Goal: Task Accomplishment & Management: Manage account settings

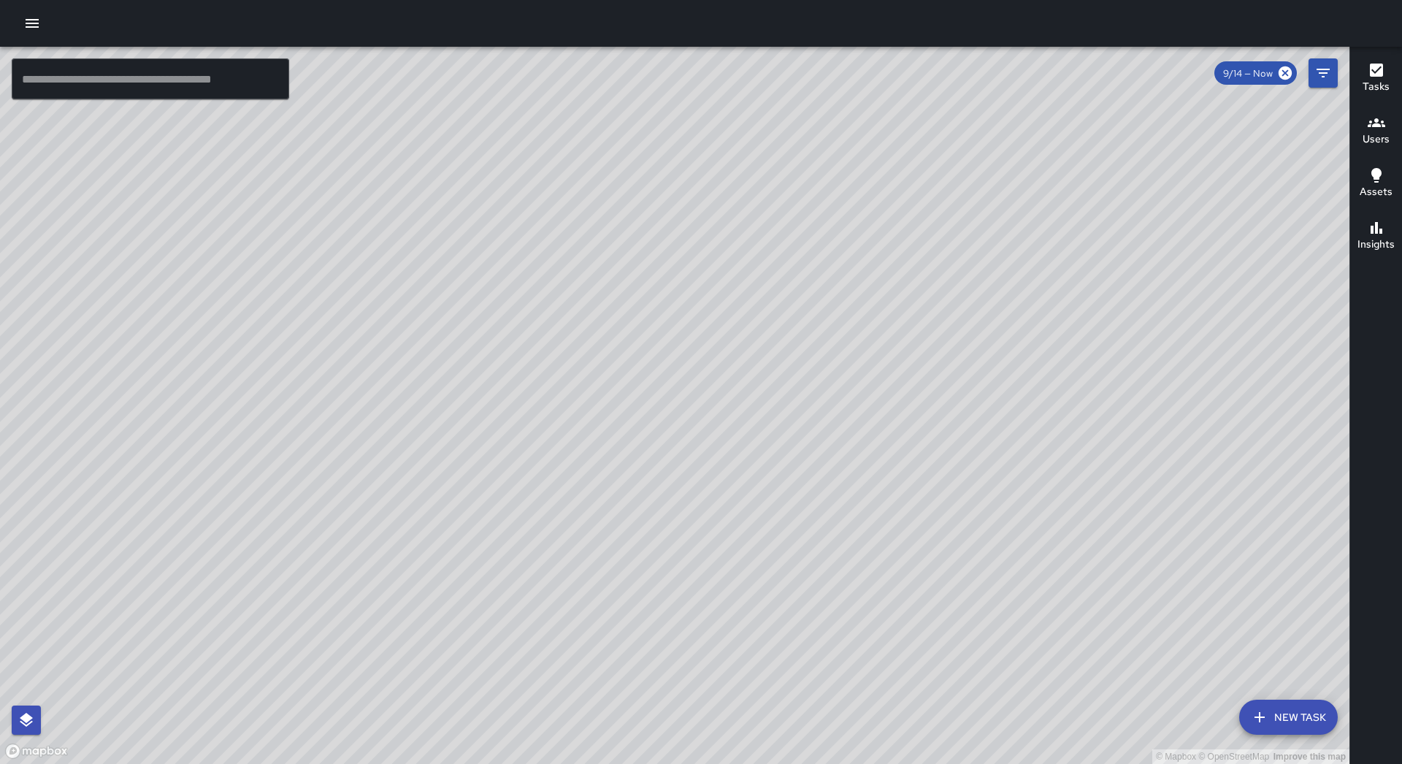
click at [20, 33] on button "button" at bounding box center [32, 23] width 29 height 29
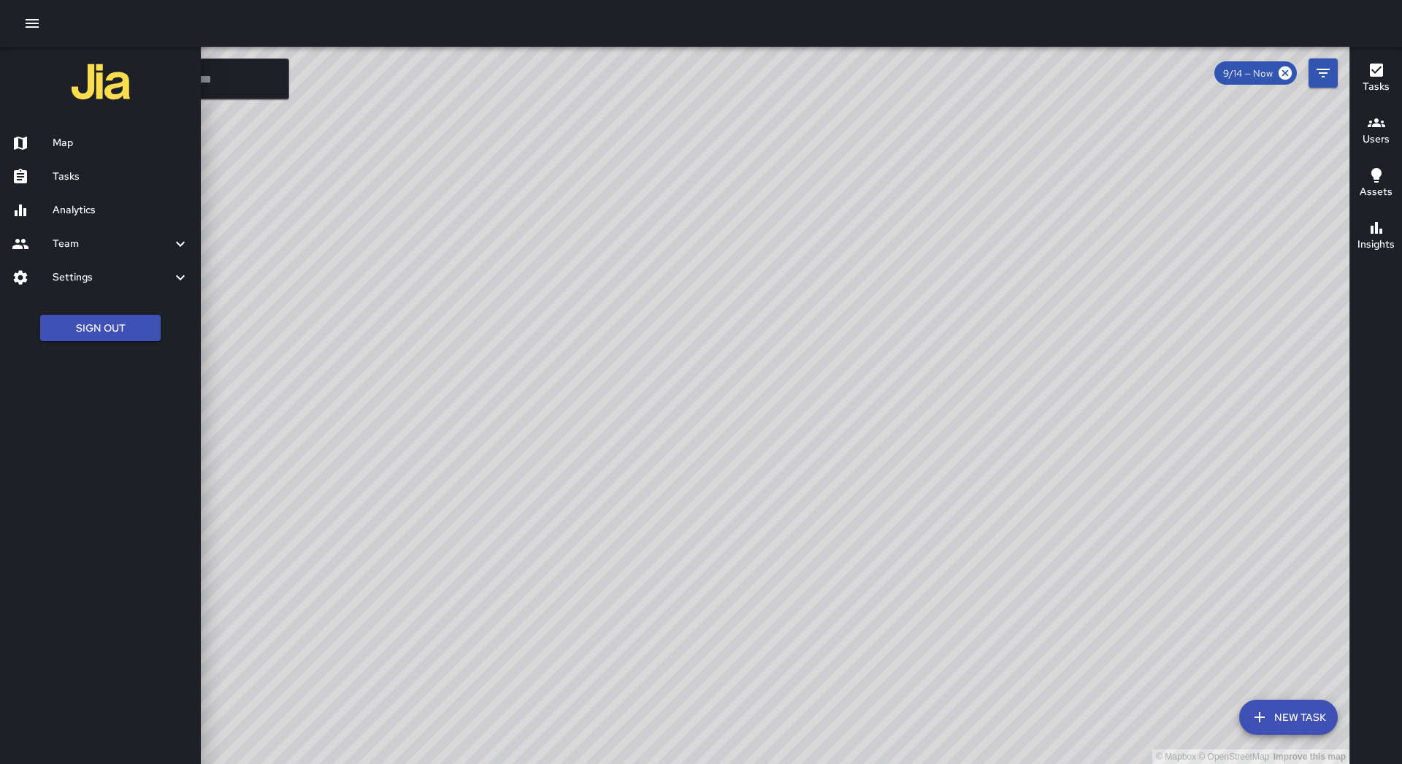
click at [139, 285] on h6 "Settings" at bounding box center [112, 277] width 119 height 16
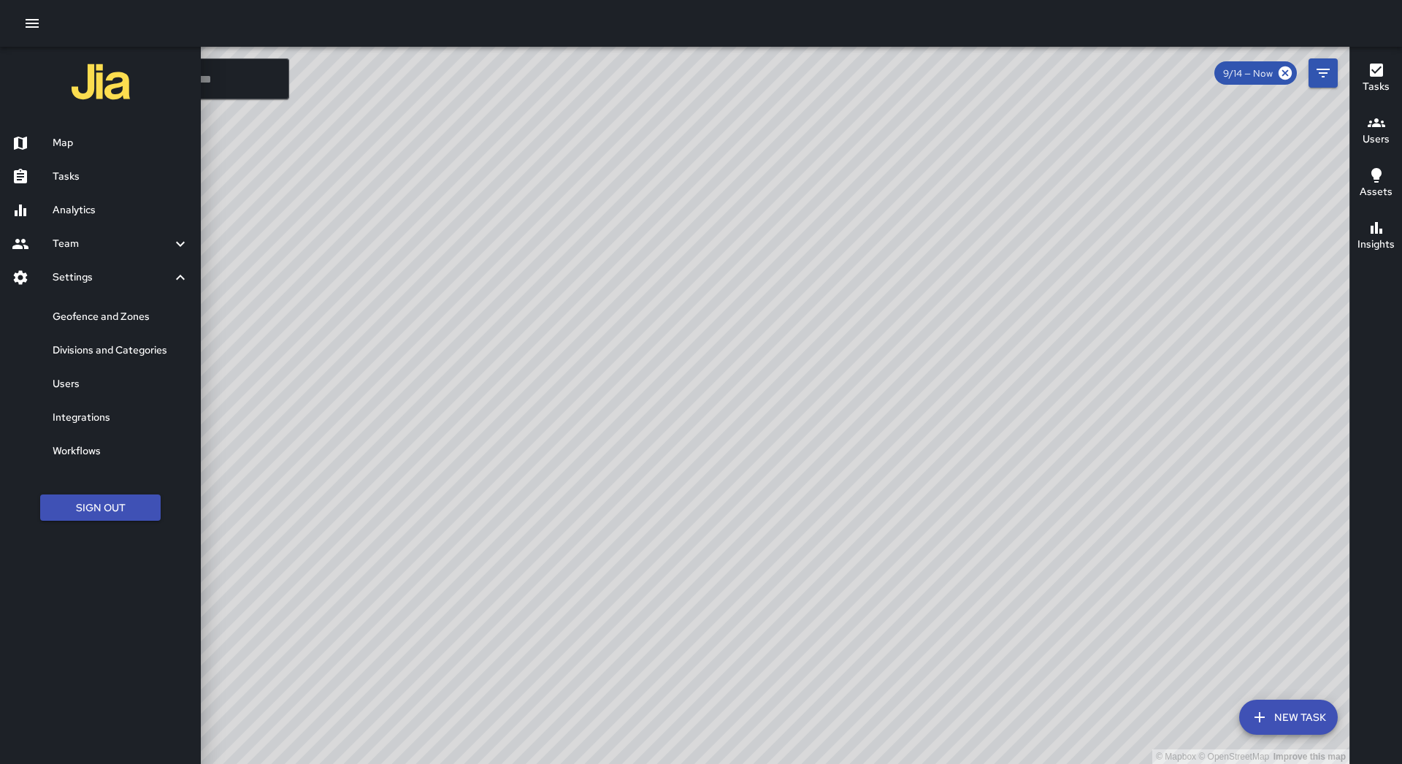
click at [126, 391] on h6 "Users" at bounding box center [121, 384] width 137 height 16
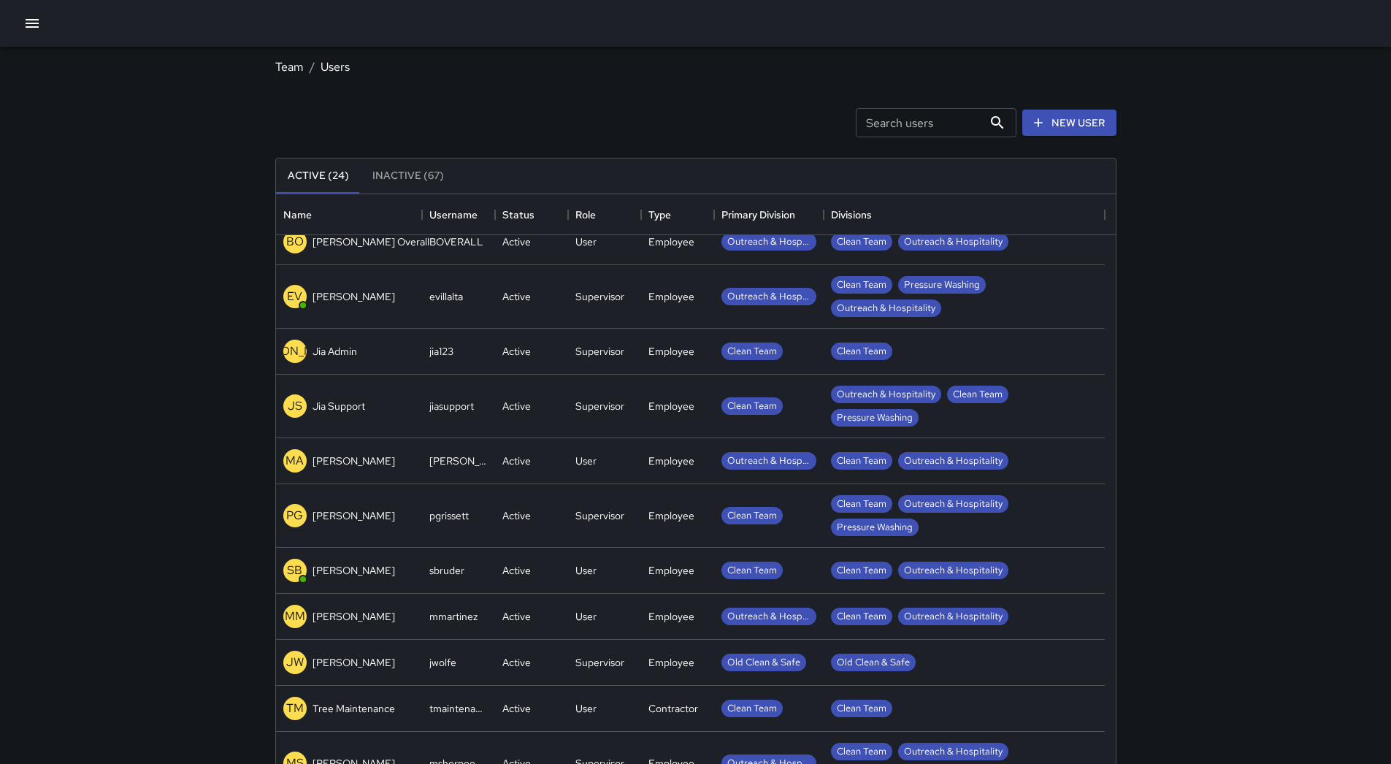
scroll to position [648, 0]
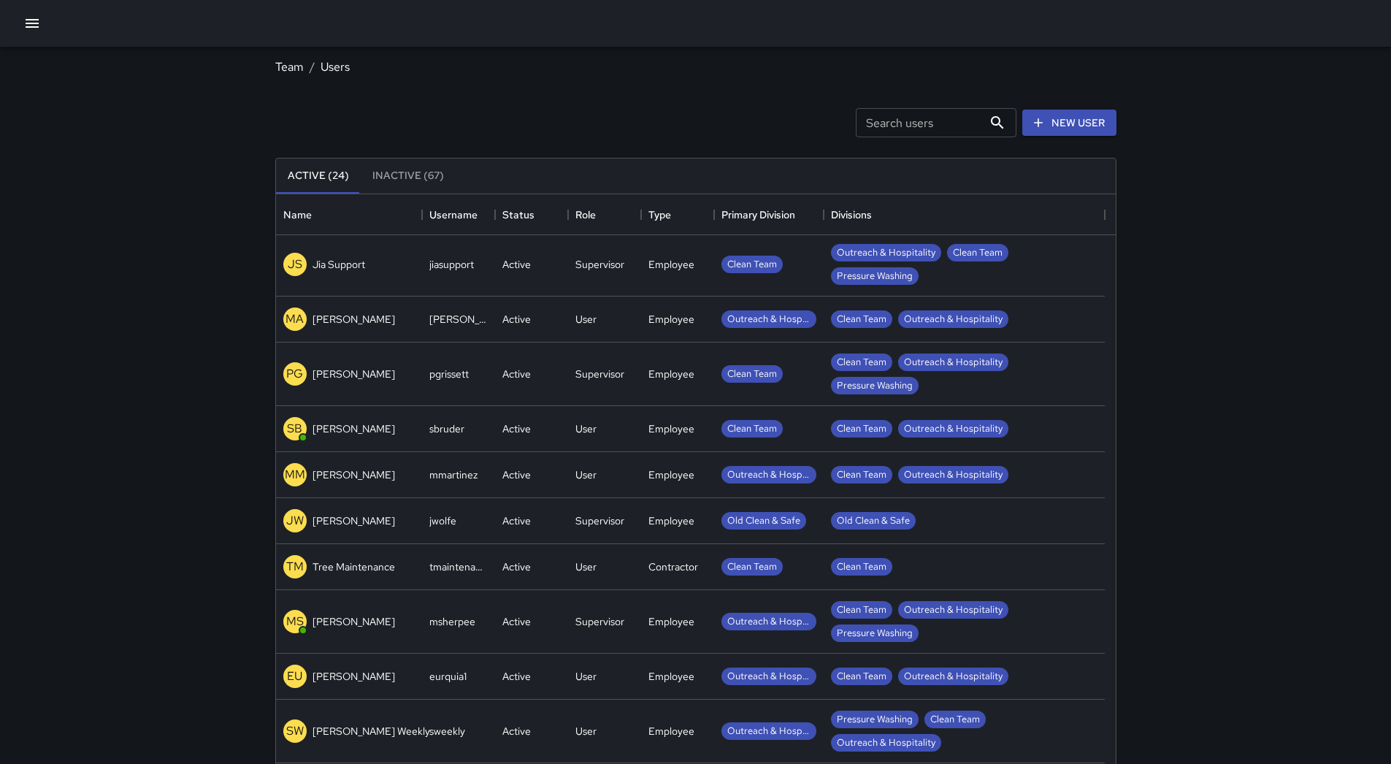
click at [372, 621] on p "[PERSON_NAME]" at bounding box center [354, 621] width 83 height 15
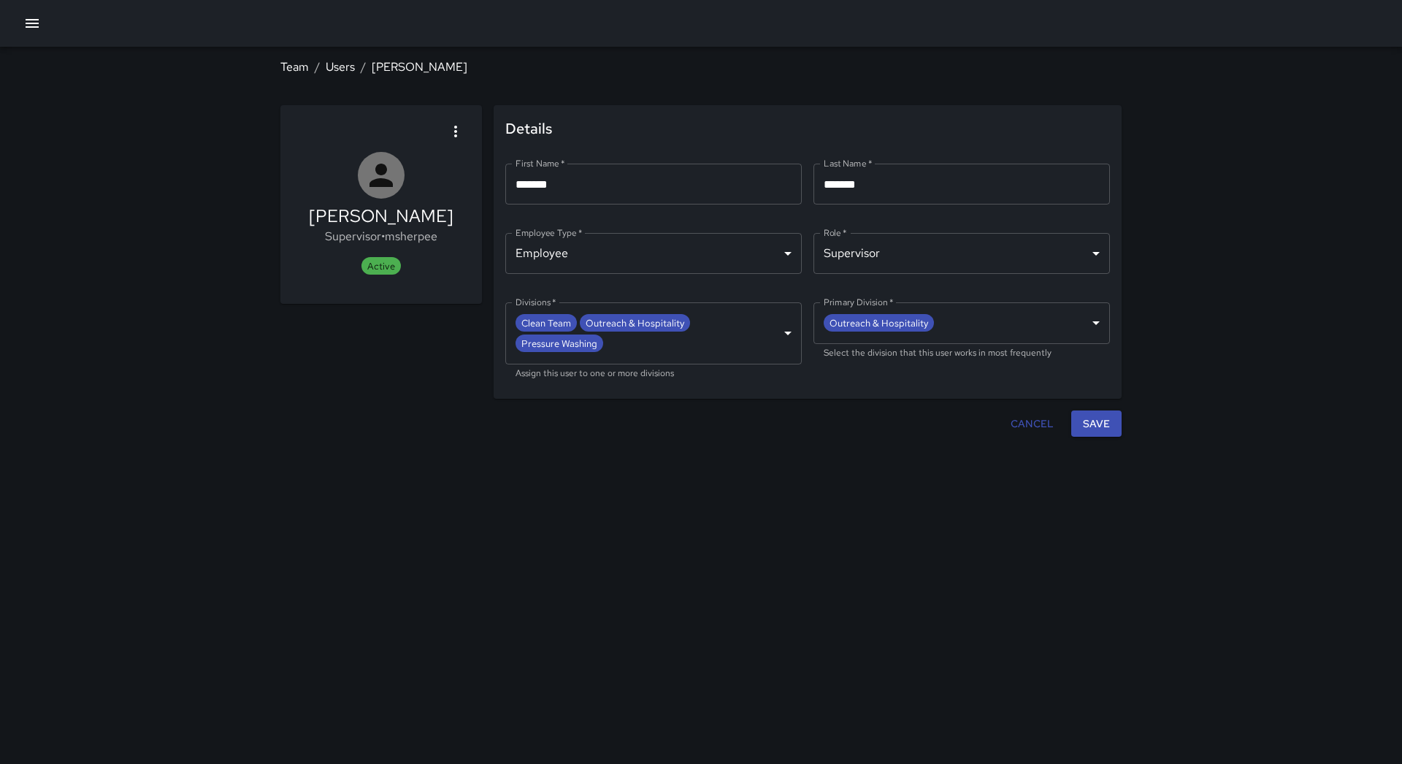
click at [878, 246] on body "**********" at bounding box center [701, 382] width 1402 height 764
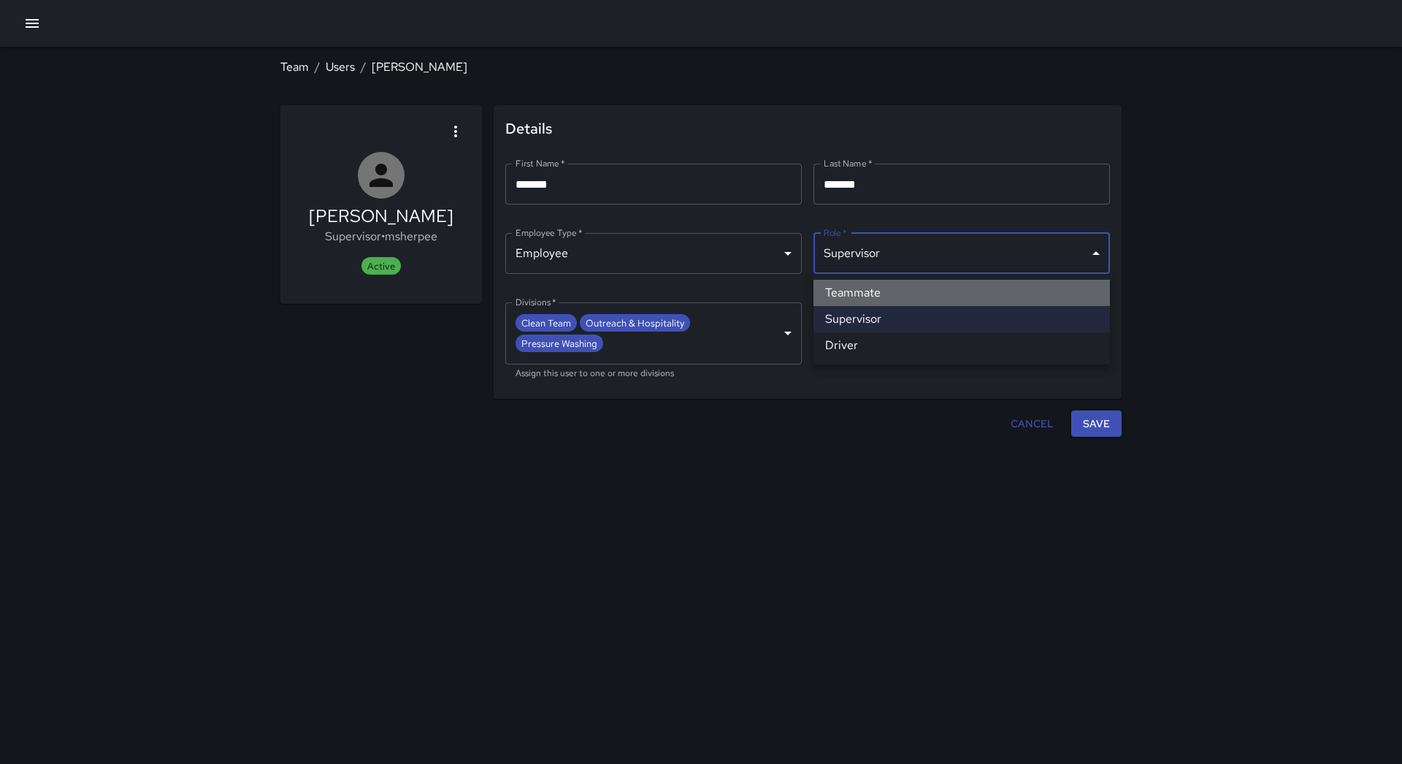
click at [877, 296] on li "Teammate" at bounding box center [961, 293] width 296 height 26
type input "********"
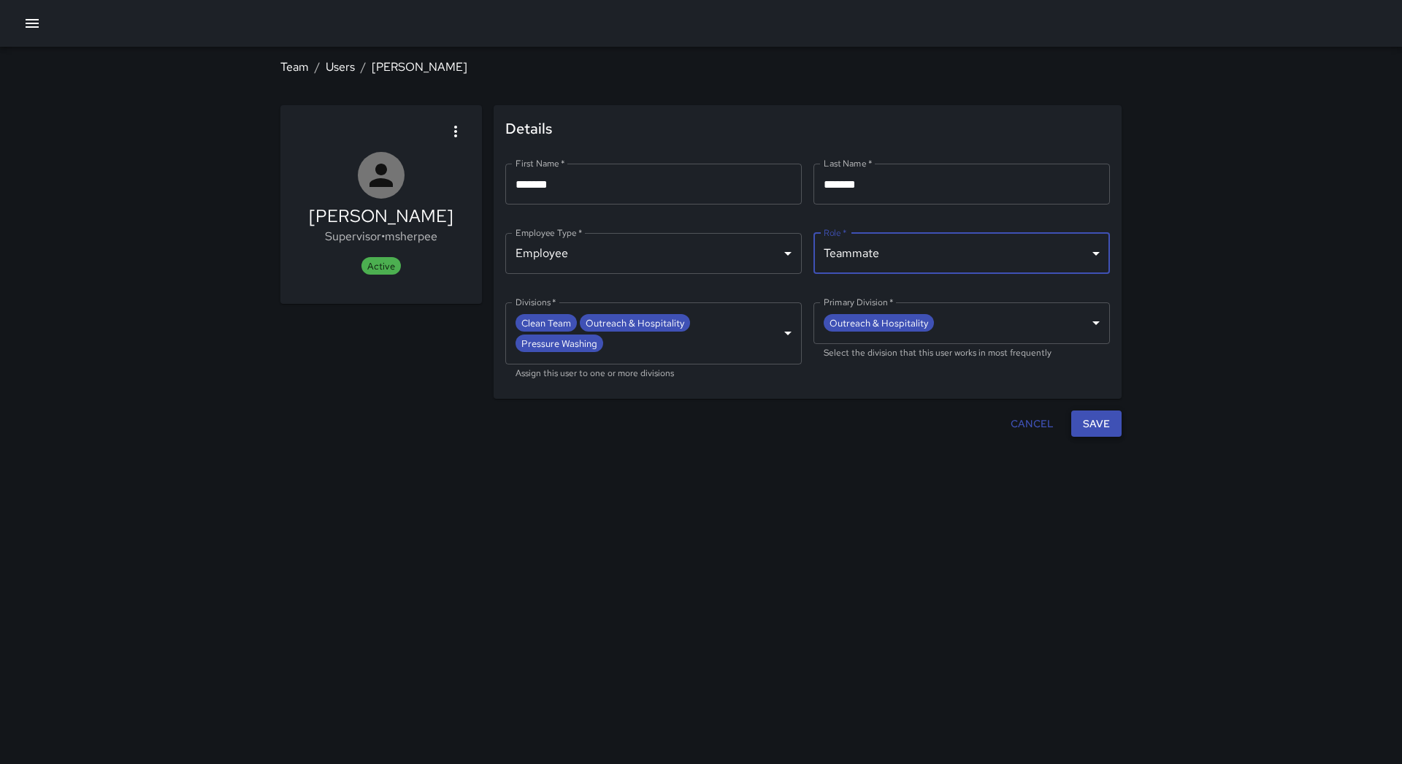
drag, startPoint x: 1108, startPoint y: 399, endPoint x: 1080, endPoint y: 401, distance: 27.8
click at [1108, 410] on button "Save" at bounding box center [1096, 423] width 50 height 27
click at [29, 27] on icon "button" at bounding box center [32, 23] width 13 height 9
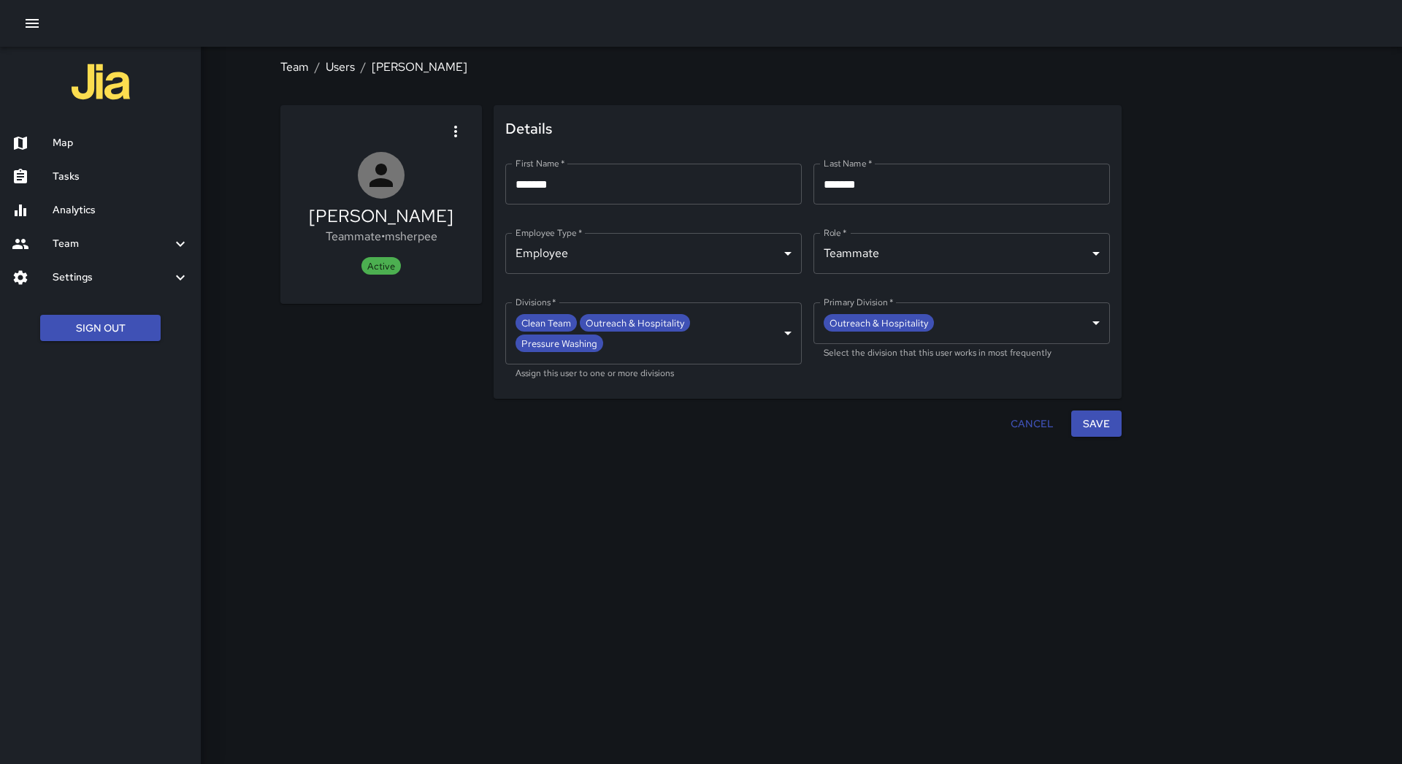
click at [91, 147] on h6 "Map" at bounding box center [121, 143] width 137 height 16
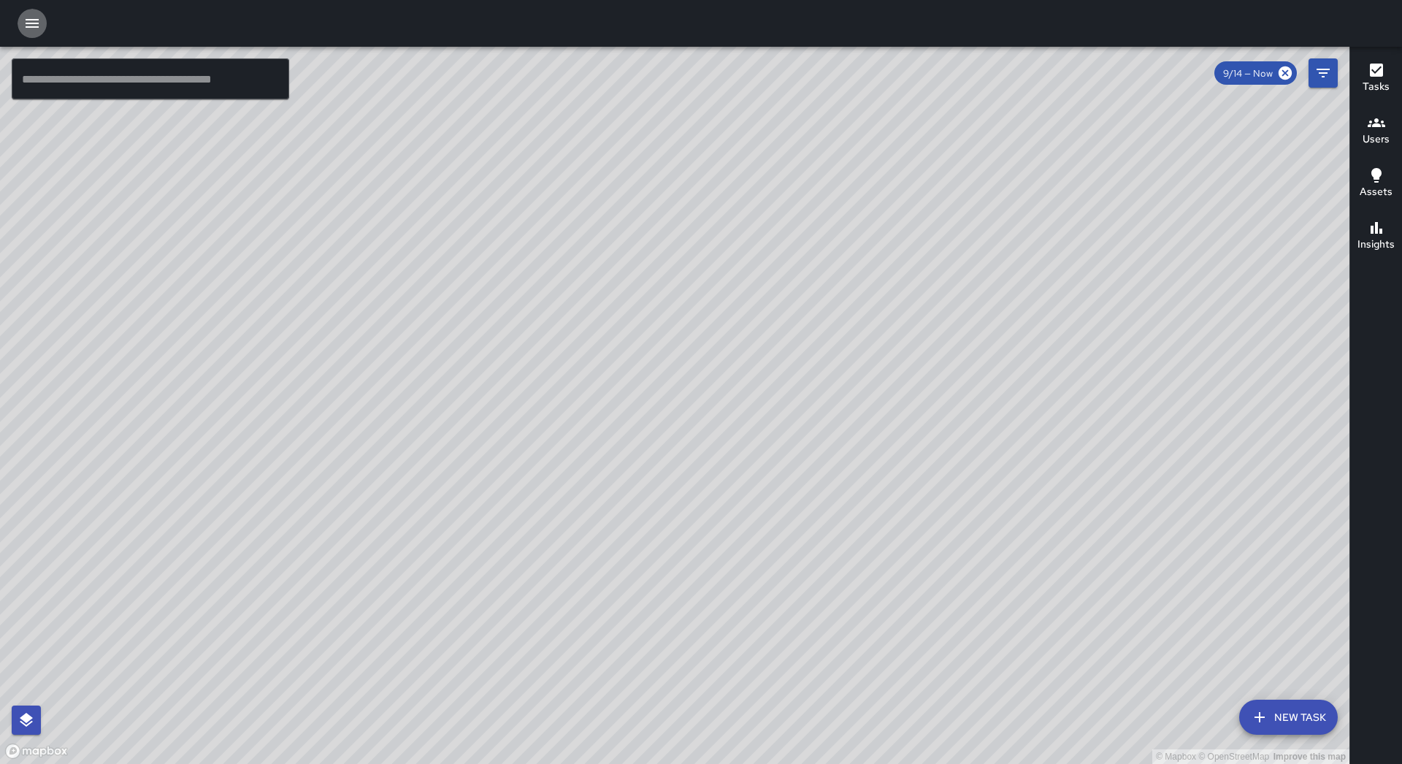
click at [26, 18] on icon "button" at bounding box center [32, 24] width 18 height 18
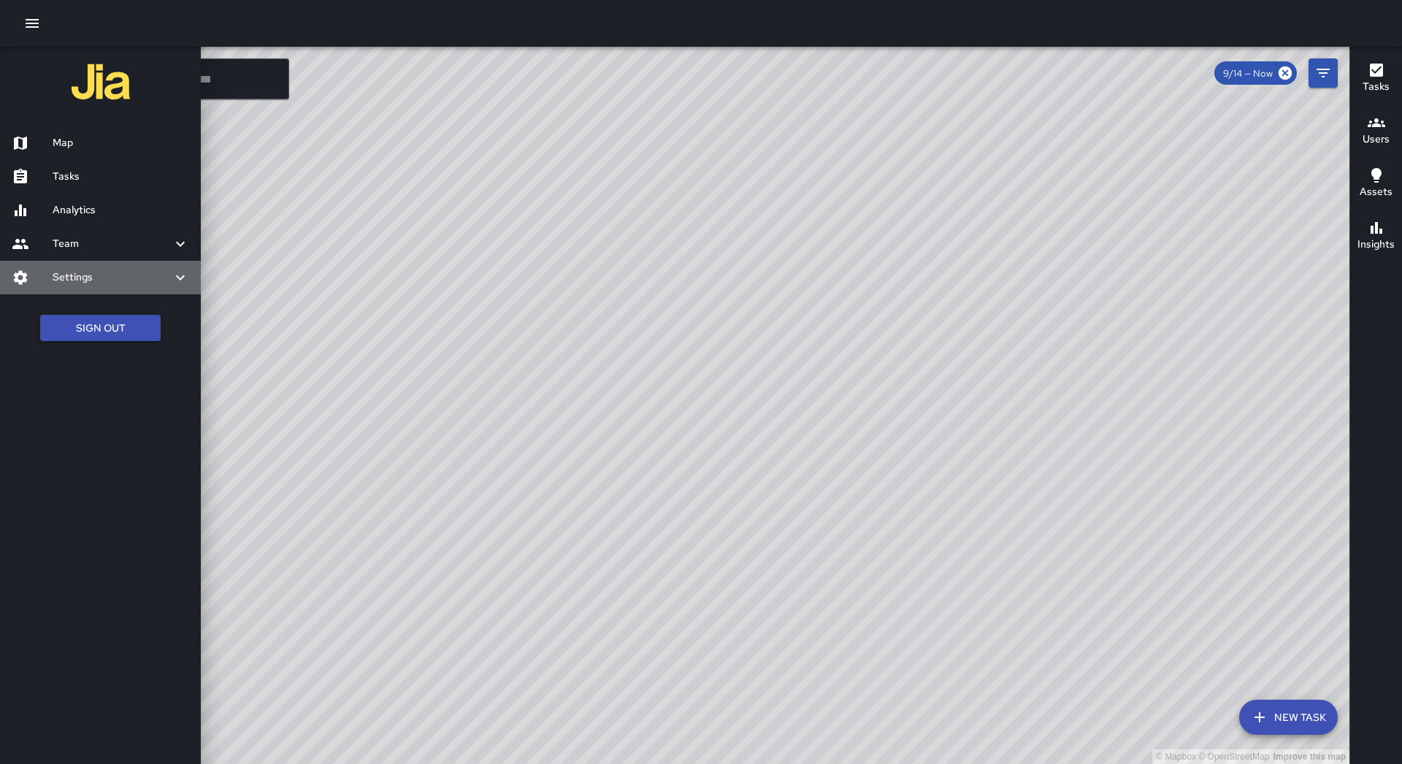
click at [134, 280] on h6 "Settings" at bounding box center [112, 277] width 119 height 16
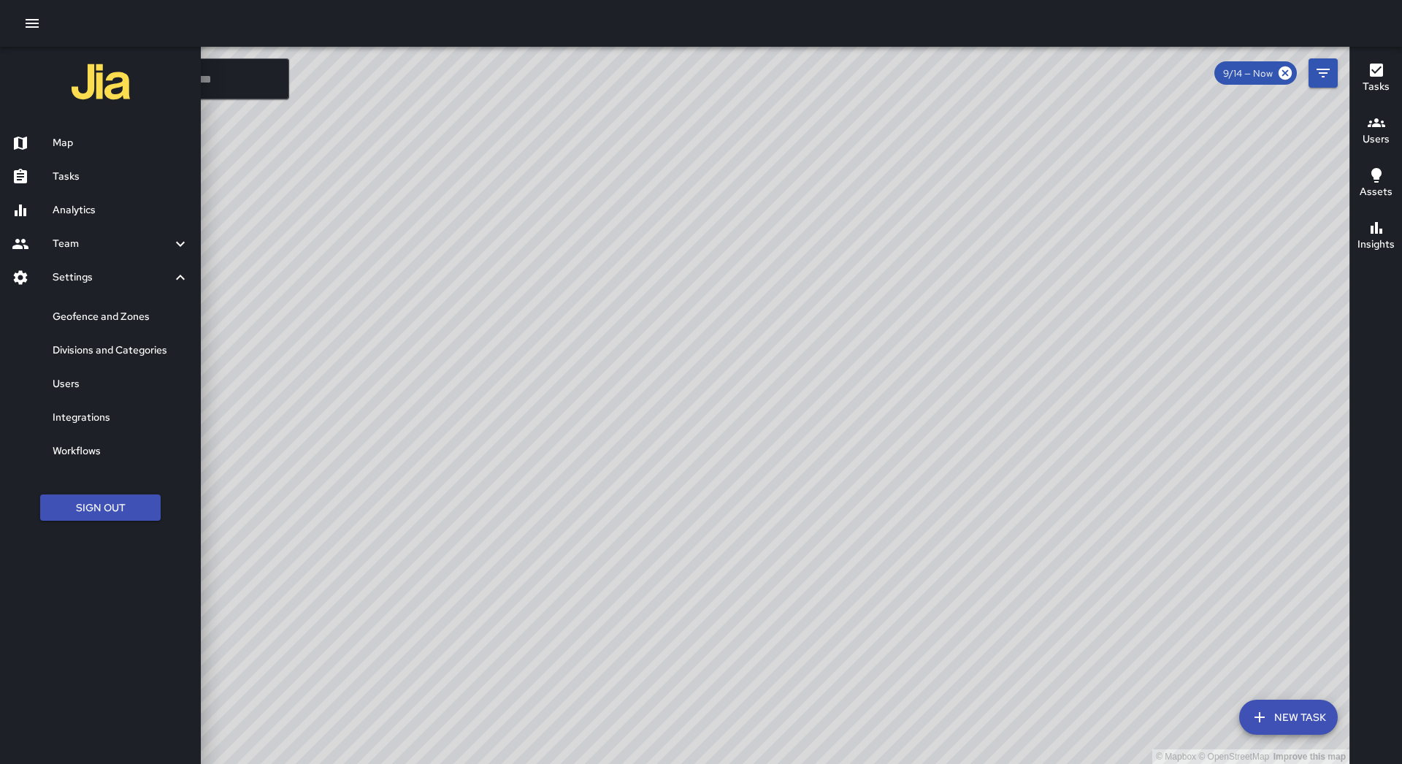
click at [145, 391] on h6 "Users" at bounding box center [121, 384] width 137 height 16
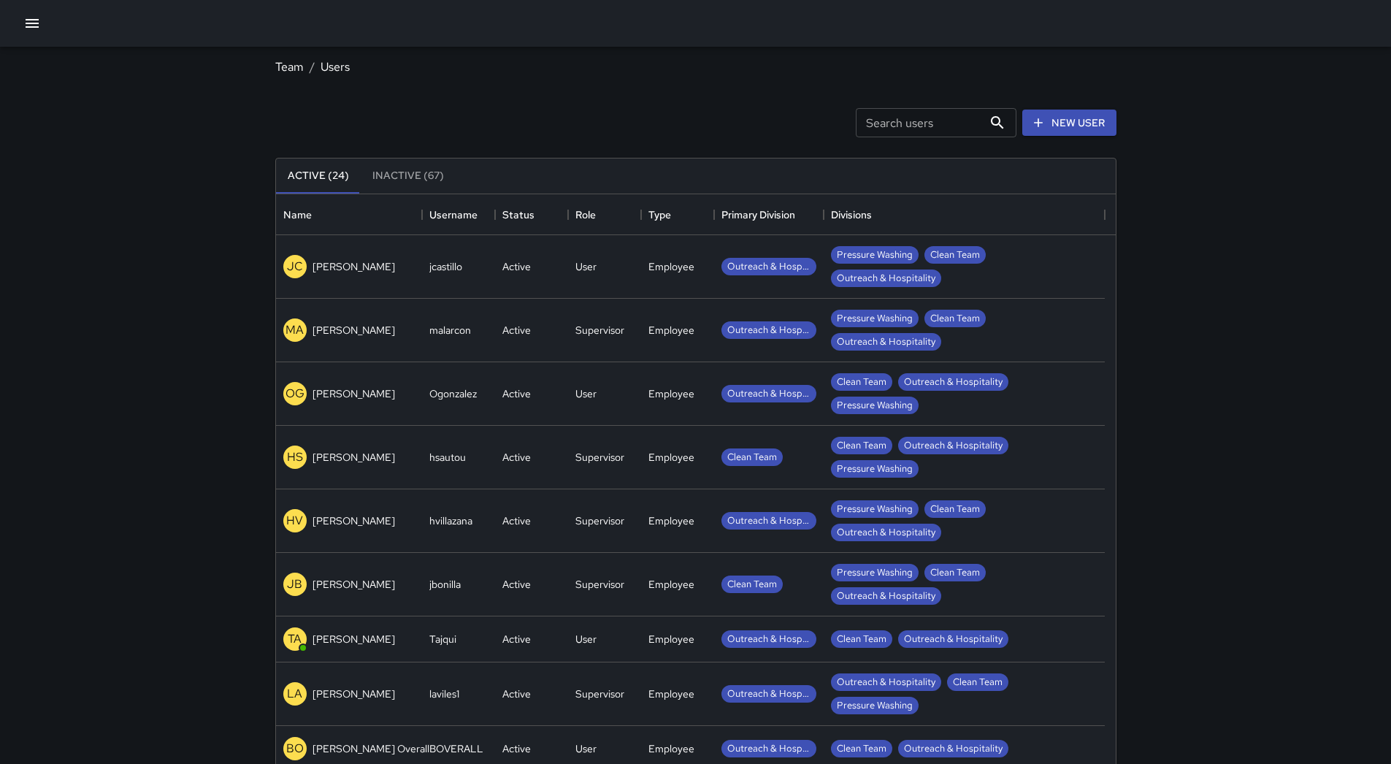
drag, startPoint x: 27, startPoint y: 25, endPoint x: 34, endPoint y: 37, distance: 14.0
click at [27, 27] on icon "button" at bounding box center [32, 24] width 18 height 18
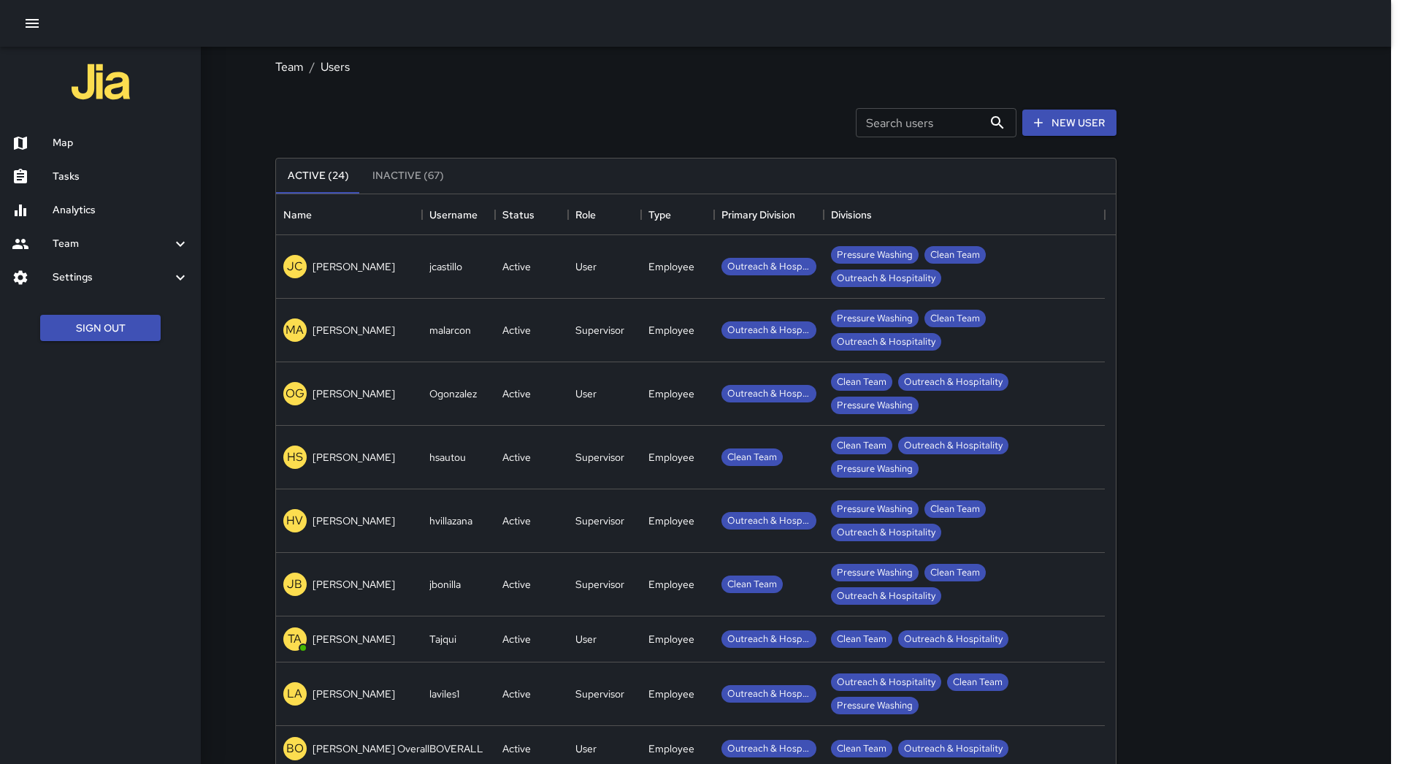
click at [98, 140] on h6 "Map" at bounding box center [121, 143] width 137 height 16
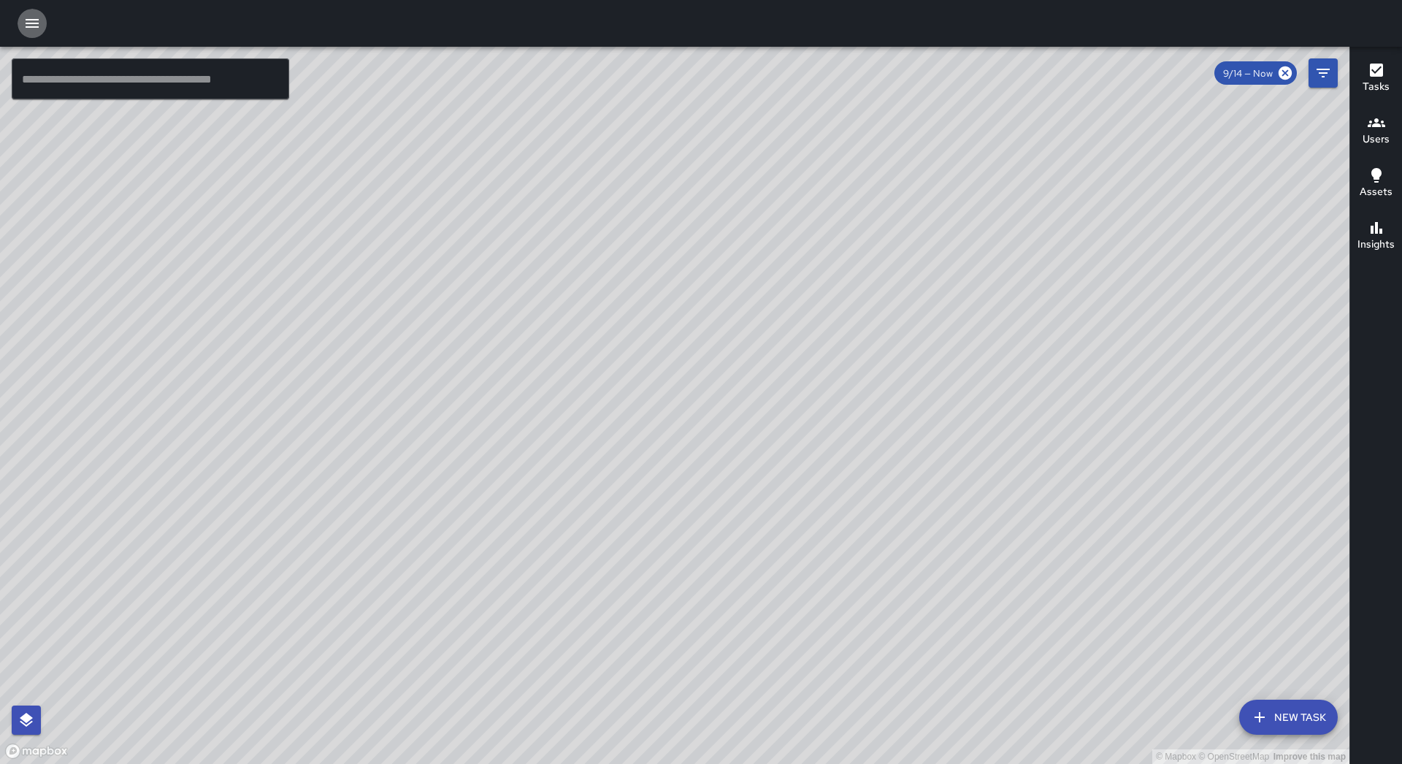
click at [37, 20] on icon "button" at bounding box center [32, 23] width 13 height 9
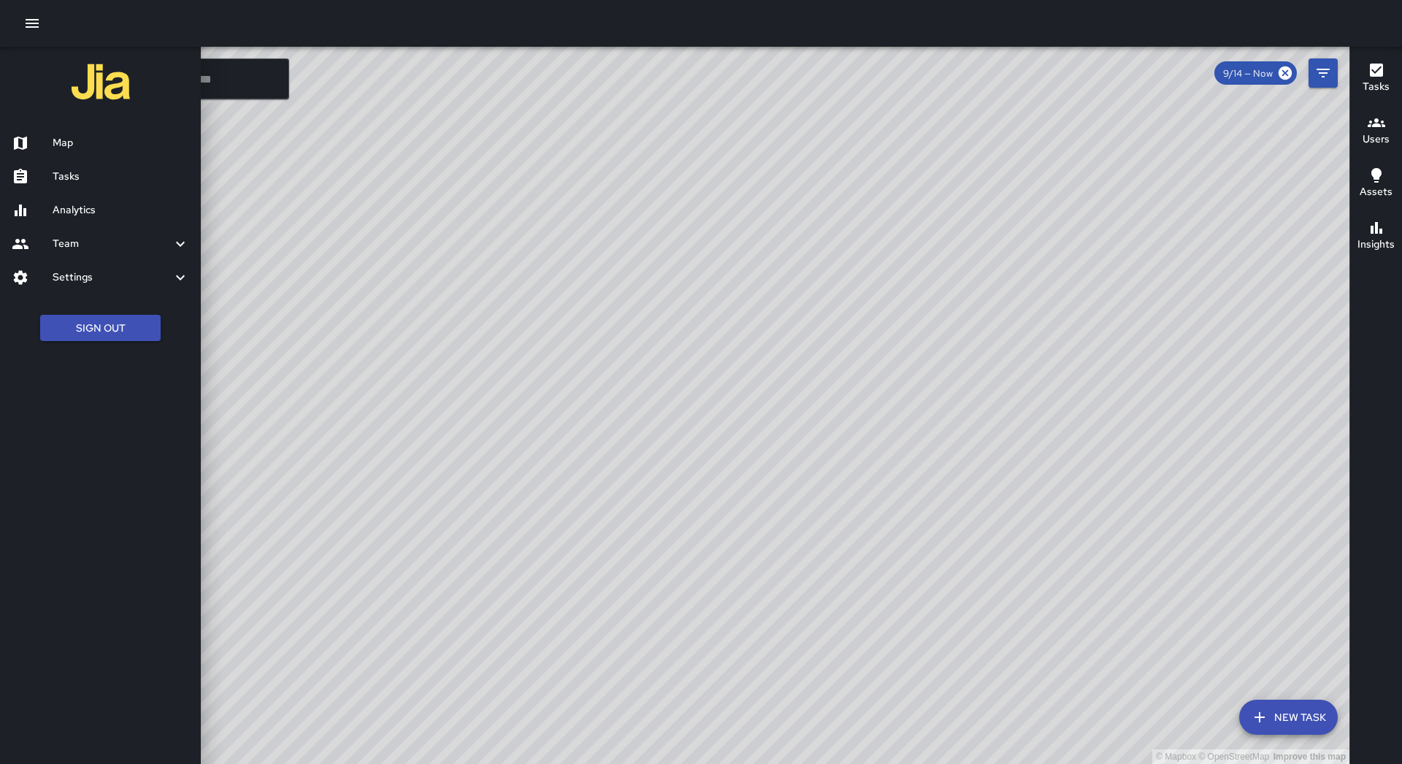
click at [141, 178] on h6 "Tasks" at bounding box center [121, 177] width 137 height 16
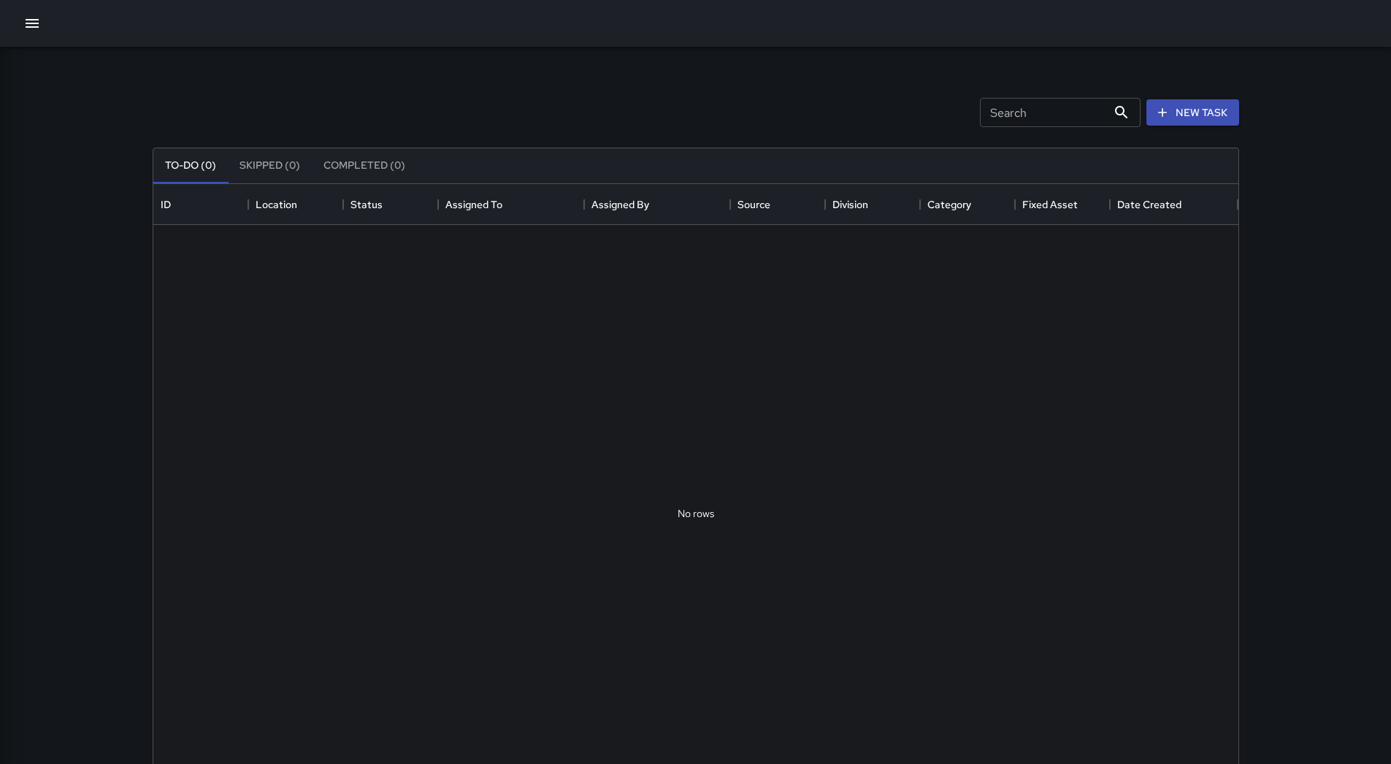
scroll to position [608, 1074]
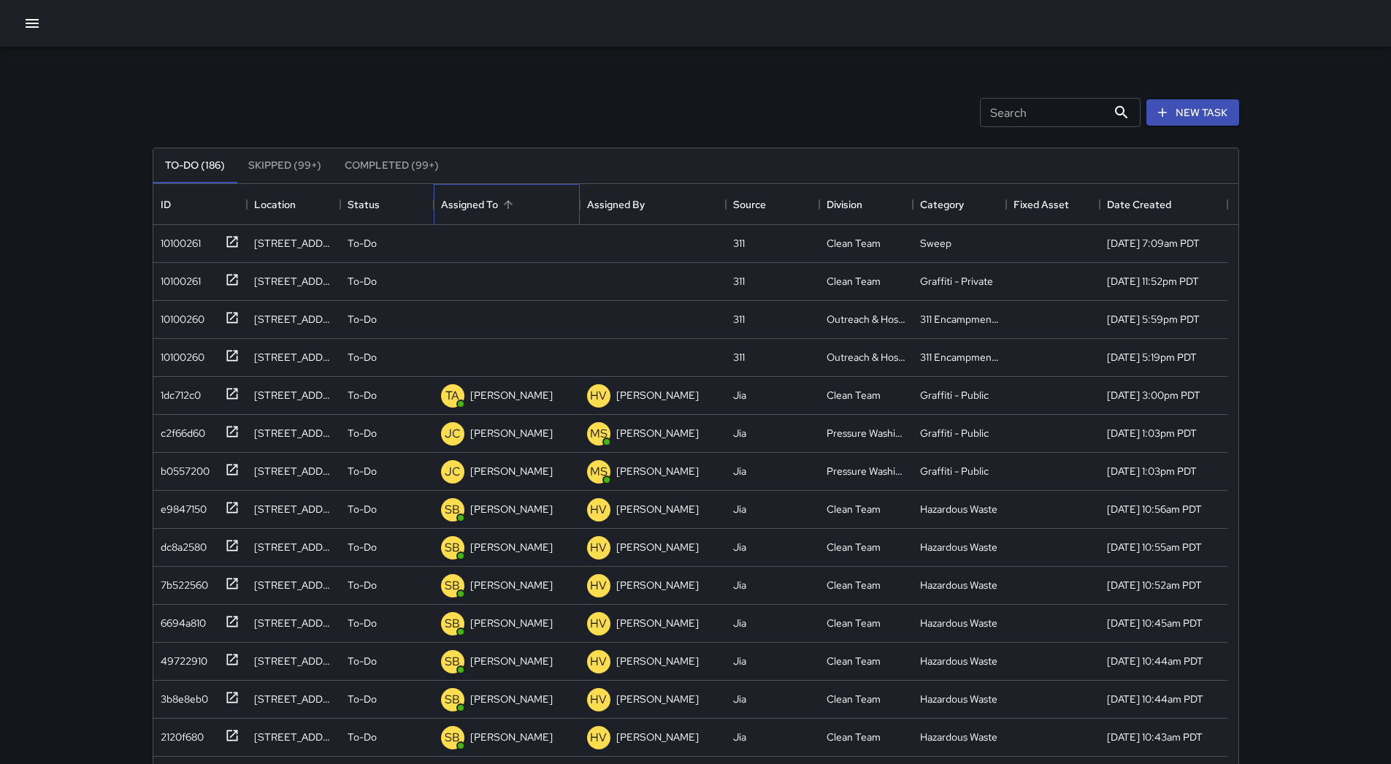
click at [526, 207] on div "Assigned To" at bounding box center [506, 204] width 131 height 41
click at [190, 248] on div "10100261" at bounding box center [178, 240] width 46 height 20
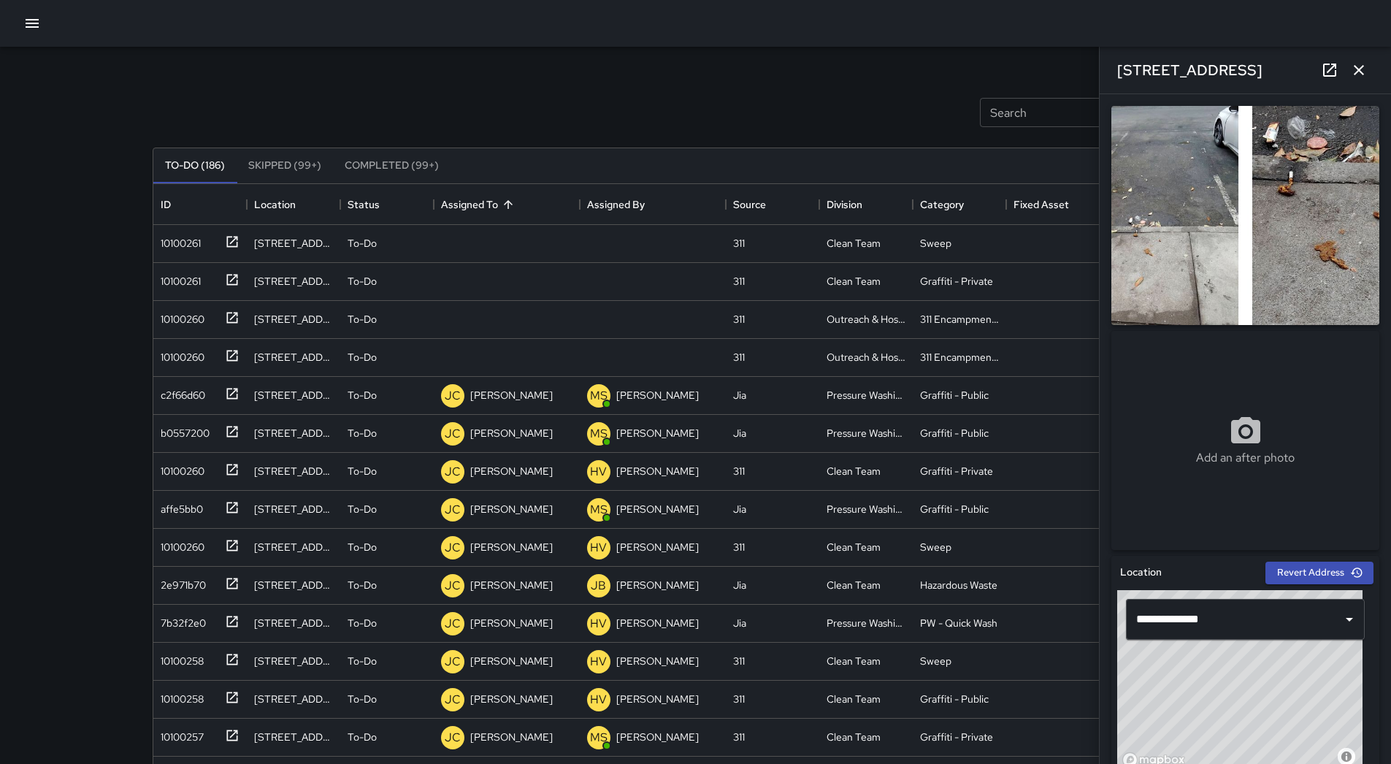
click at [561, 118] on div "Search Search New Task" at bounding box center [696, 112] width 1092 height 76
click at [1365, 74] on icon "button" at bounding box center [1359, 70] width 18 height 18
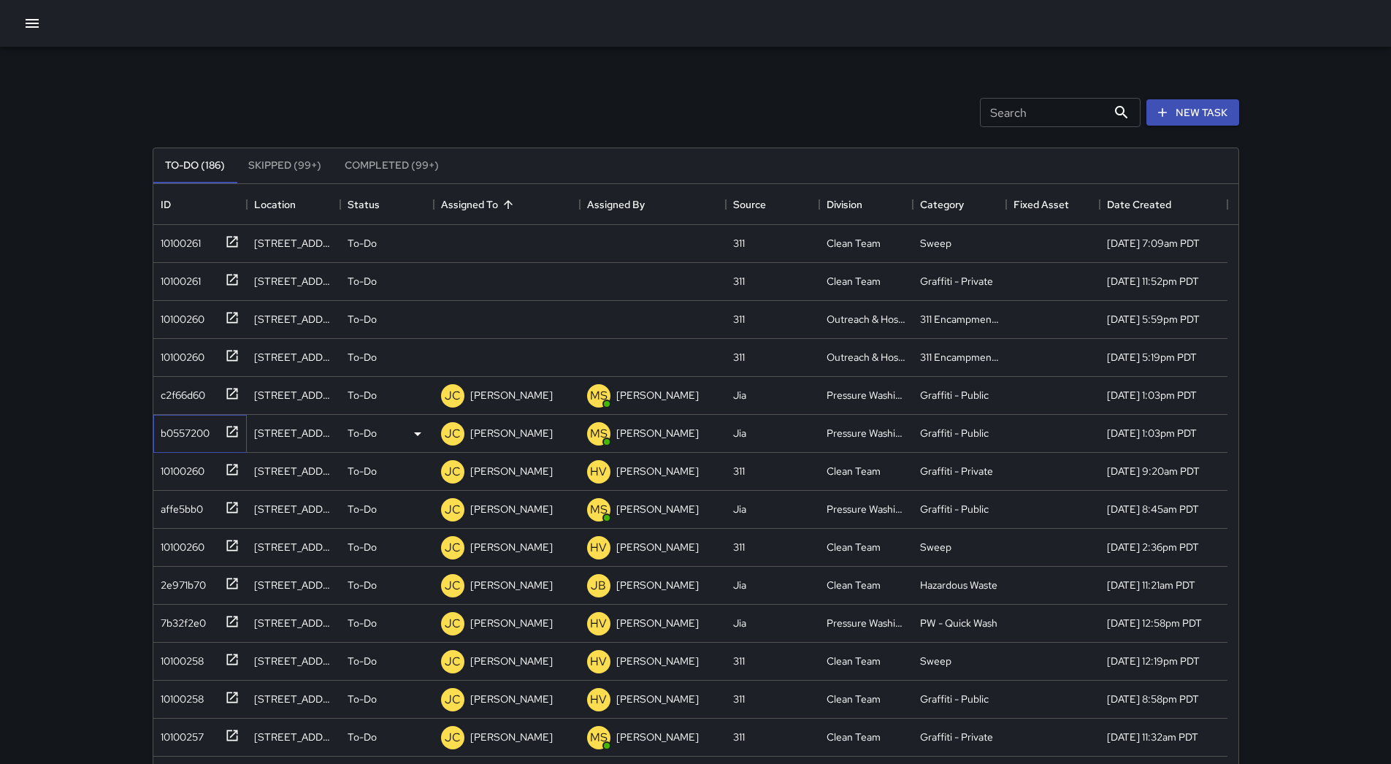
click at [195, 428] on div "b0557200" at bounding box center [182, 430] width 55 height 20
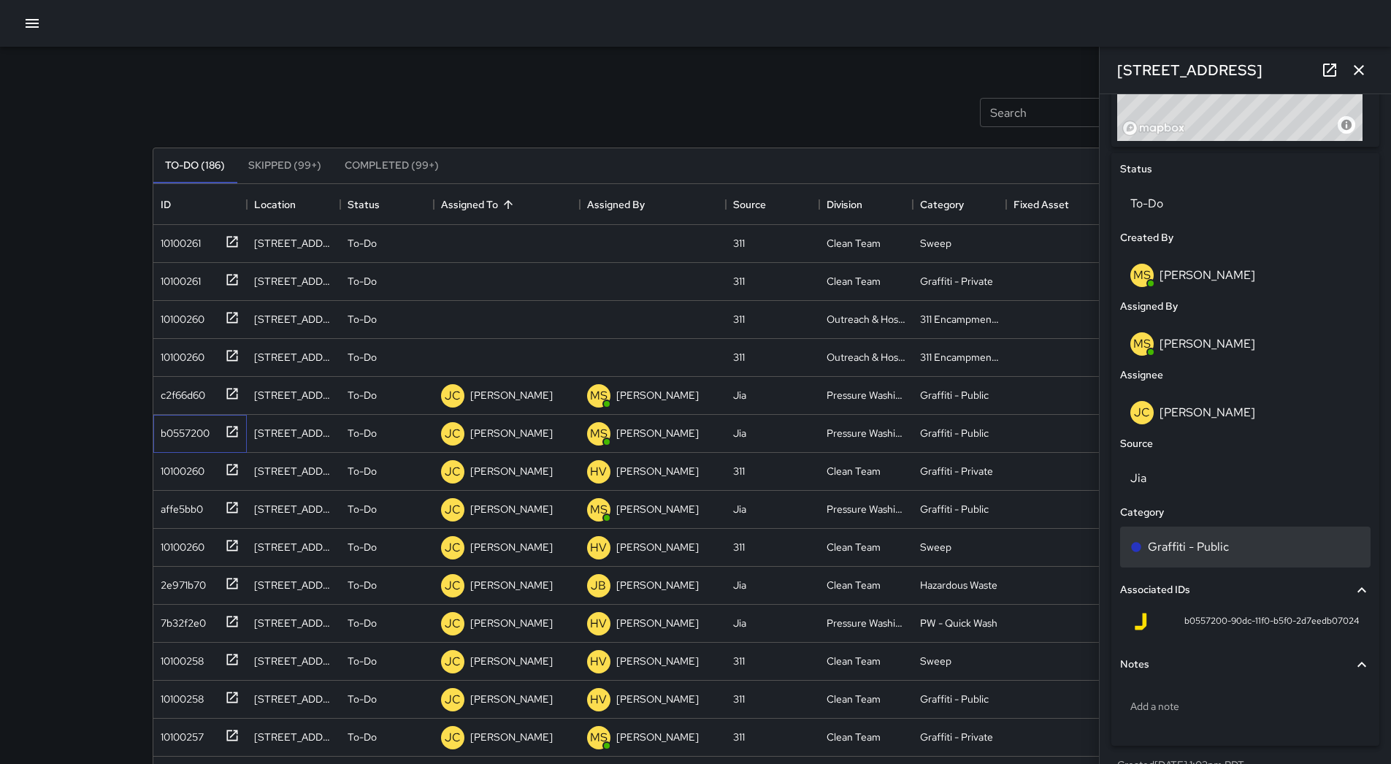
scroll to position [657, 0]
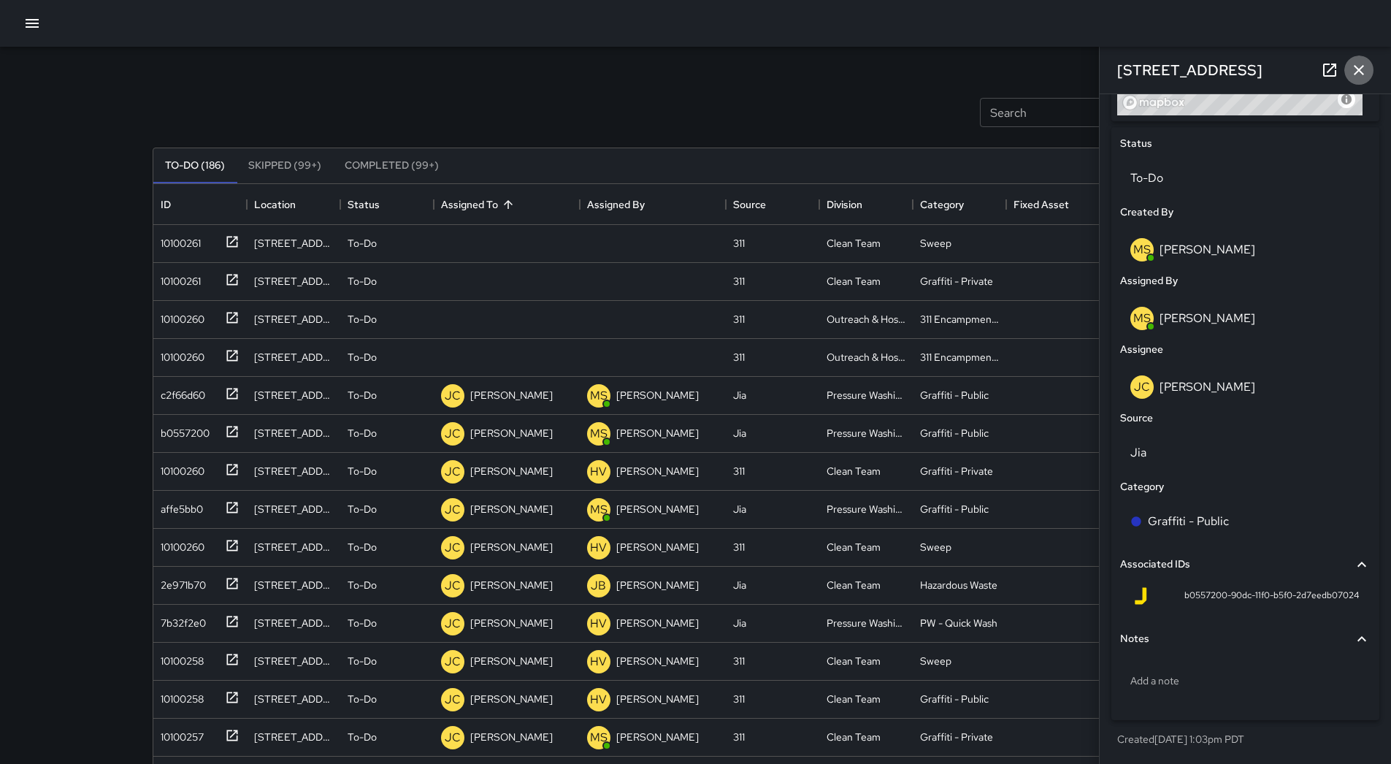
click at [1357, 68] on icon "button" at bounding box center [1359, 70] width 10 height 10
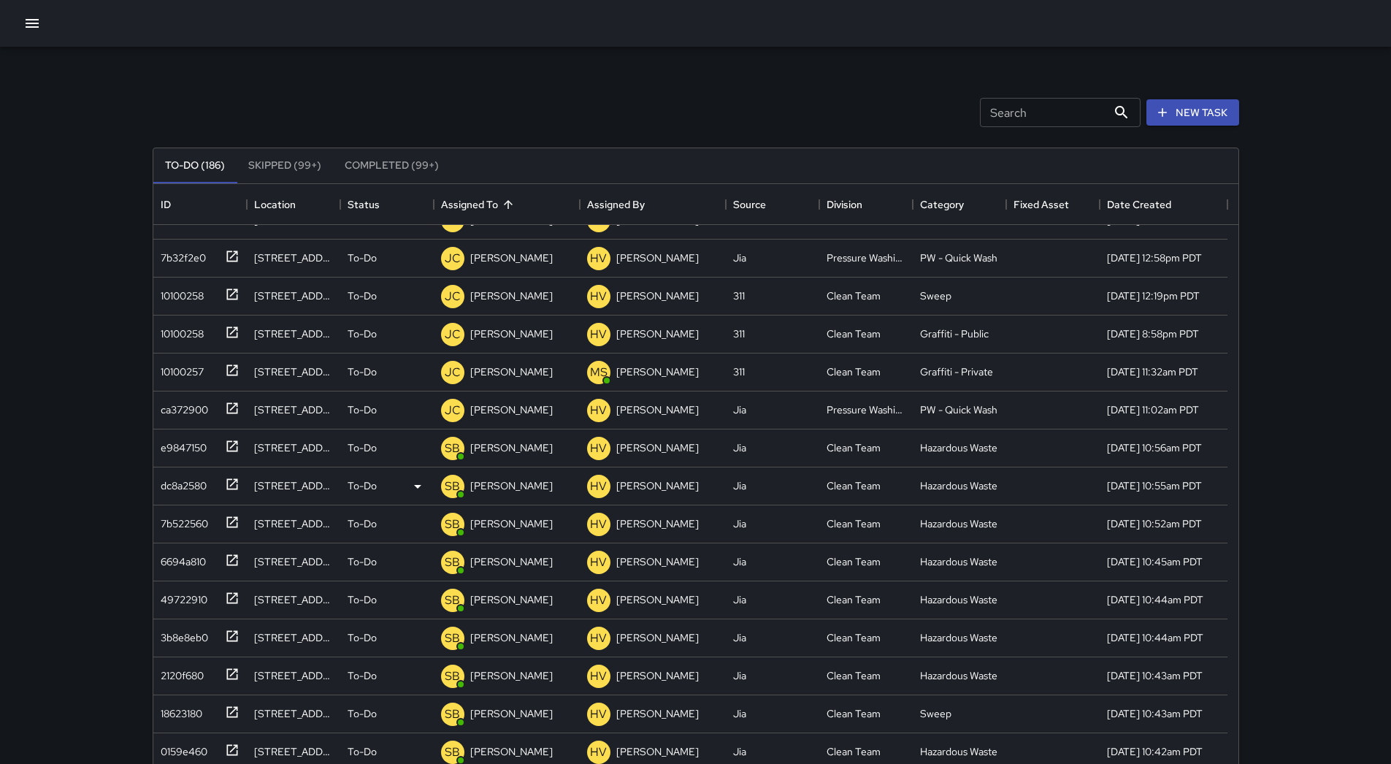
scroll to position [438, 0]
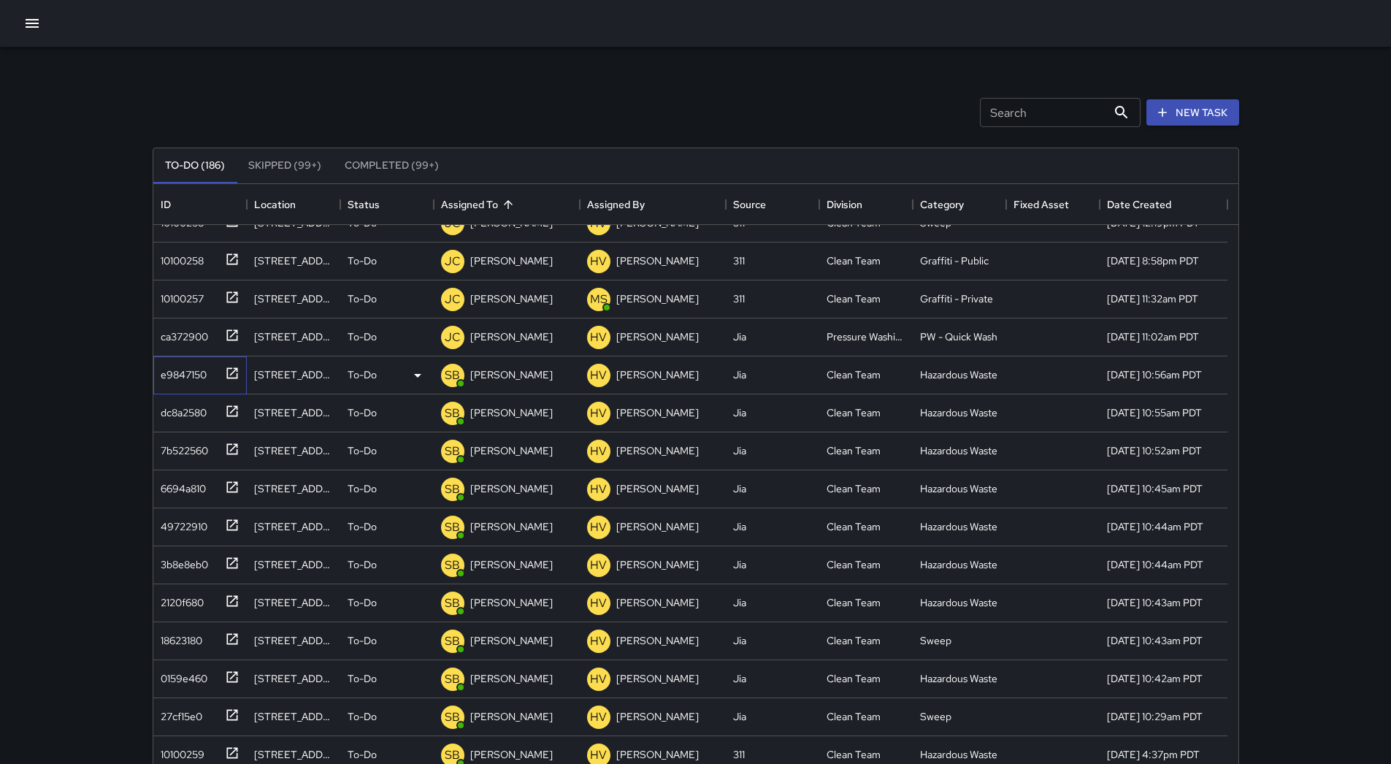
click at [171, 372] on div "e9847150" at bounding box center [181, 371] width 52 height 20
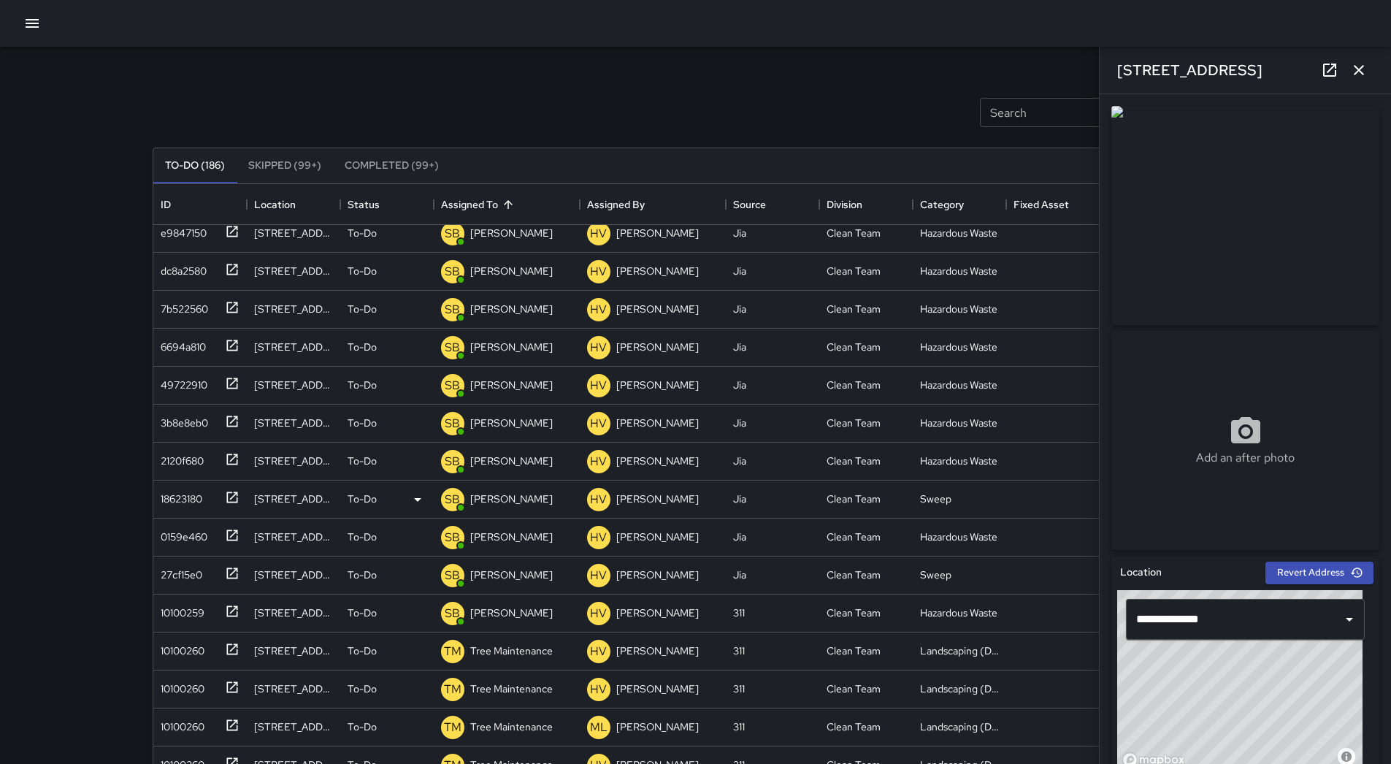
scroll to position [546, 0]
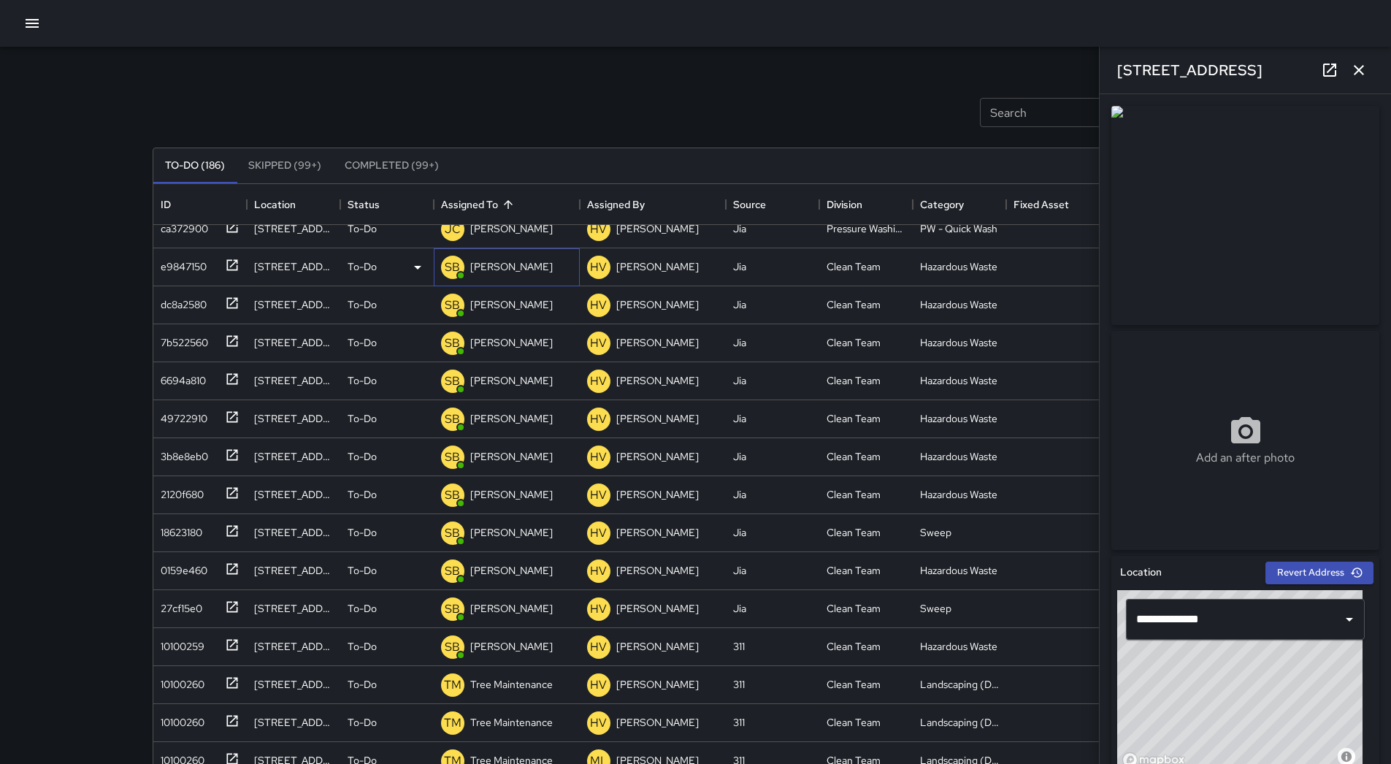
click at [513, 282] on div "SB [PERSON_NAME]" at bounding box center [507, 267] width 146 height 38
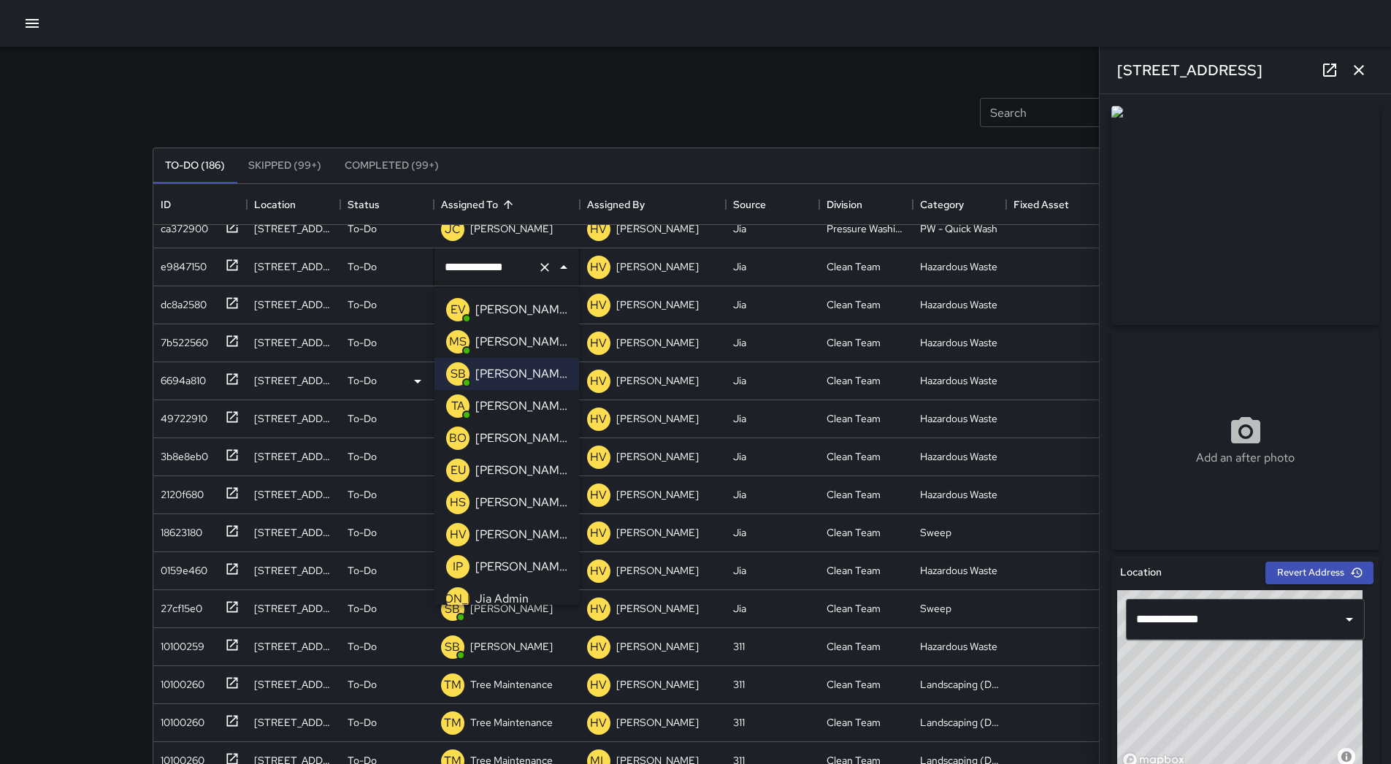
click at [526, 336] on p "[PERSON_NAME]" at bounding box center [521, 342] width 92 height 18
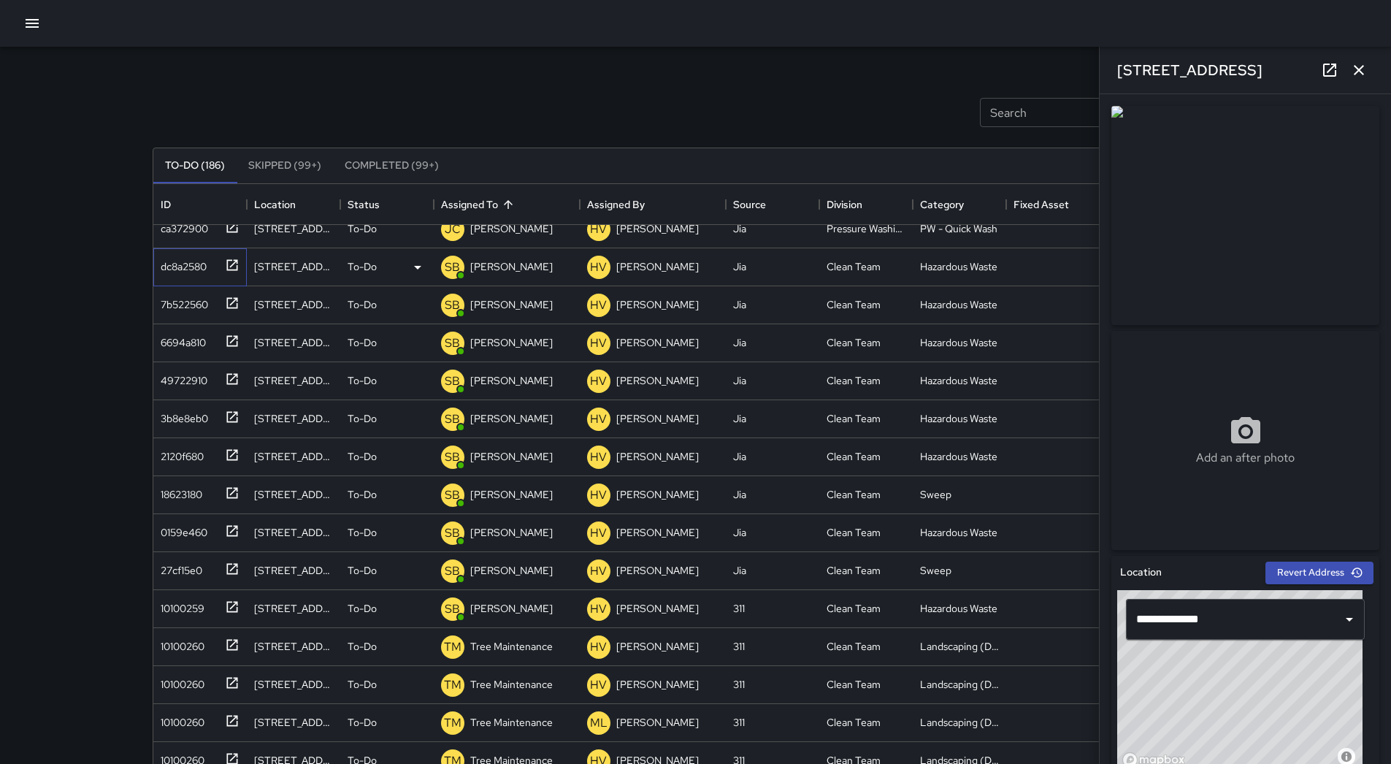
click at [193, 264] on div "dc8a2580" at bounding box center [181, 263] width 52 height 20
type input "**********"
click at [515, 280] on div "SB [PERSON_NAME]" at bounding box center [497, 267] width 118 height 29
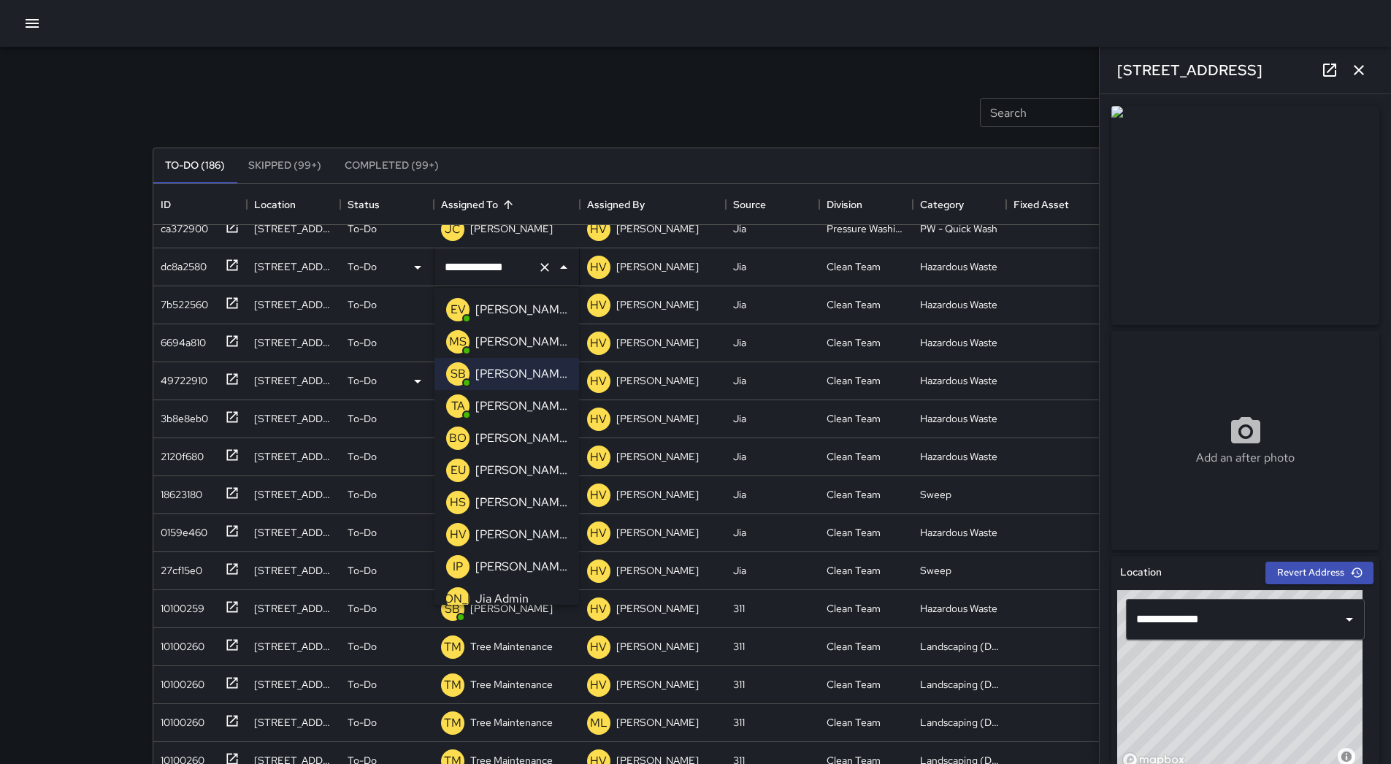
drag, startPoint x: 475, startPoint y: 341, endPoint x: 447, endPoint y: 345, distance: 28.0
click at [475, 342] on div "[PERSON_NAME]" at bounding box center [521, 341] width 98 height 23
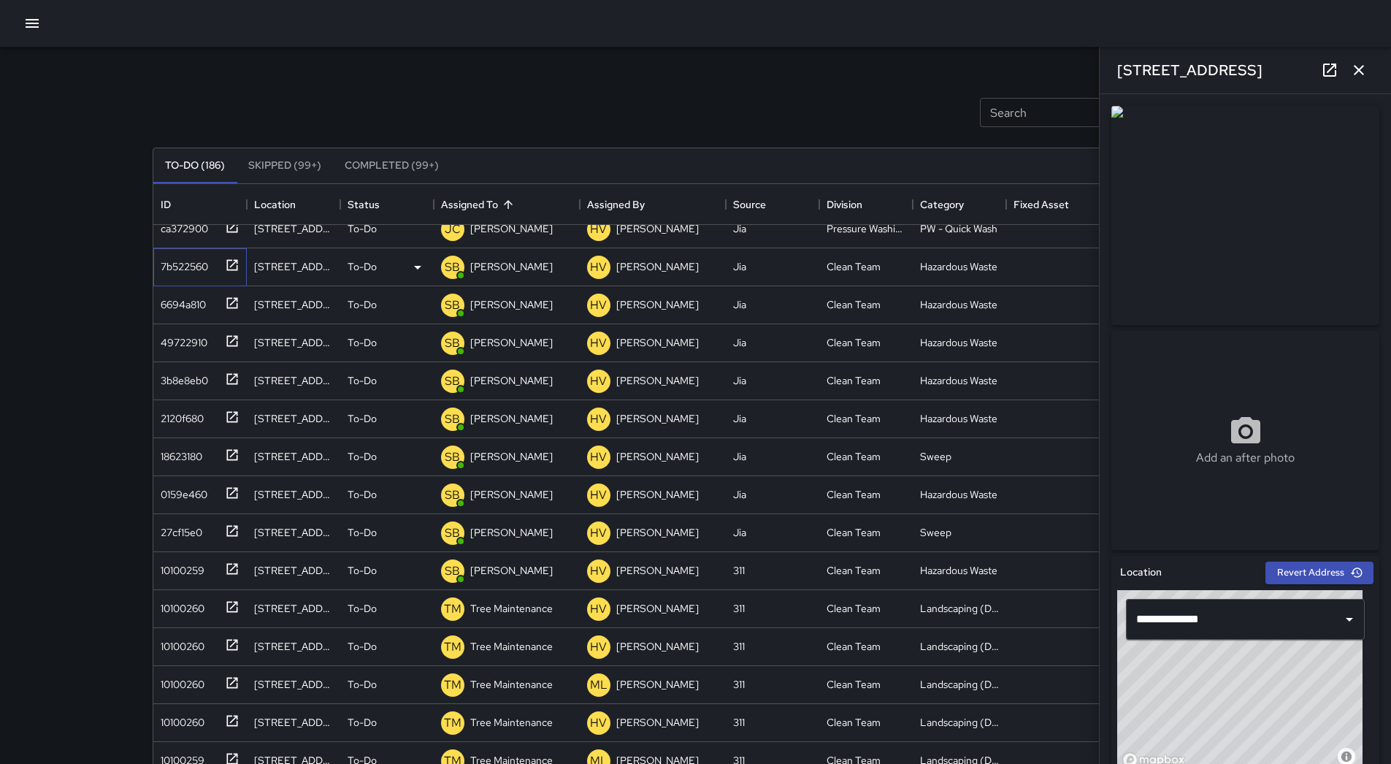
click at [176, 265] on div "7b522560" at bounding box center [181, 263] width 53 height 20
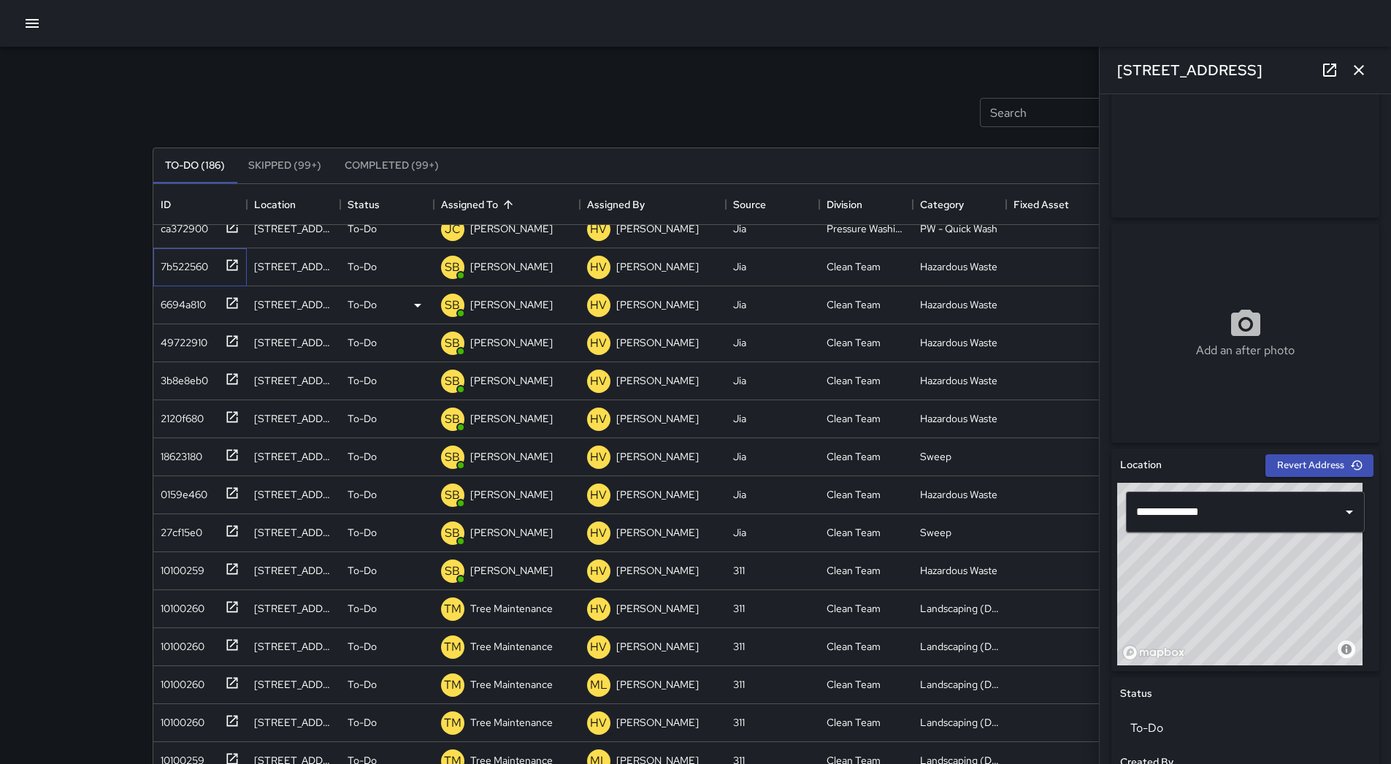
scroll to position [73, 0]
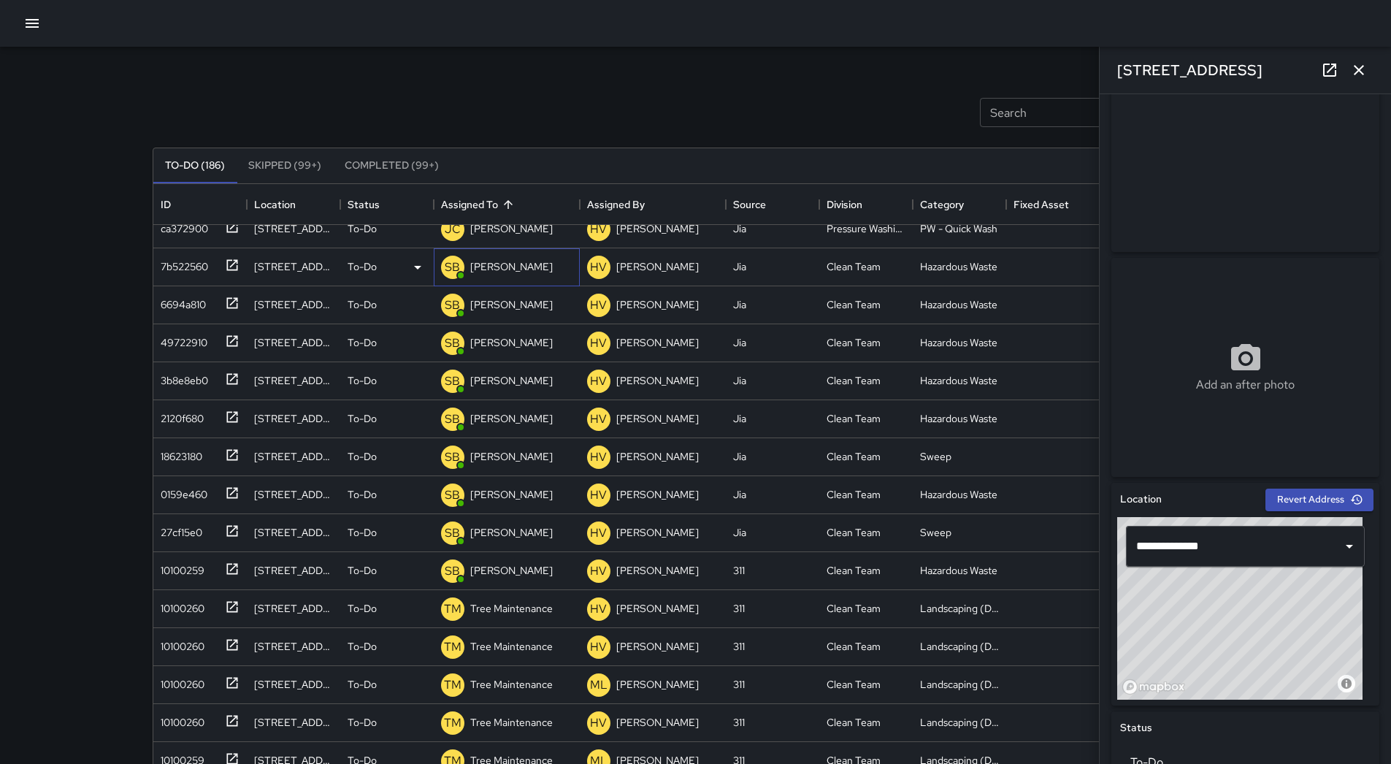
click at [540, 263] on div "SB [PERSON_NAME]" at bounding box center [507, 267] width 146 height 38
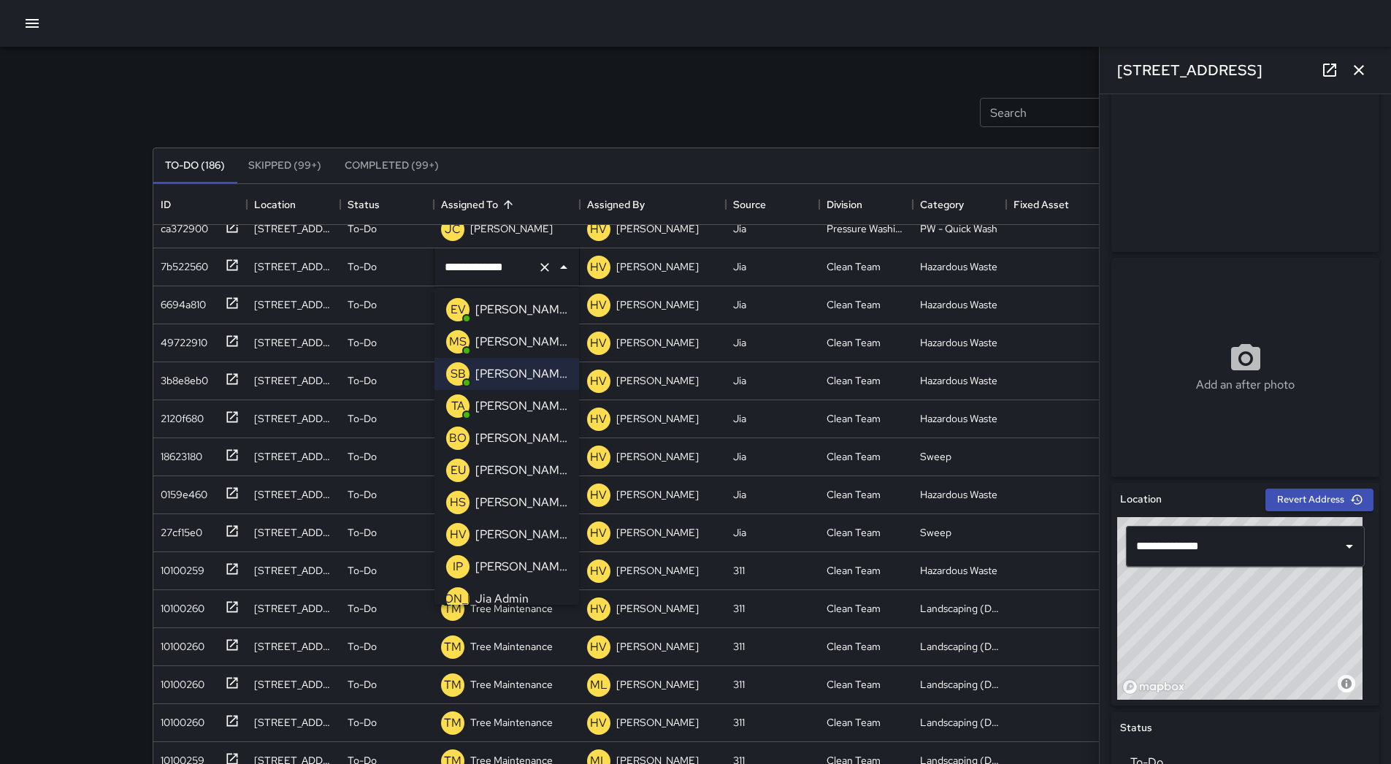
click at [512, 342] on p "[PERSON_NAME]" at bounding box center [521, 342] width 92 height 18
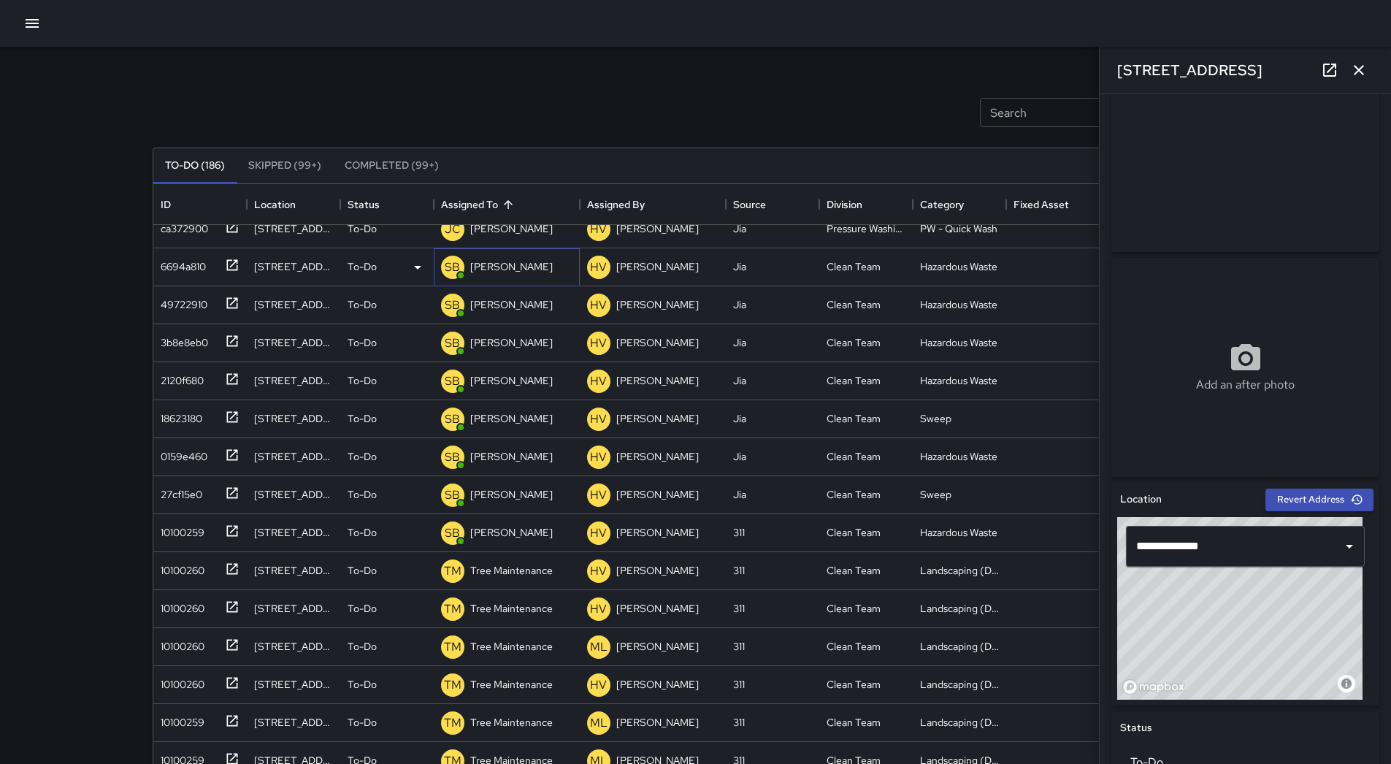
drag, startPoint x: 500, startPoint y: 267, endPoint x: 499, endPoint y: 286, distance: 18.3
click at [501, 267] on p "[PERSON_NAME]" at bounding box center [511, 266] width 83 height 15
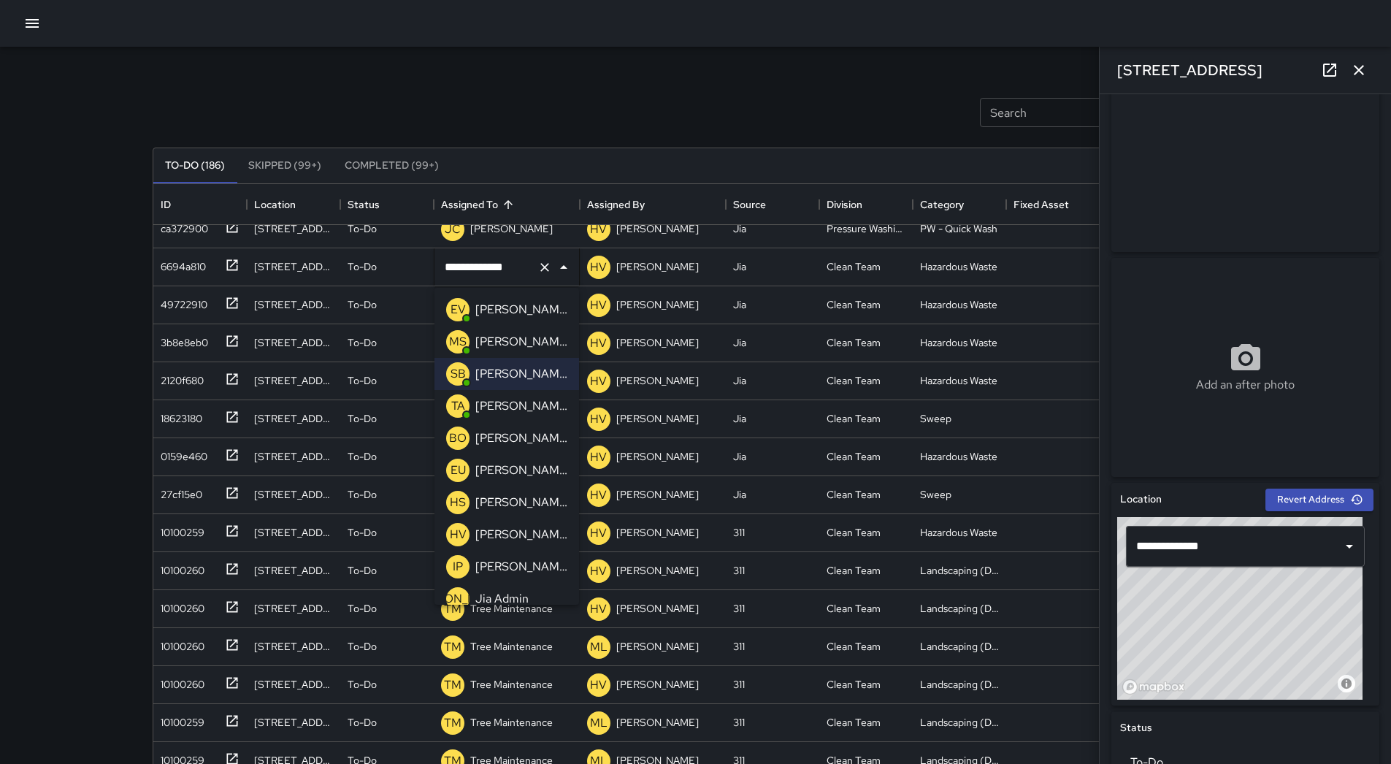
click at [506, 344] on p "[PERSON_NAME]" at bounding box center [521, 342] width 92 height 18
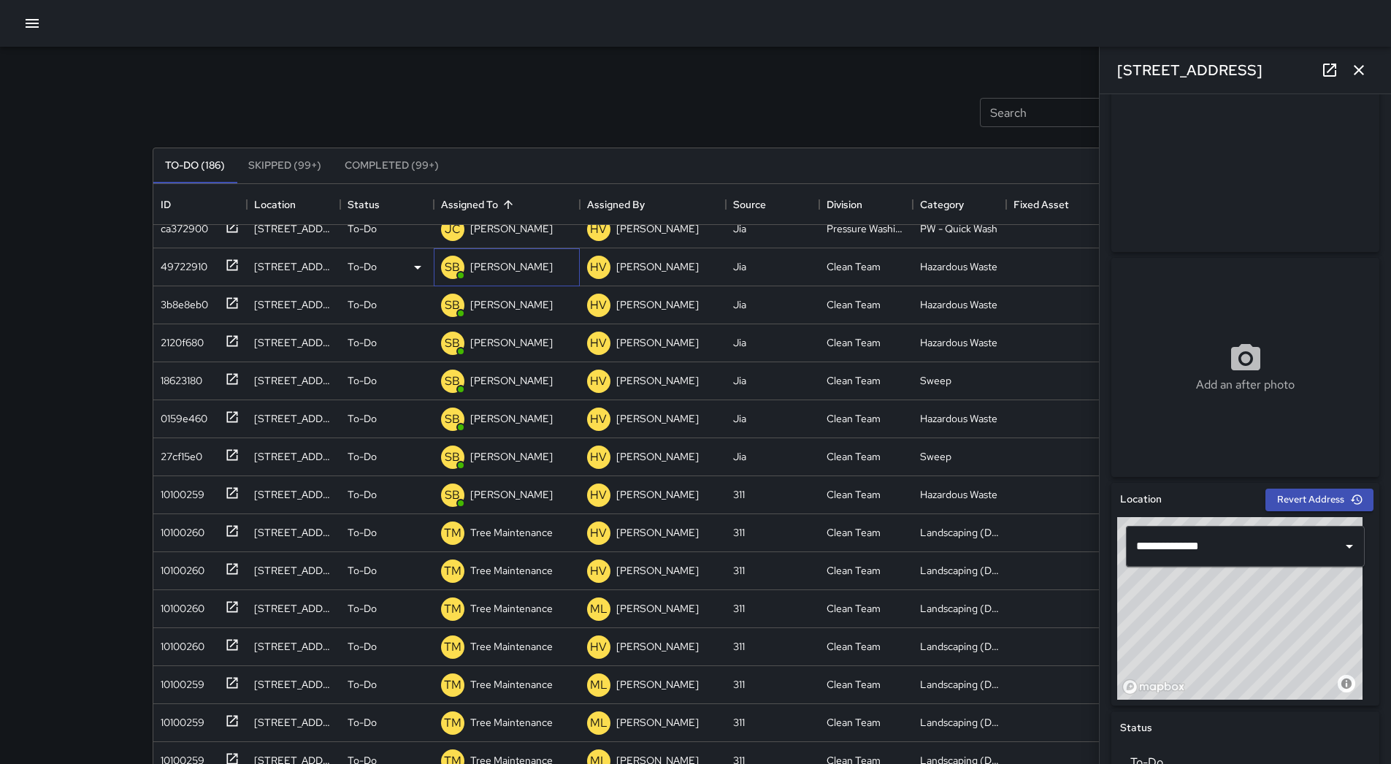
click at [512, 263] on p "[PERSON_NAME]" at bounding box center [511, 266] width 83 height 15
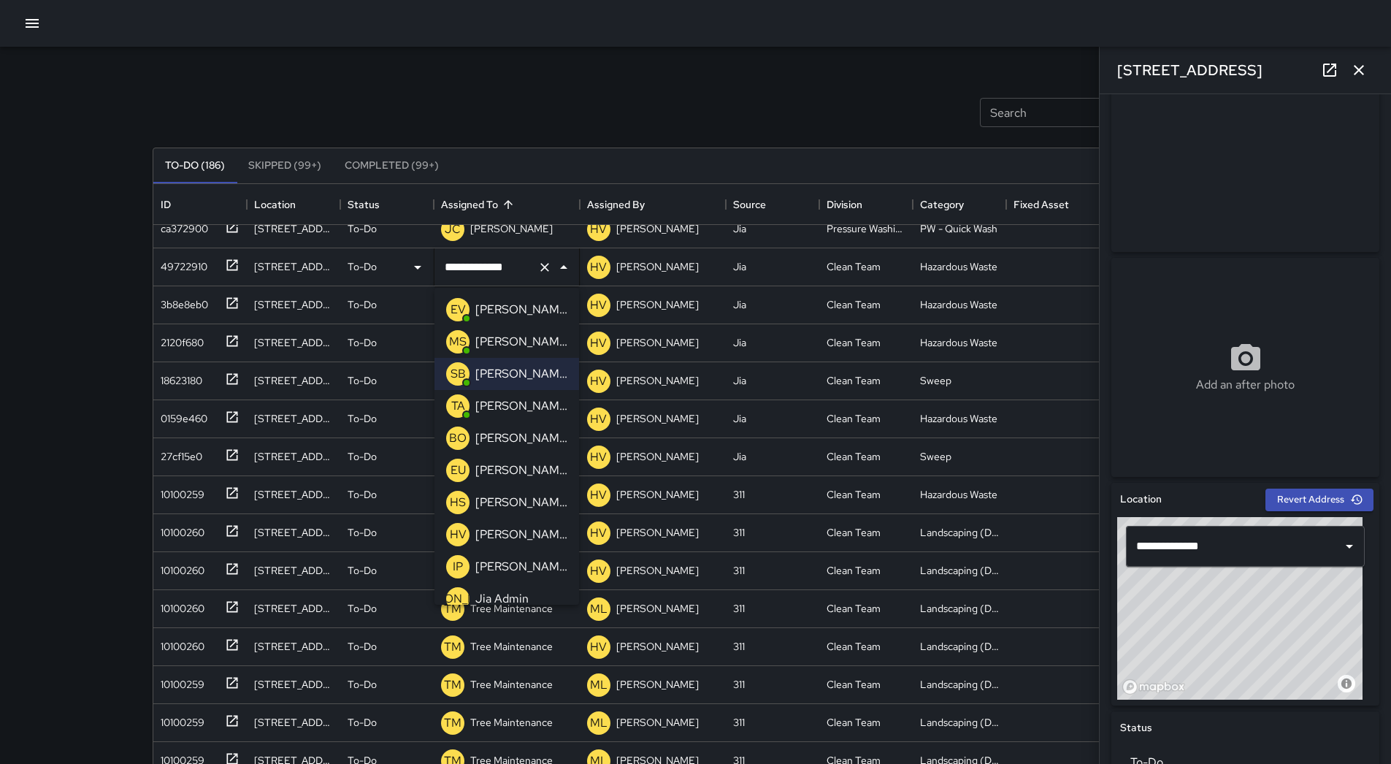
click at [510, 343] on p "[PERSON_NAME]" at bounding box center [521, 342] width 92 height 18
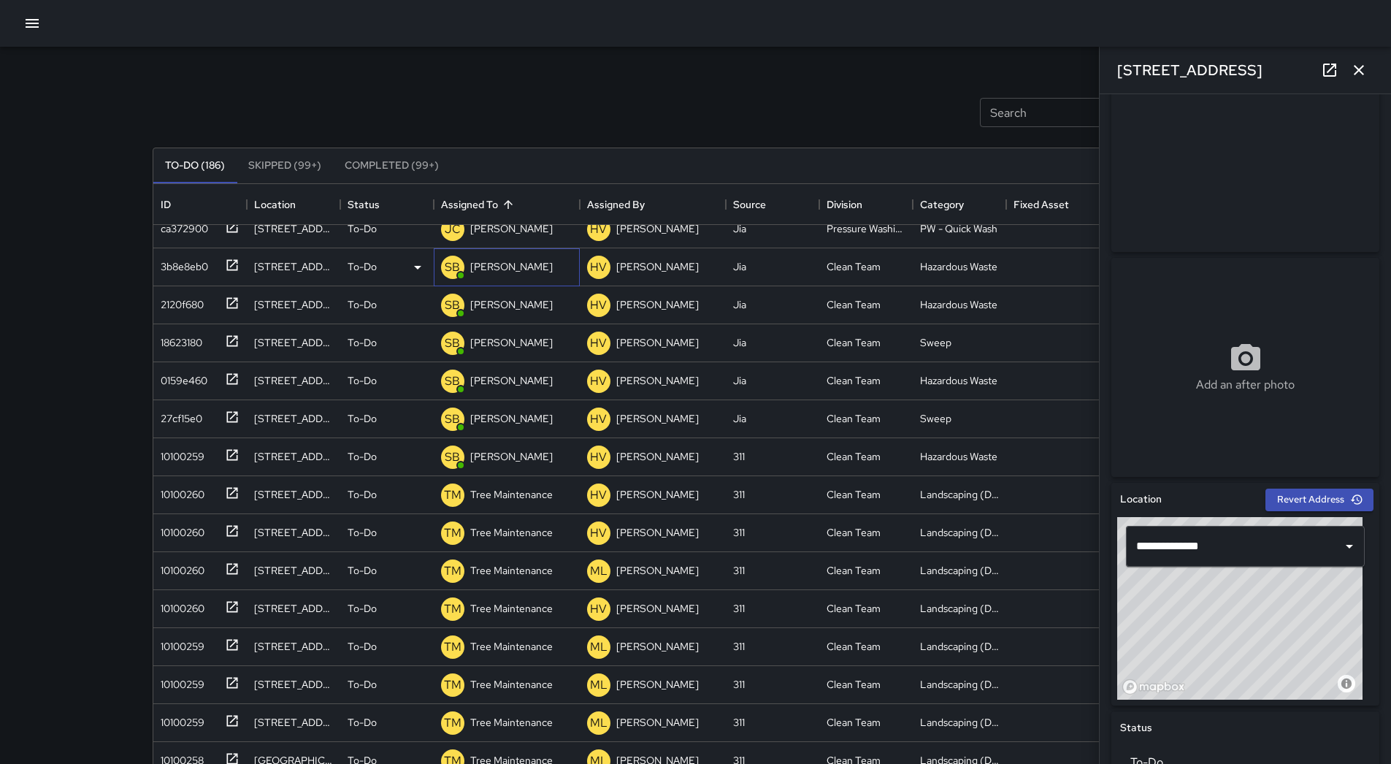
click at [521, 266] on p "[PERSON_NAME]" at bounding box center [511, 266] width 83 height 15
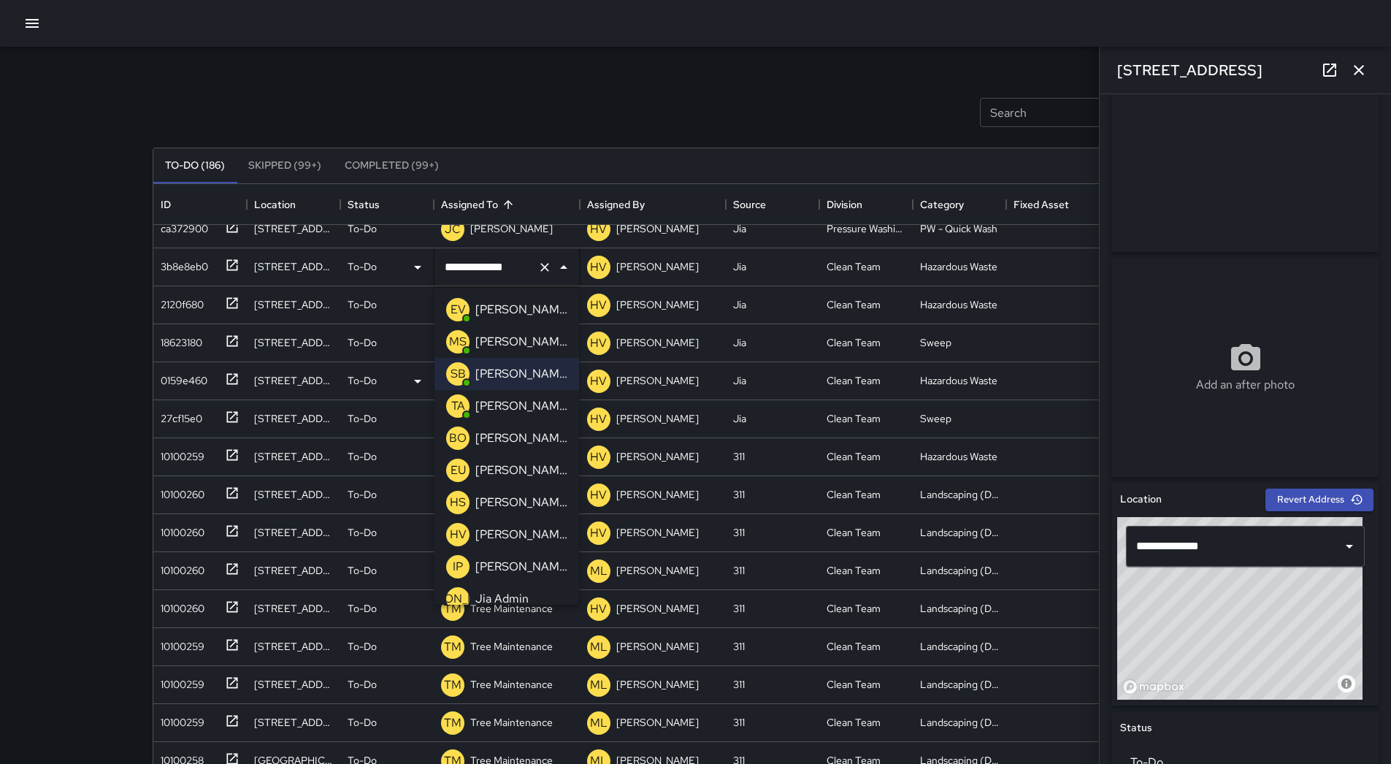
click at [515, 338] on p "[PERSON_NAME]" at bounding box center [521, 342] width 92 height 18
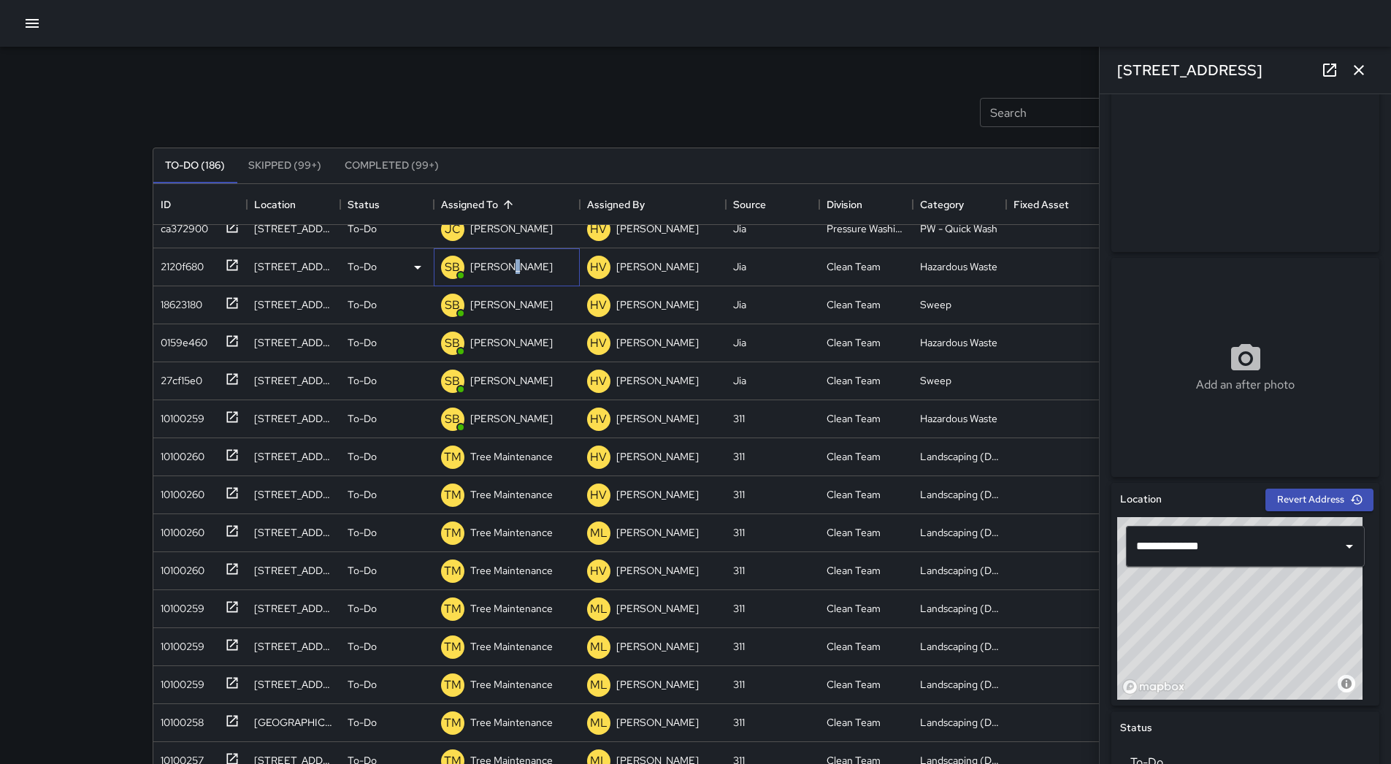
click at [508, 273] on p "[PERSON_NAME]" at bounding box center [511, 266] width 83 height 15
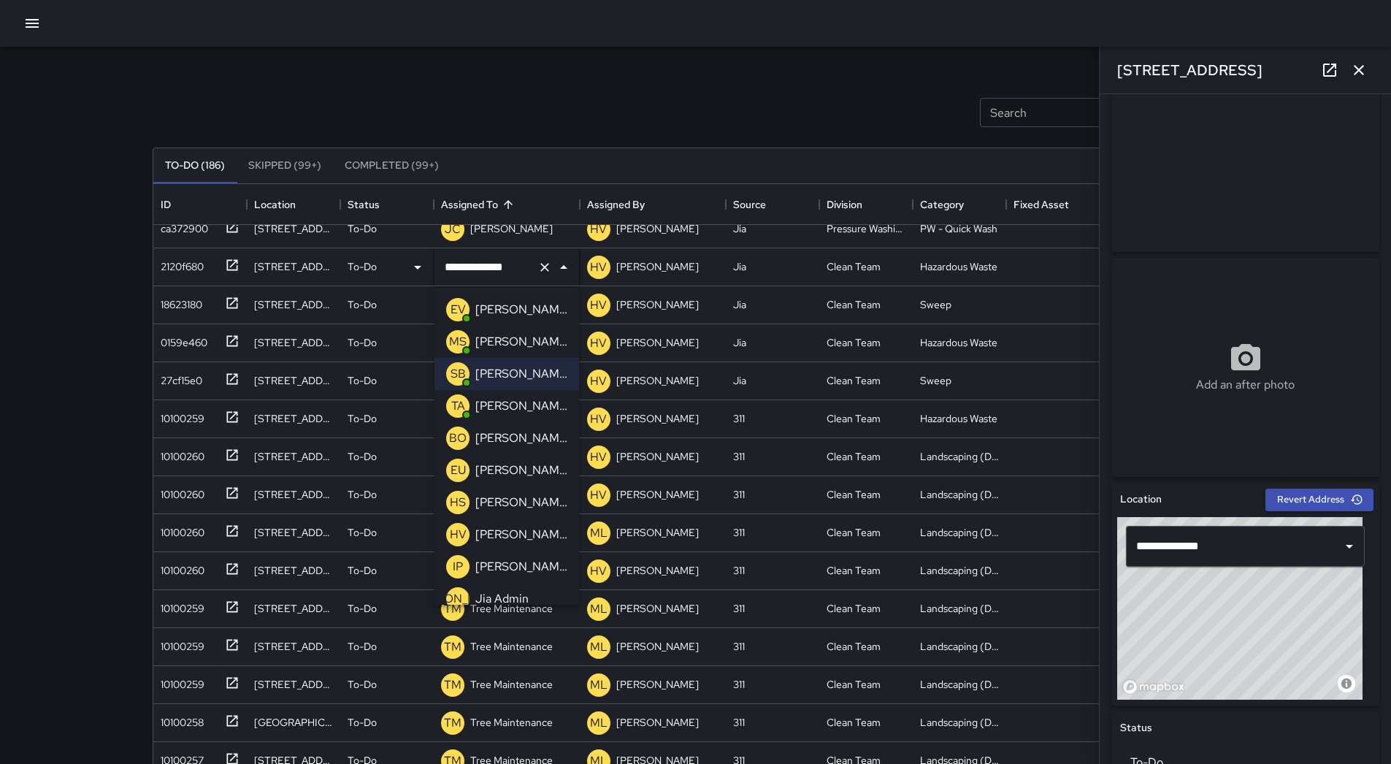
click at [510, 345] on p "[PERSON_NAME]" at bounding box center [521, 342] width 92 height 18
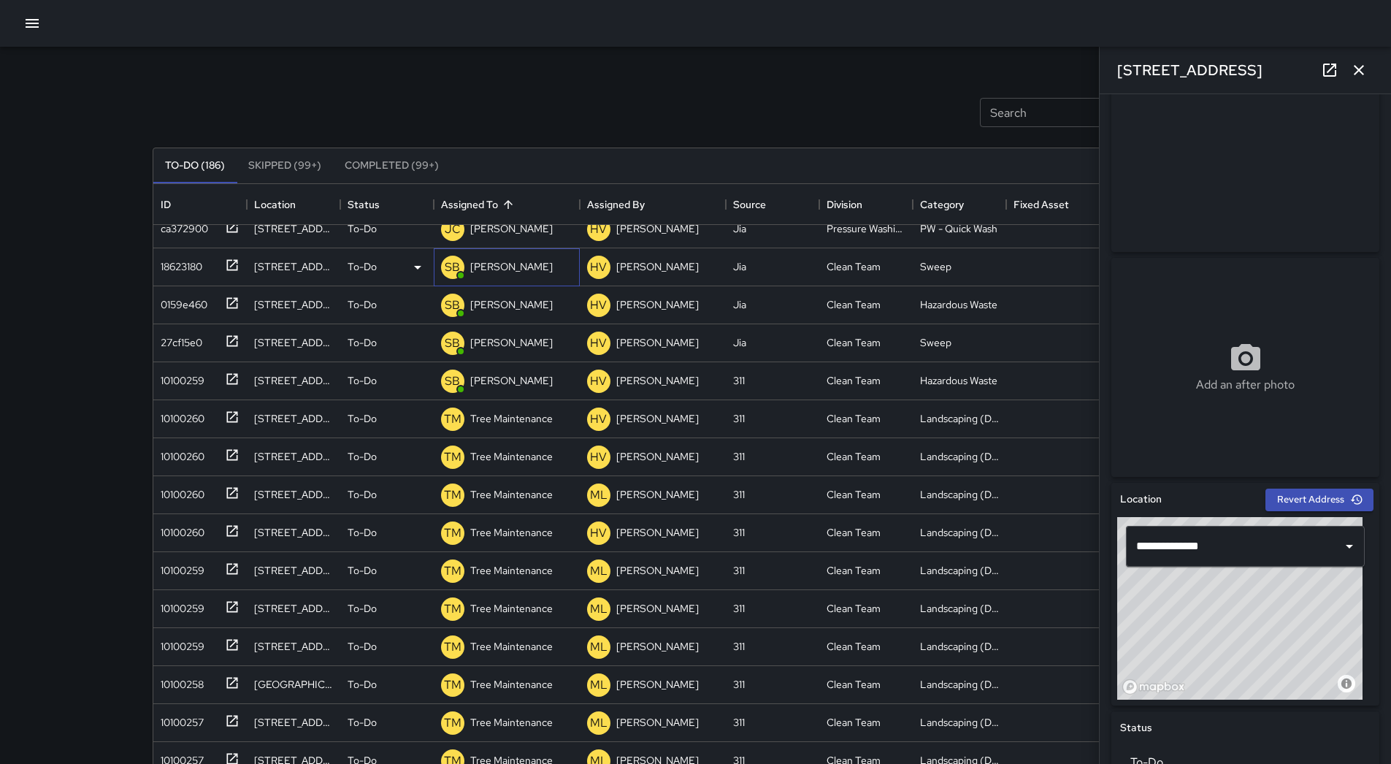
click at [521, 276] on div "[PERSON_NAME]" at bounding box center [511, 266] width 88 height 20
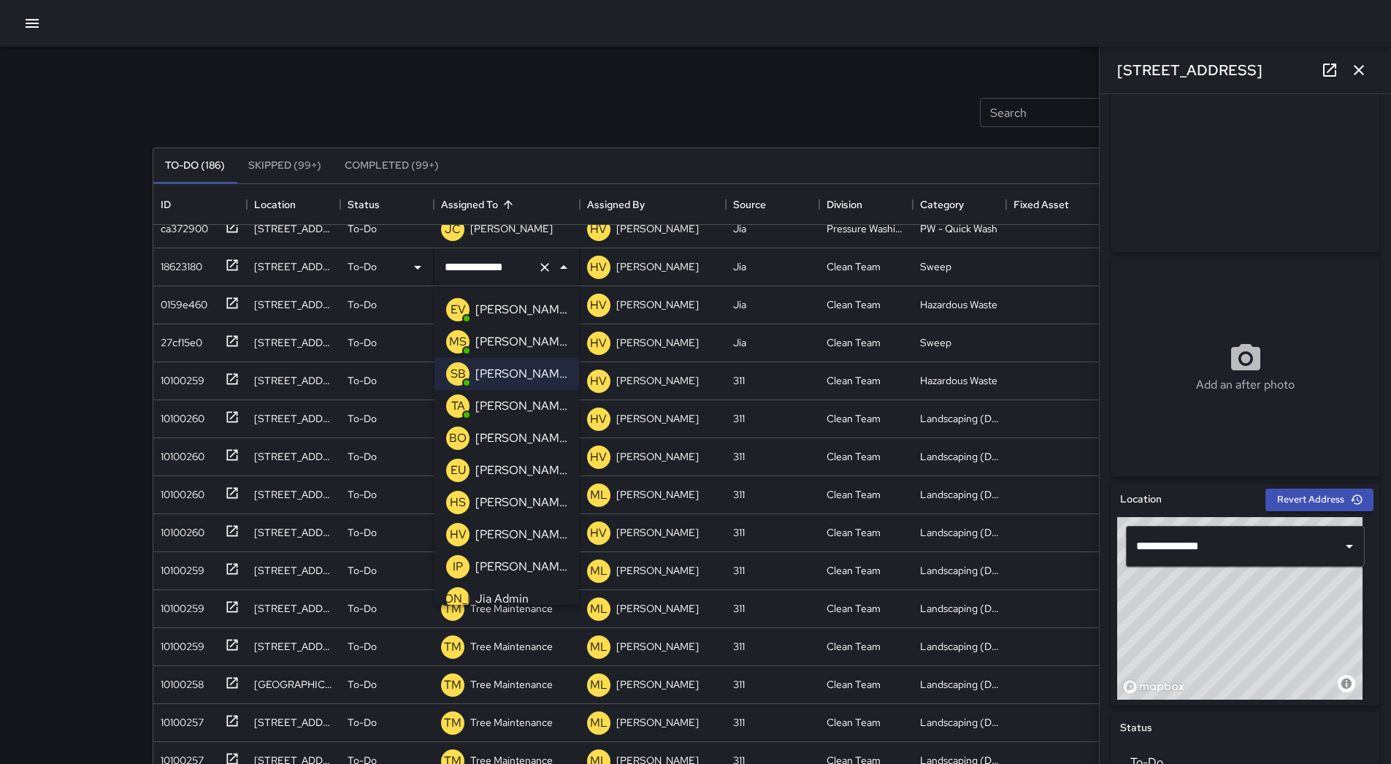
click at [513, 344] on p "[PERSON_NAME]" at bounding box center [521, 342] width 92 height 18
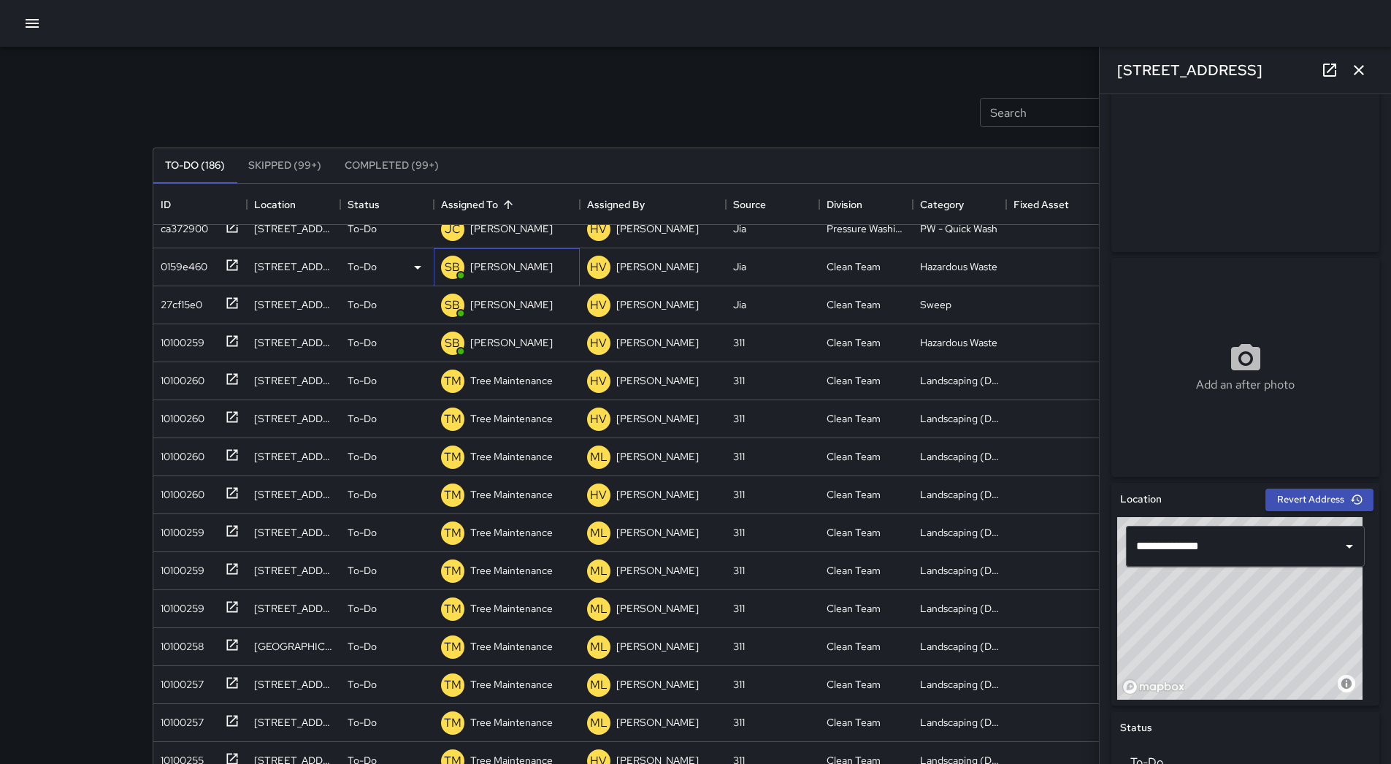
click at [521, 272] on p "[PERSON_NAME]" at bounding box center [511, 266] width 83 height 15
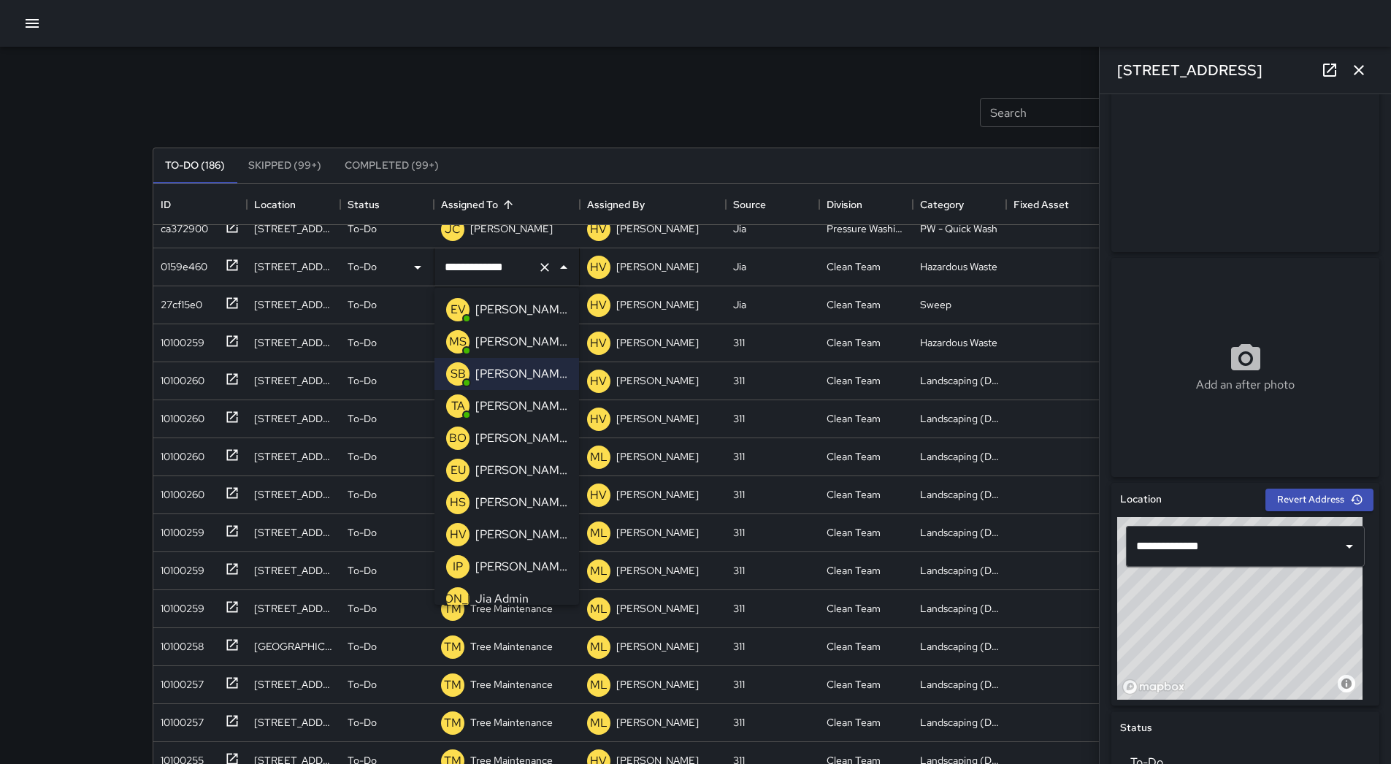
drag, startPoint x: 507, startPoint y: 341, endPoint x: 432, endPoint y: 337, distance: 76.1
click at [507, 342] on p "[PERSON_NAME]" at bounding box center [521, 342] width 92 height 18
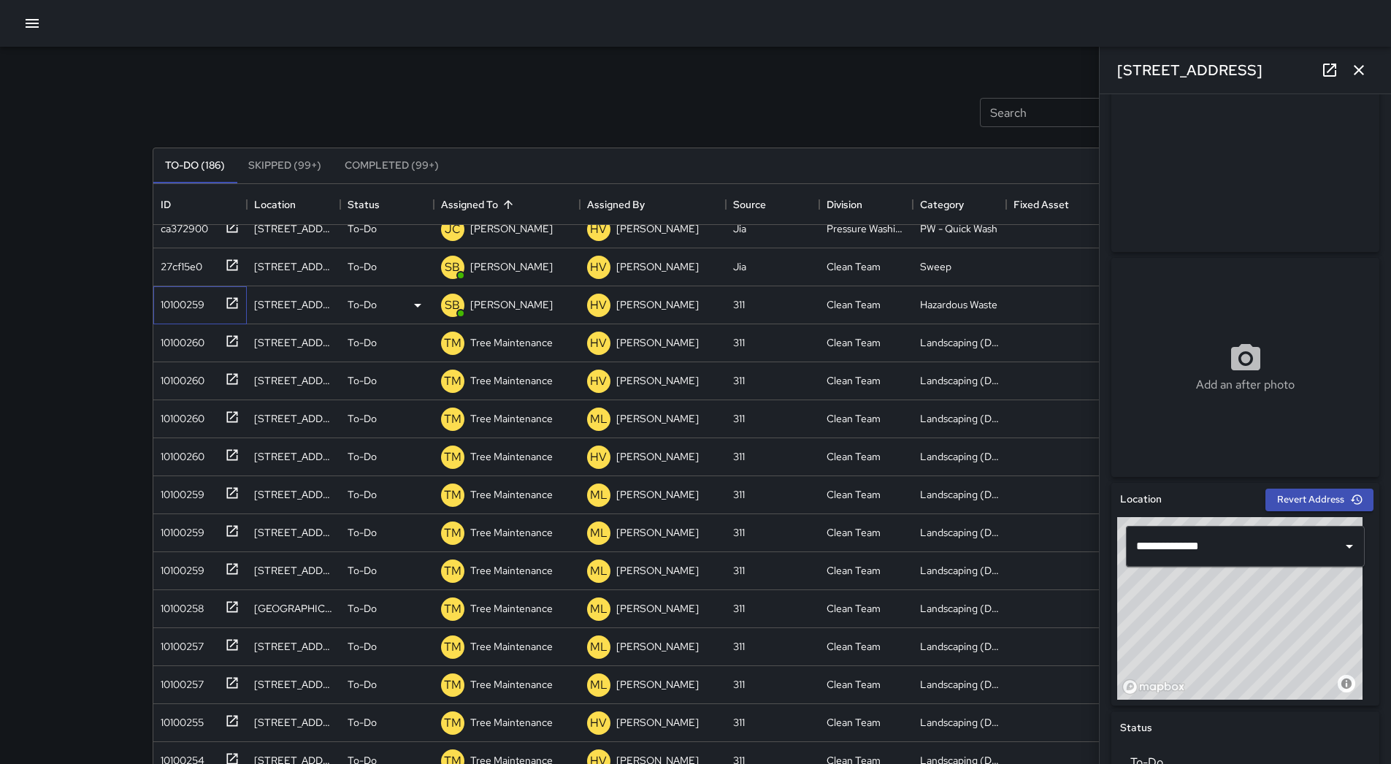
click at [208, 288] on div "10100259" at bounding box center [199, 305] width 93 height 38
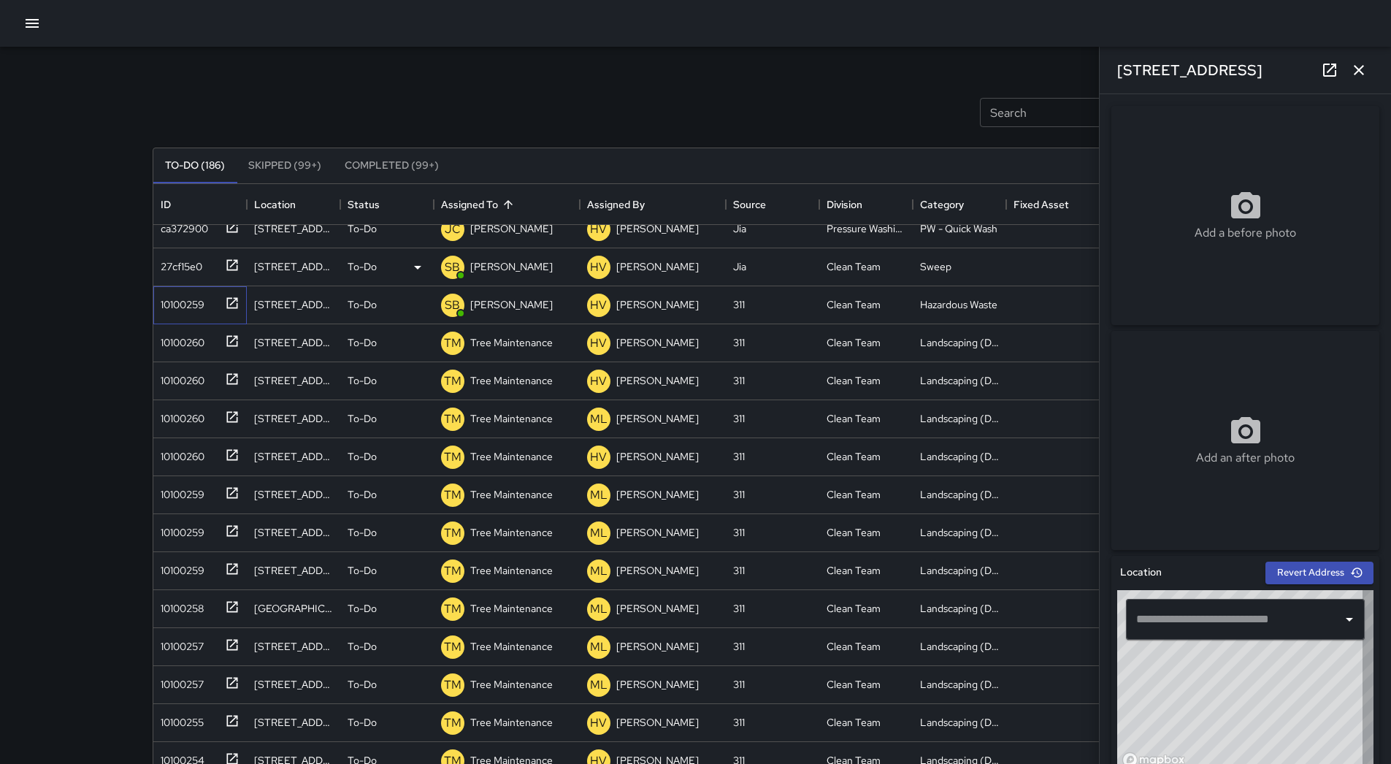
type input "**********"
click at [199, 268] on div "27cf15e0" at bounding box center [178, 263] width 47 height 20
click at [526, 263] on p "[PERSON_NAME]" at bounding box center [511, 266] width 83 height 15
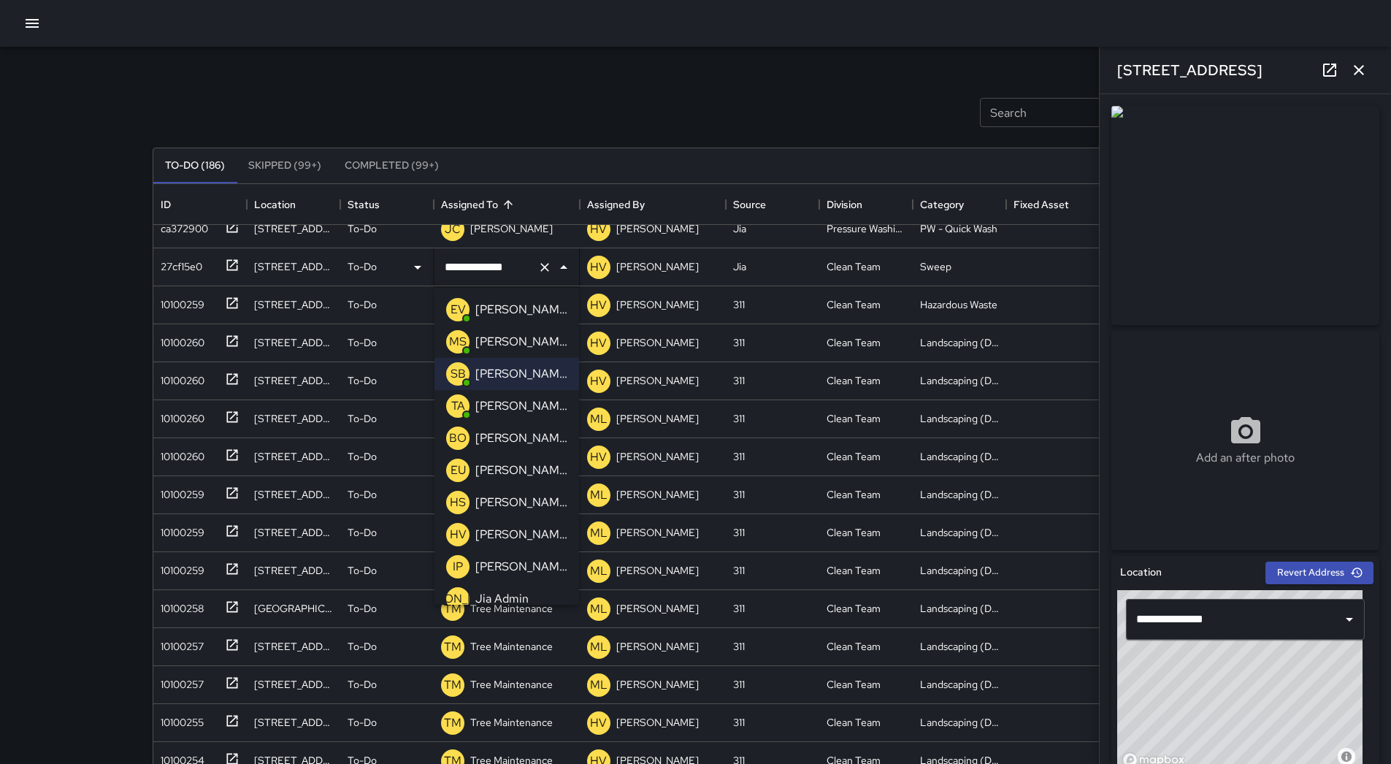
click at [501, 345] on p "[PERSON_NAME]" at bounding box center [521, 342] width 92 height 18
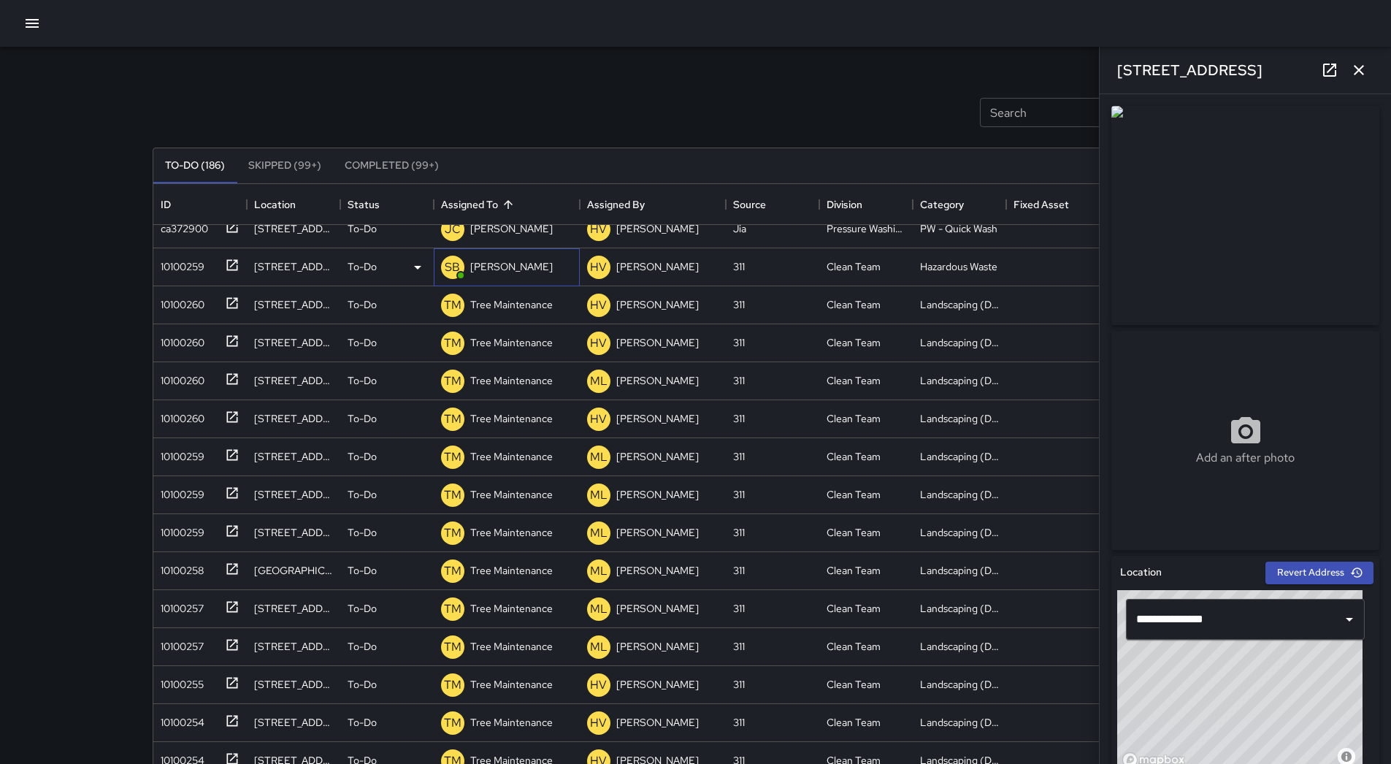
click at [517, 264] on p "[PERSON_NAME]" at bounding box center [511, 266] width 83 height 15
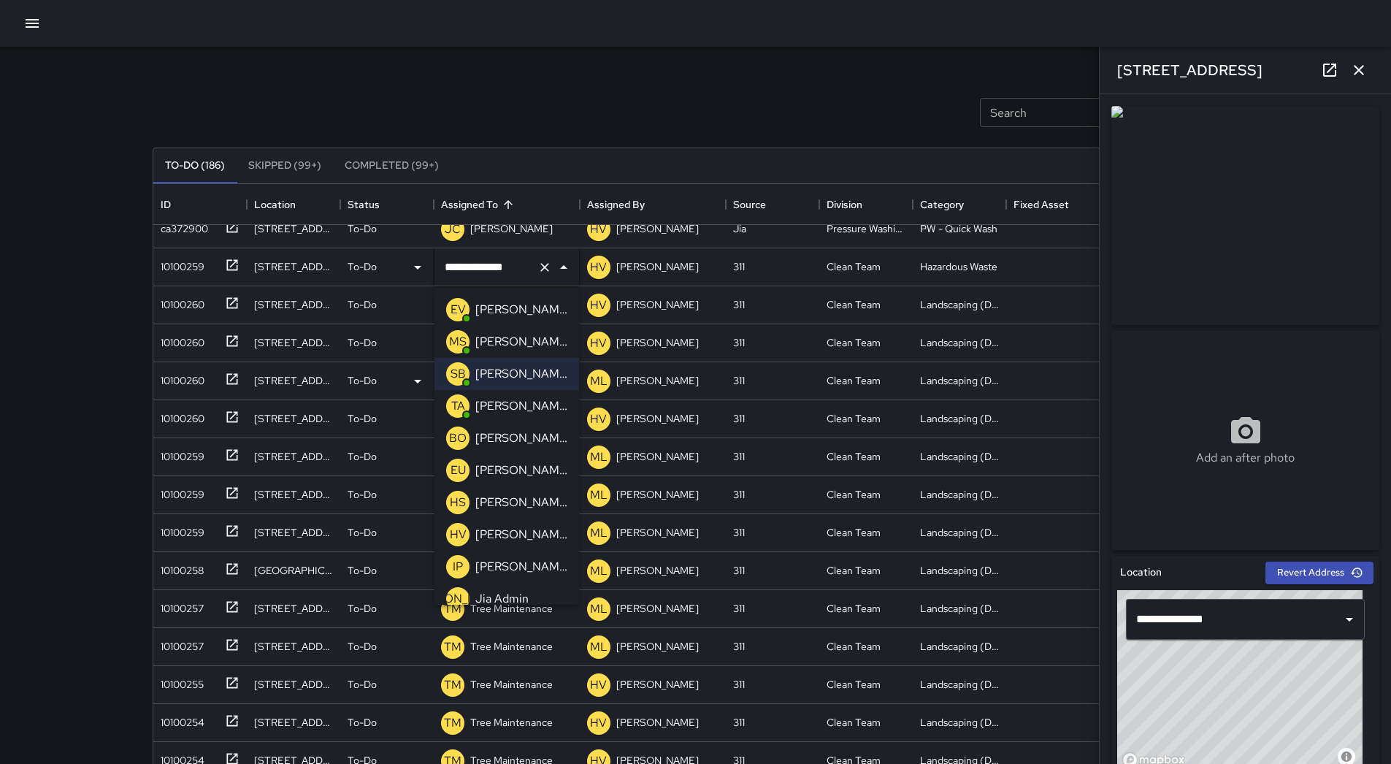
click at [525, 338] on p "[PERSON_NAME]" at bounding box center [521, 342] width 92 height 18
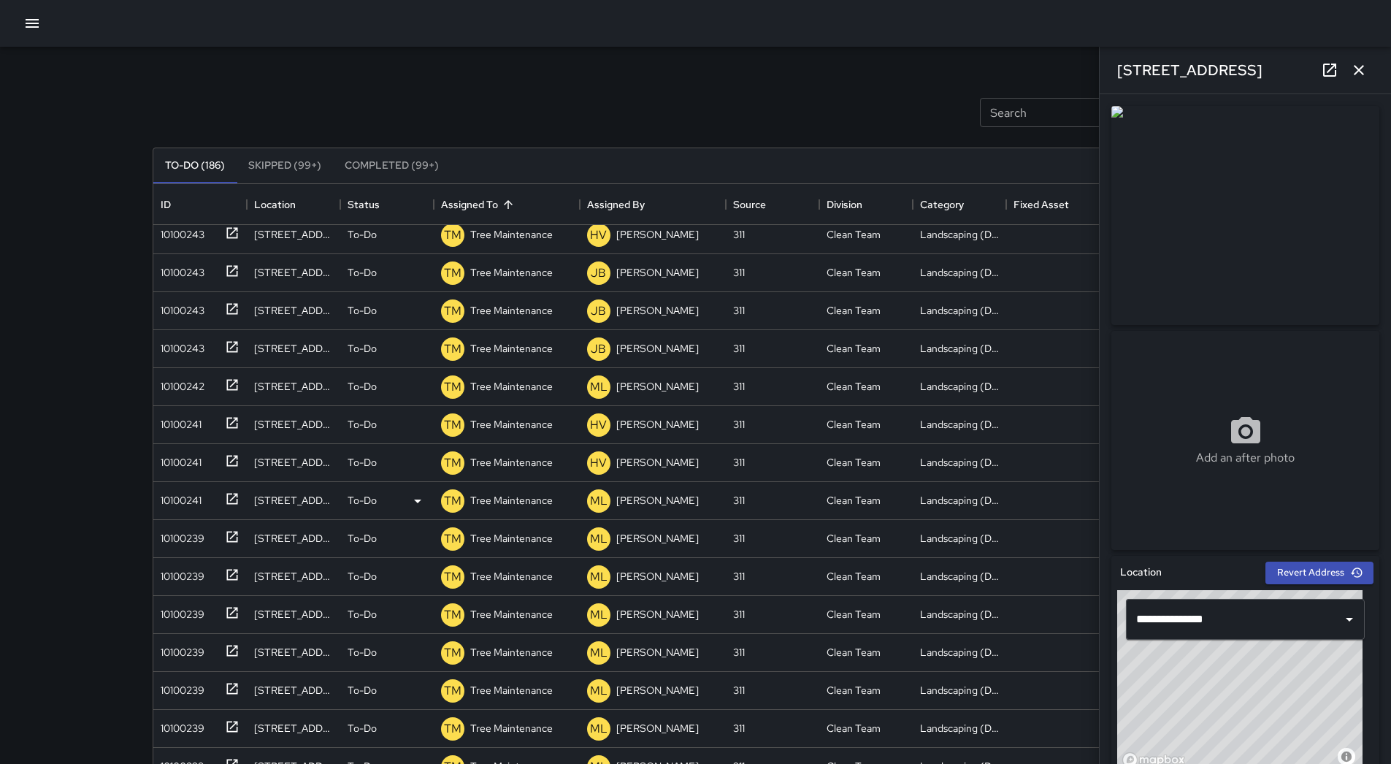
scroll to position [1422, 0]
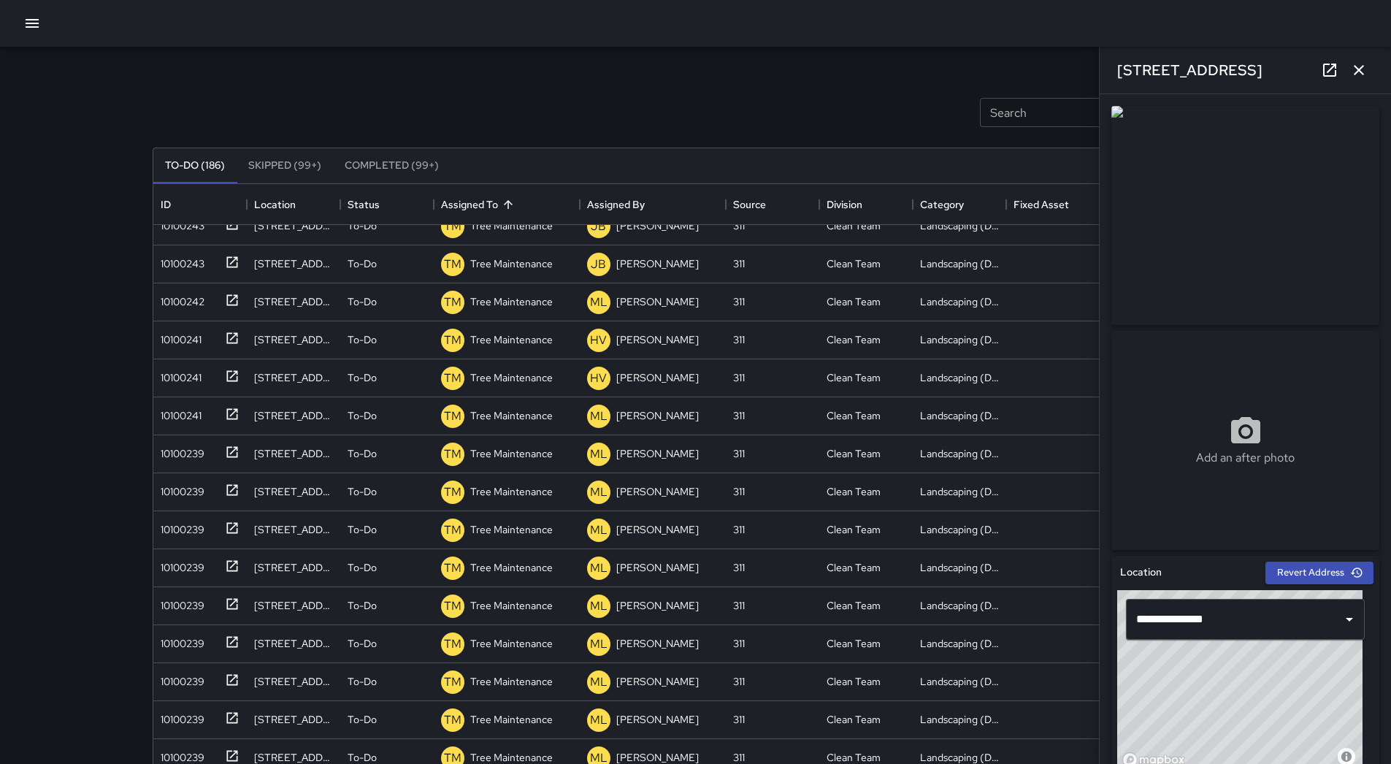
click at [1371, 83] on div "[STREET_ADDRESS]" at bounding box center [1245, 70] width 291 height 47
click at [1362, 77] on icon "button" at bounding box center [1359, 70] width 18 height 18
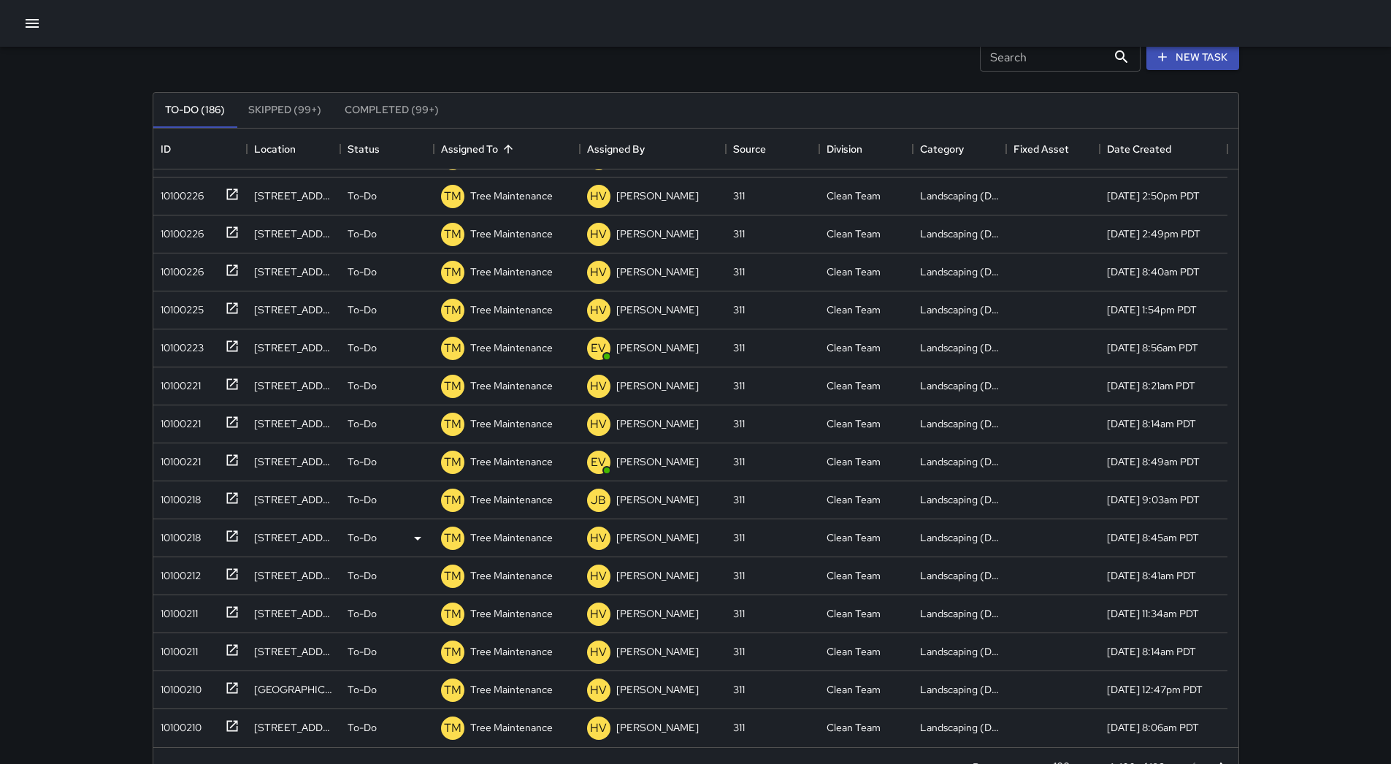
scroll to position [99, 0]
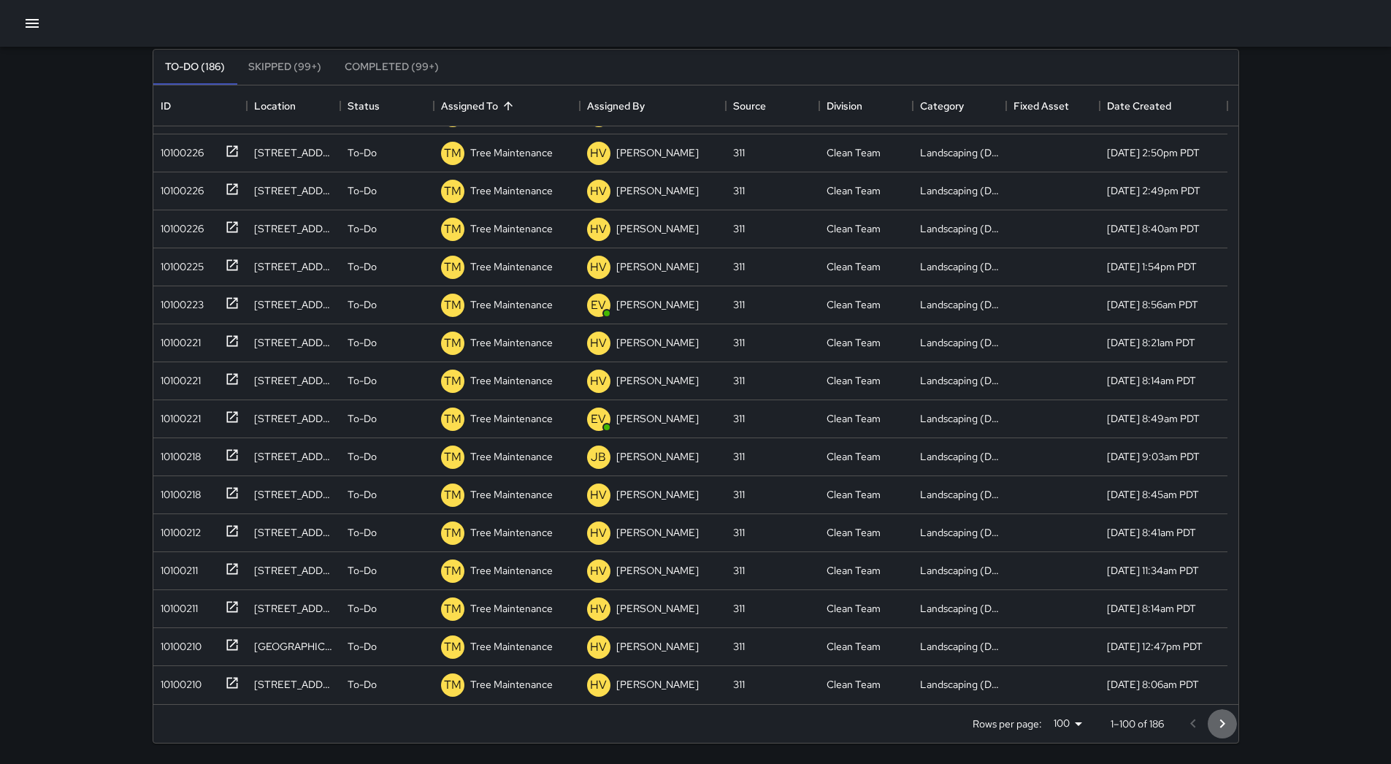
click at [1219, 719] on icon "Go to next page" at bounding box center [1223, 724] width 18 height 18
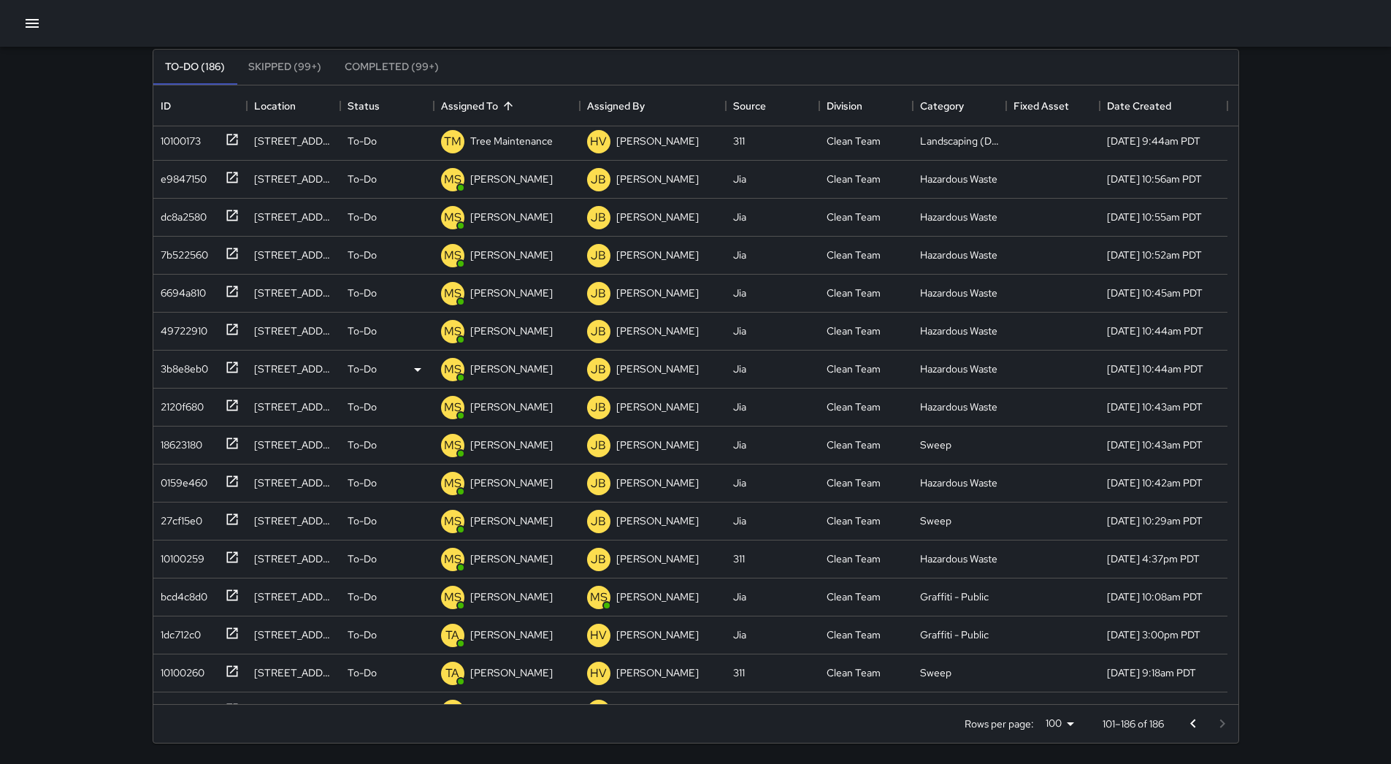
scroll to position [2191, 0]
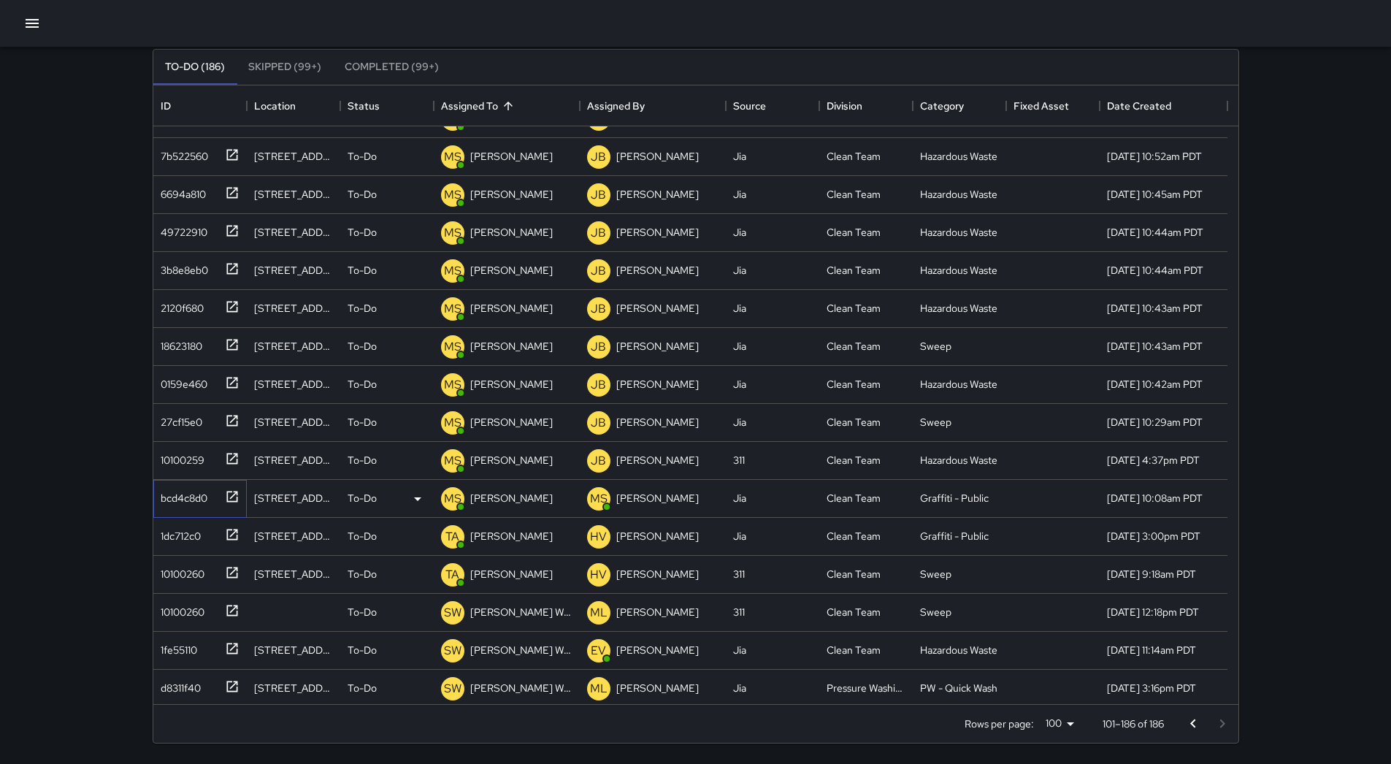
click at [208, 494] on div "bcd4c8d0" at bounding box center [197, 495] width 85 height 24
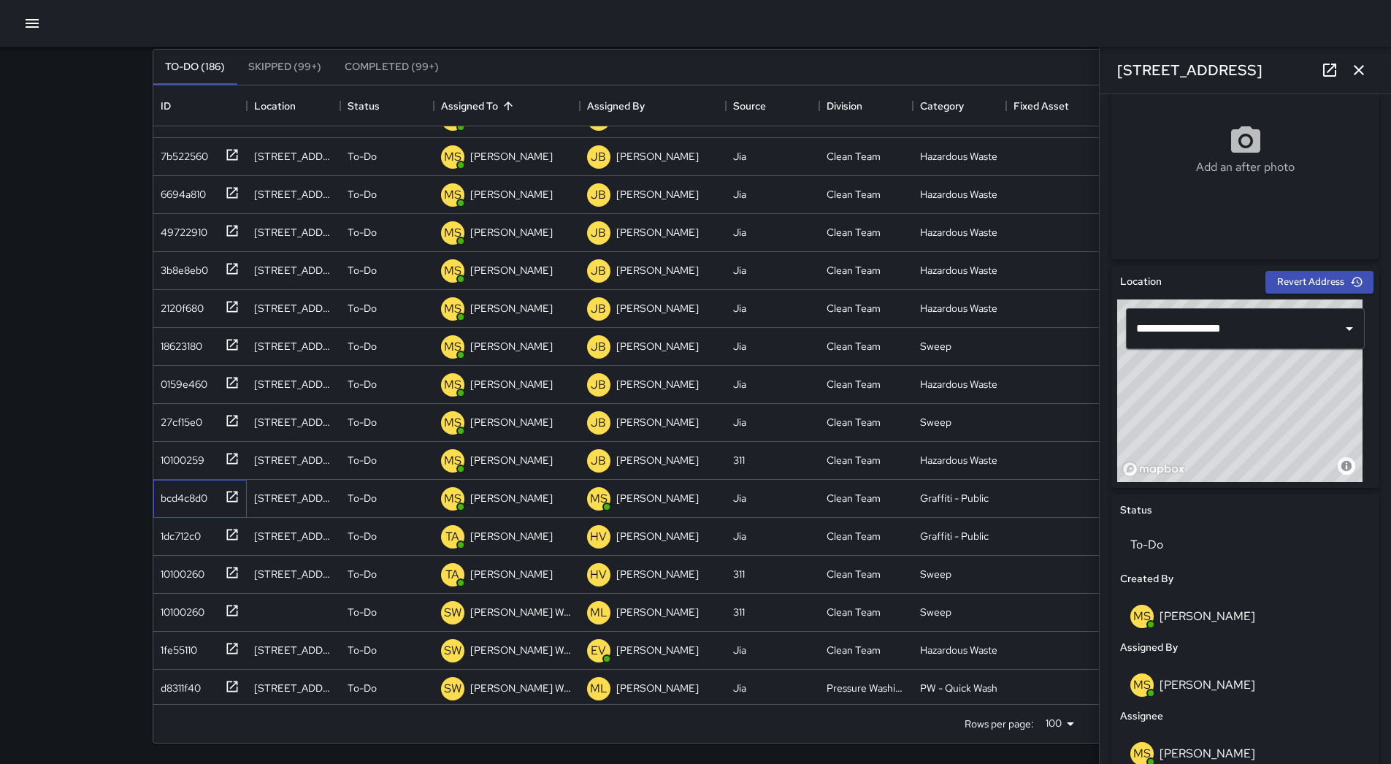
scroll to position [584, 0]
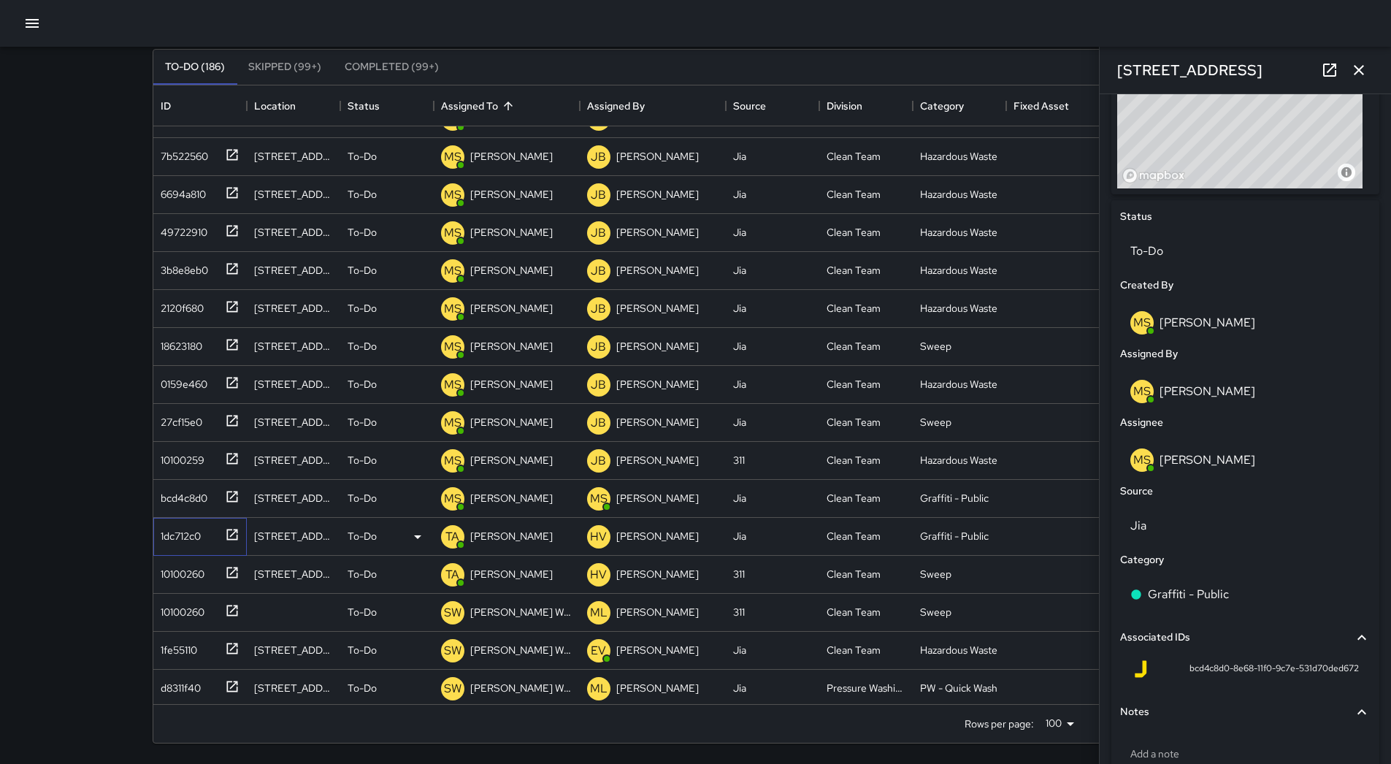
click at [195, 539] on div "1dc712c0" at bounding box center [178, 533] width 46 height 20
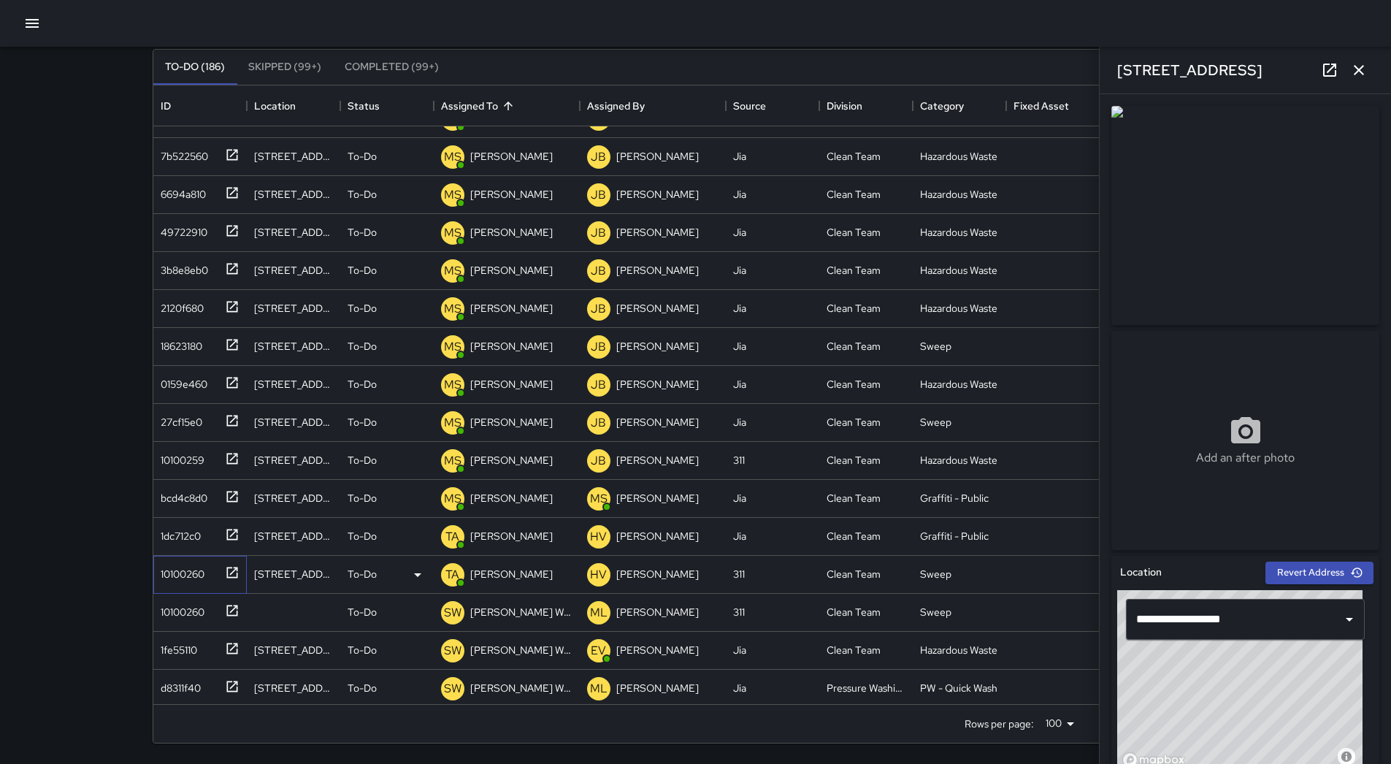
click at [193, 571] on div "10100260" at bounding box center [180, 571] width 50 height 20
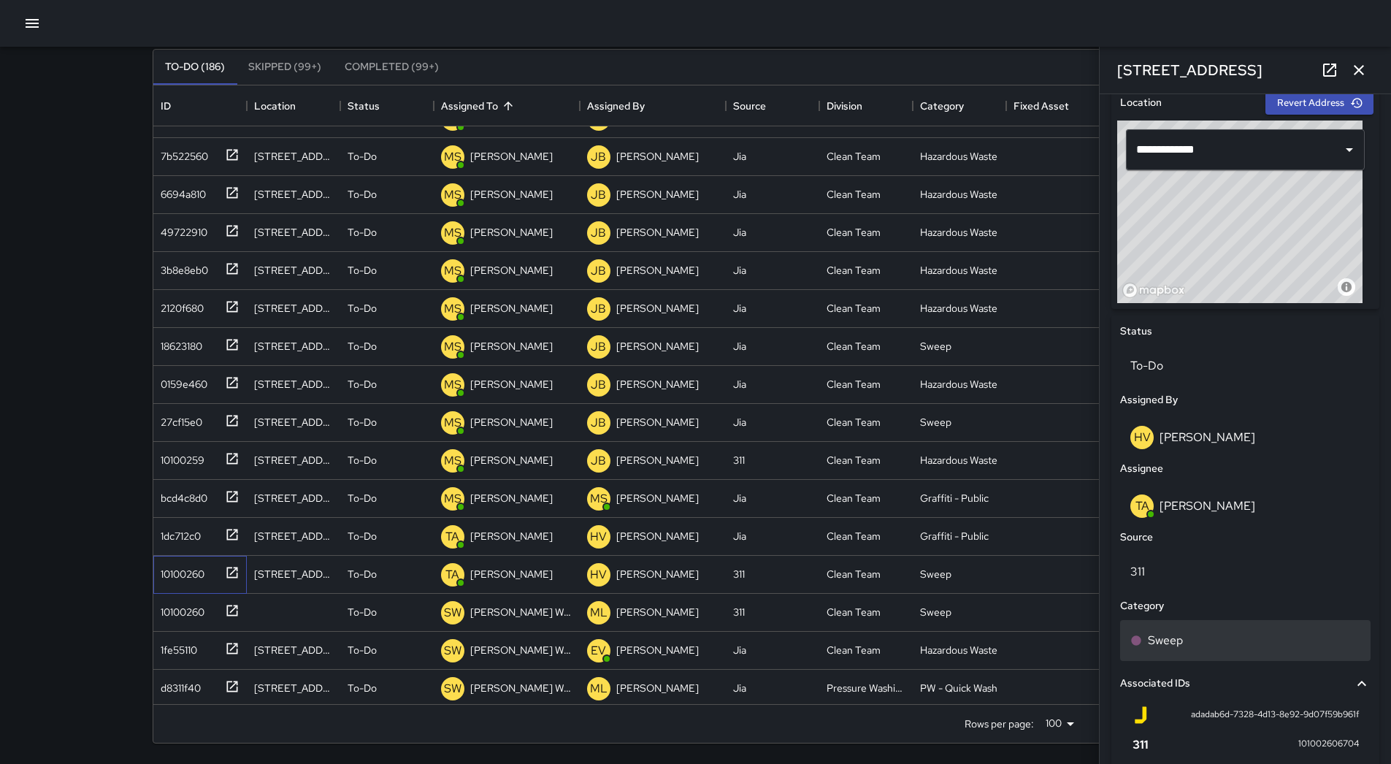
scroll to position [657, 0]
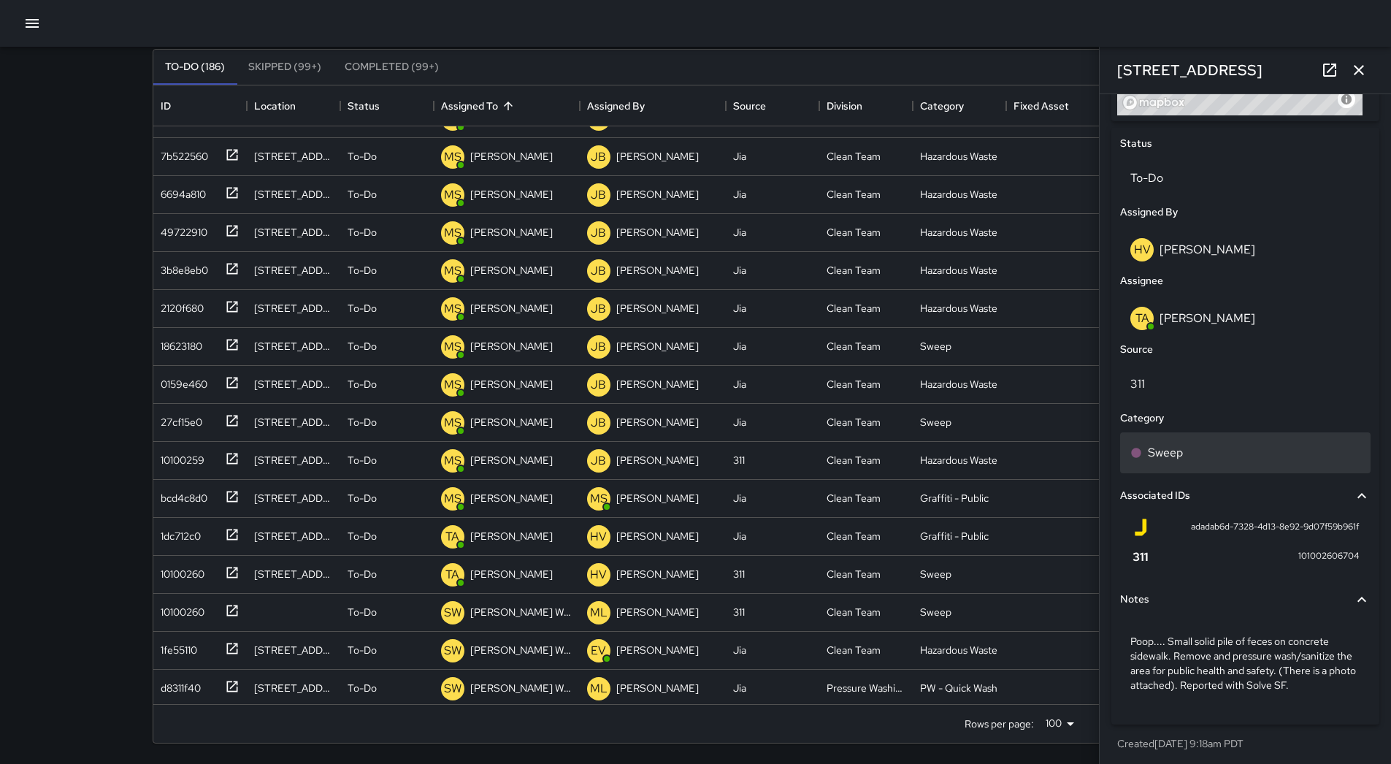
click at [1212, 447] on div "Sweep" at bounding box center [1245, 453] width 230 height 18
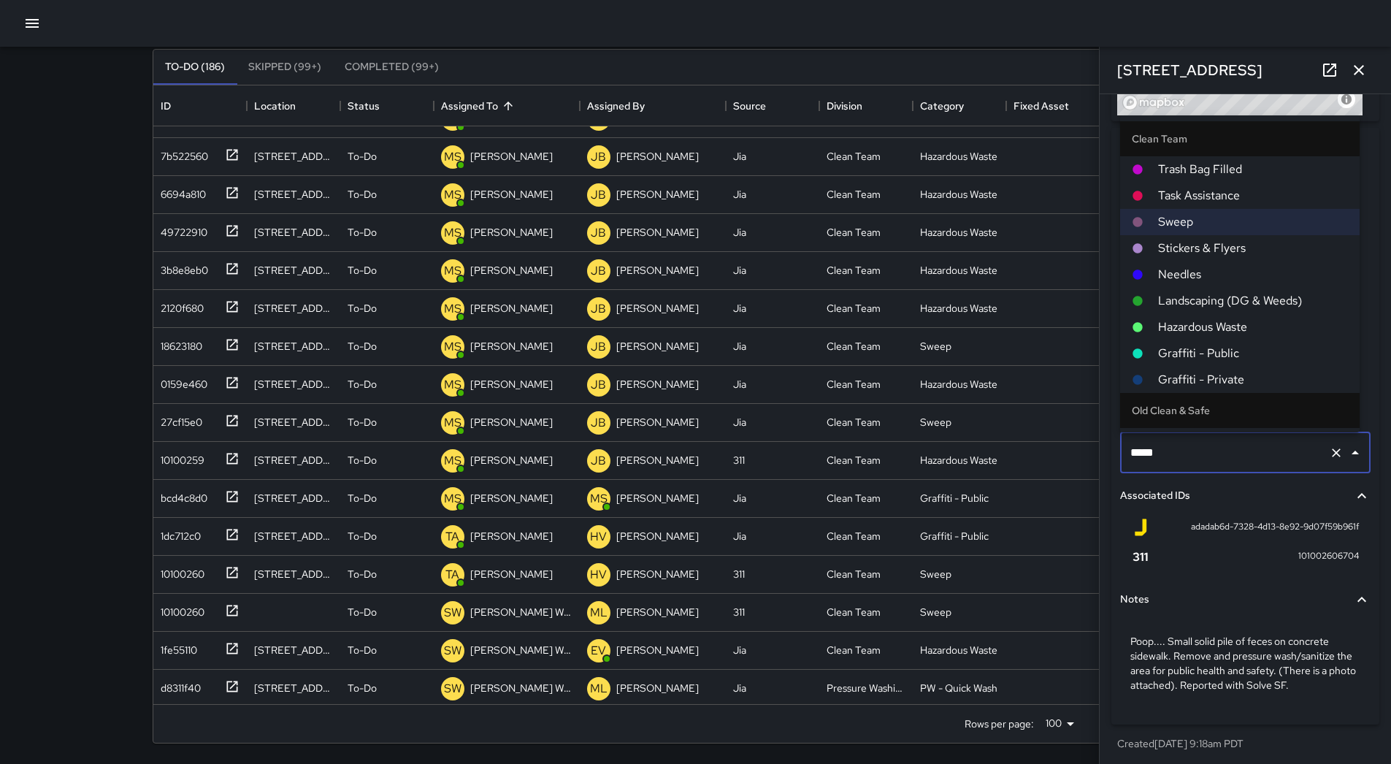
click at [1211, 327] on span "Hazardous Waste" at bounding box center [1253, 327] width 190 height 18
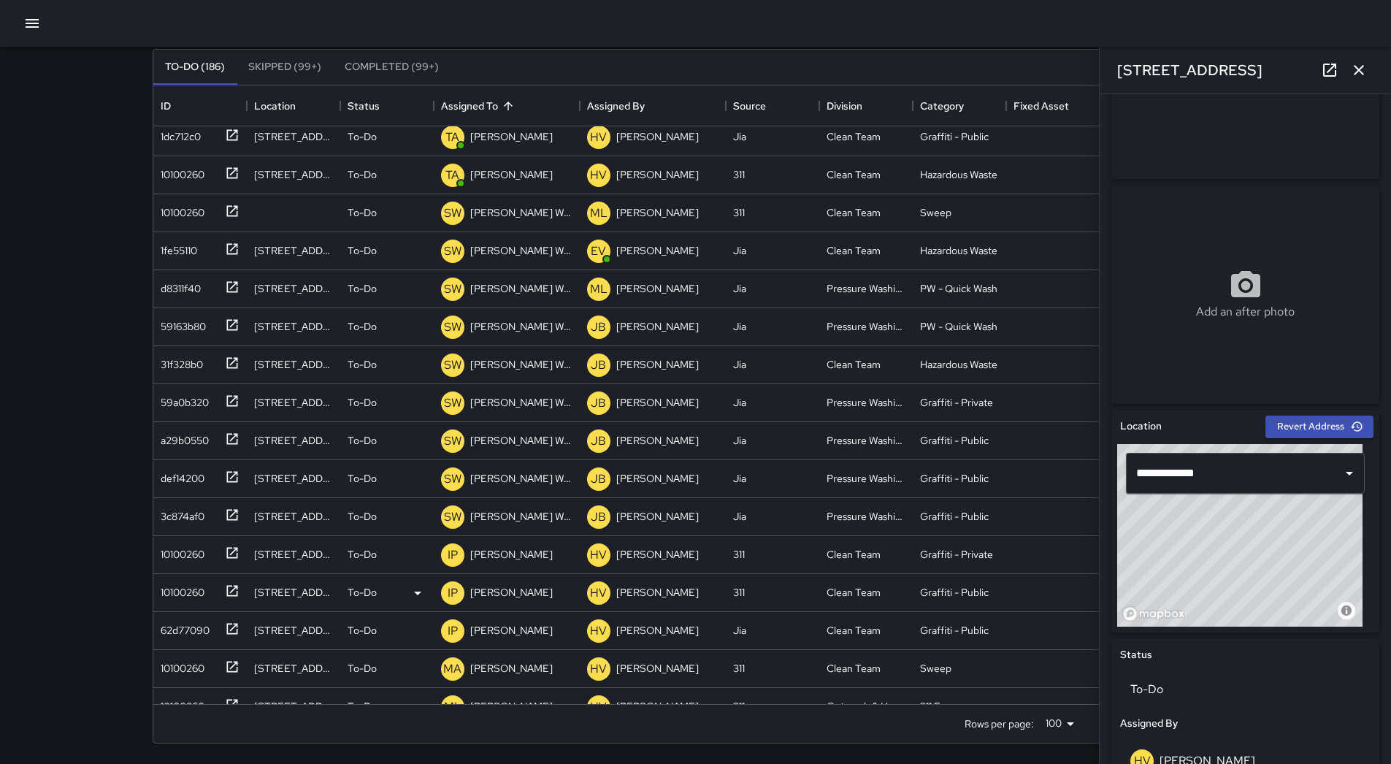
scroll to position [2629, 0]
click at [191, 509] on div "10100260" at bounding box center [180, 512] width 50 height 20
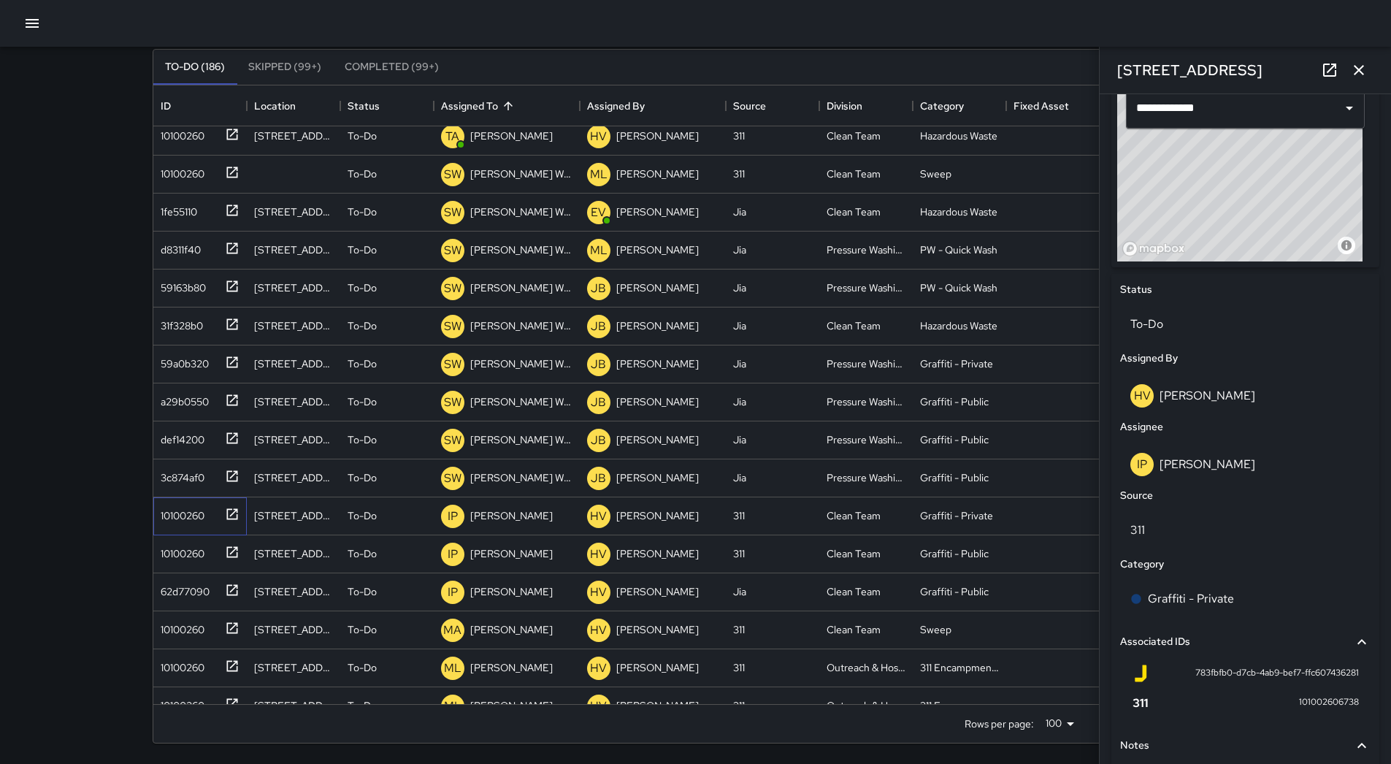
scroll to position [365, 0]
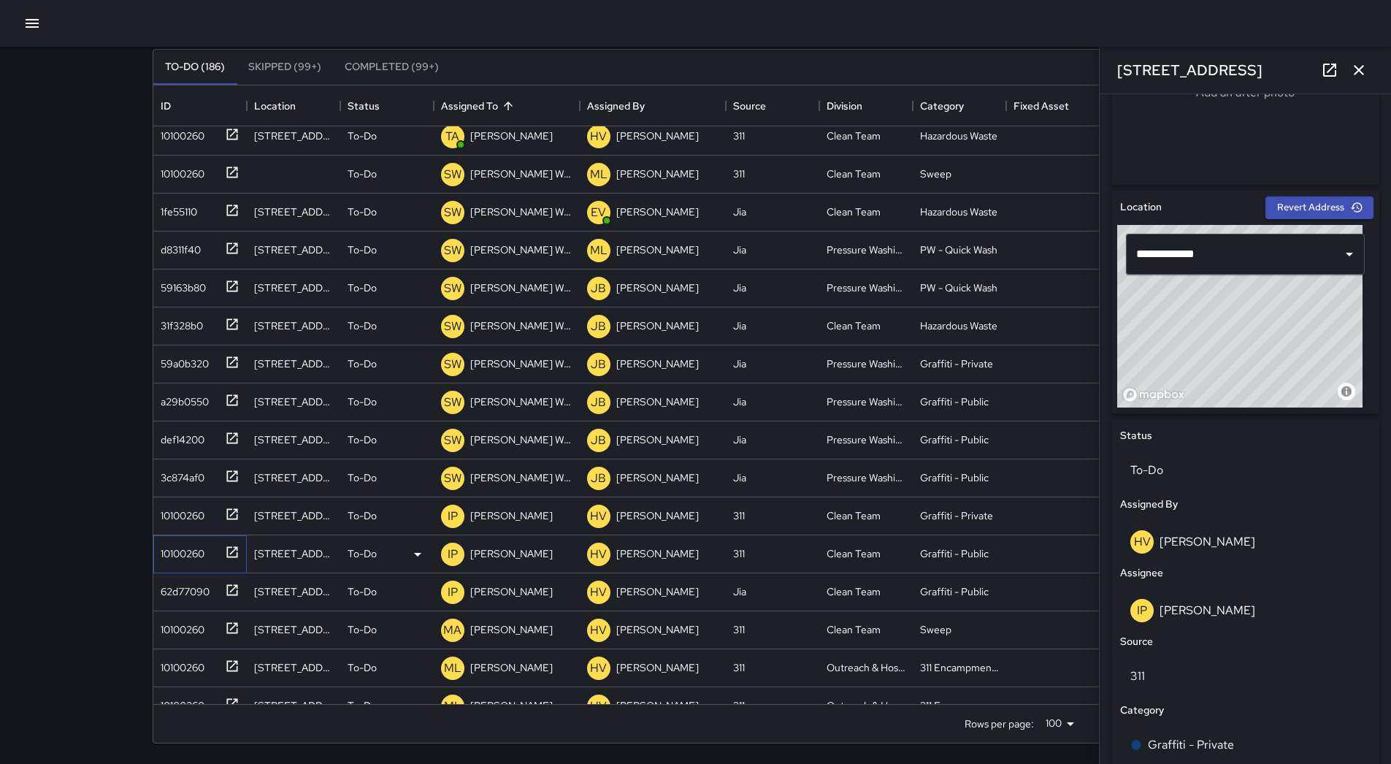
click at [188, 562] on div "10100260" at bounding box center [197, 551] width 85 height 24
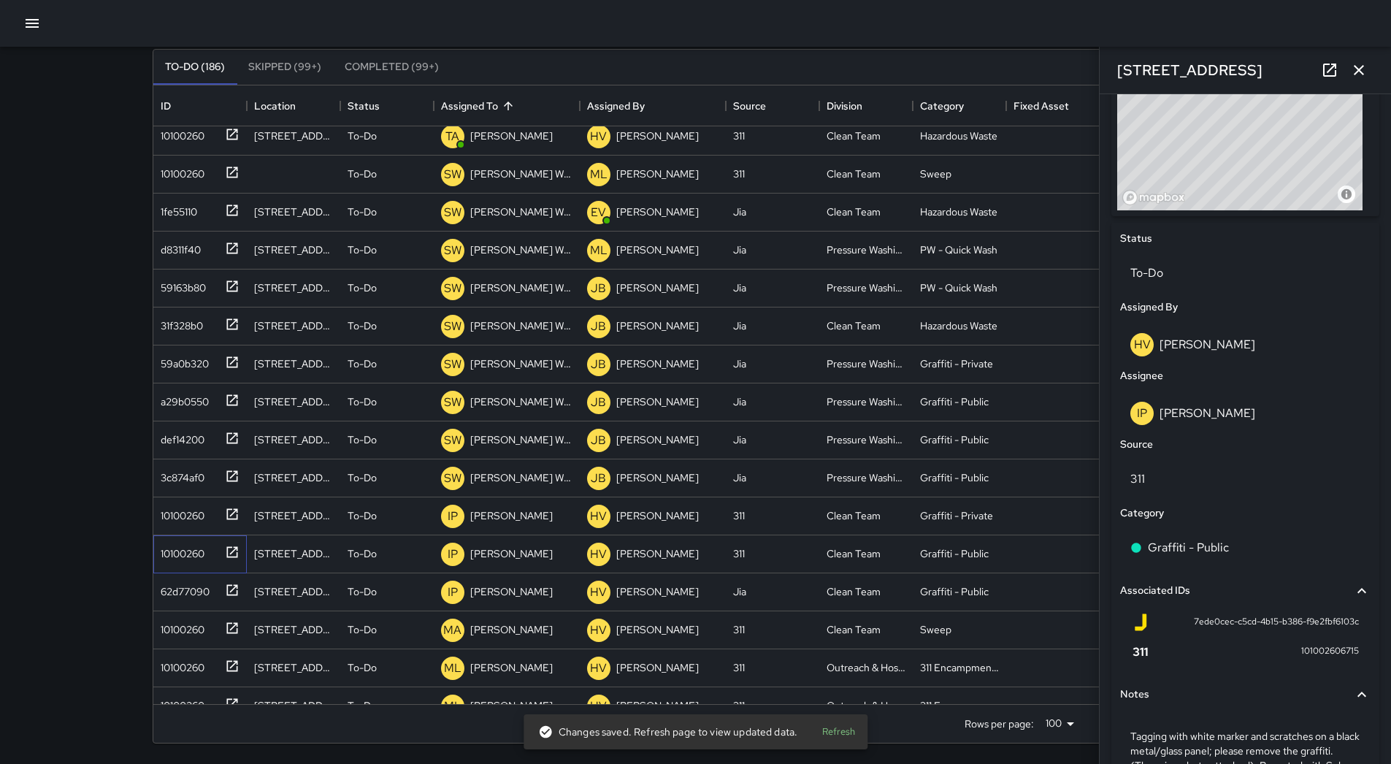
scroll to position [662, 0]
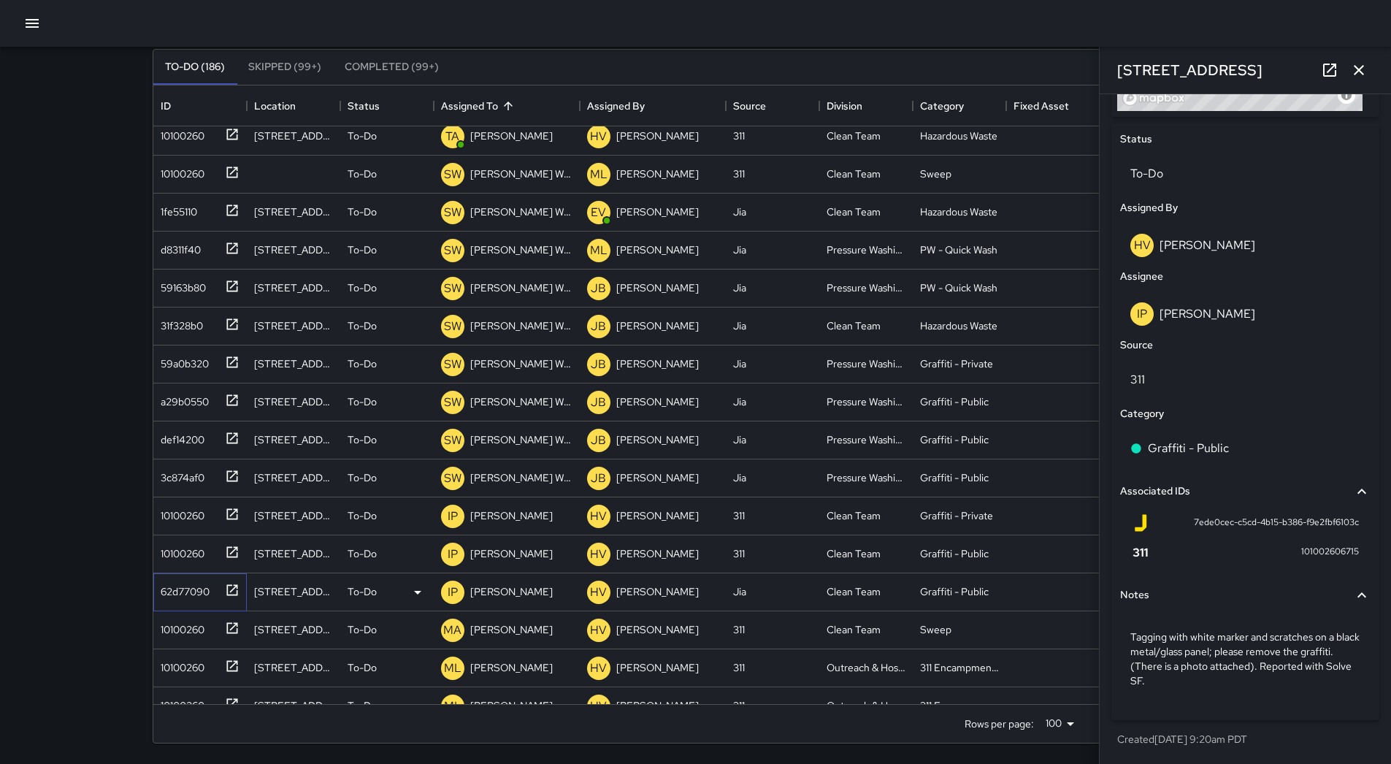
click at [176, 596] on div "62d77090" at bounding box center [182, 588] width 55 height 20
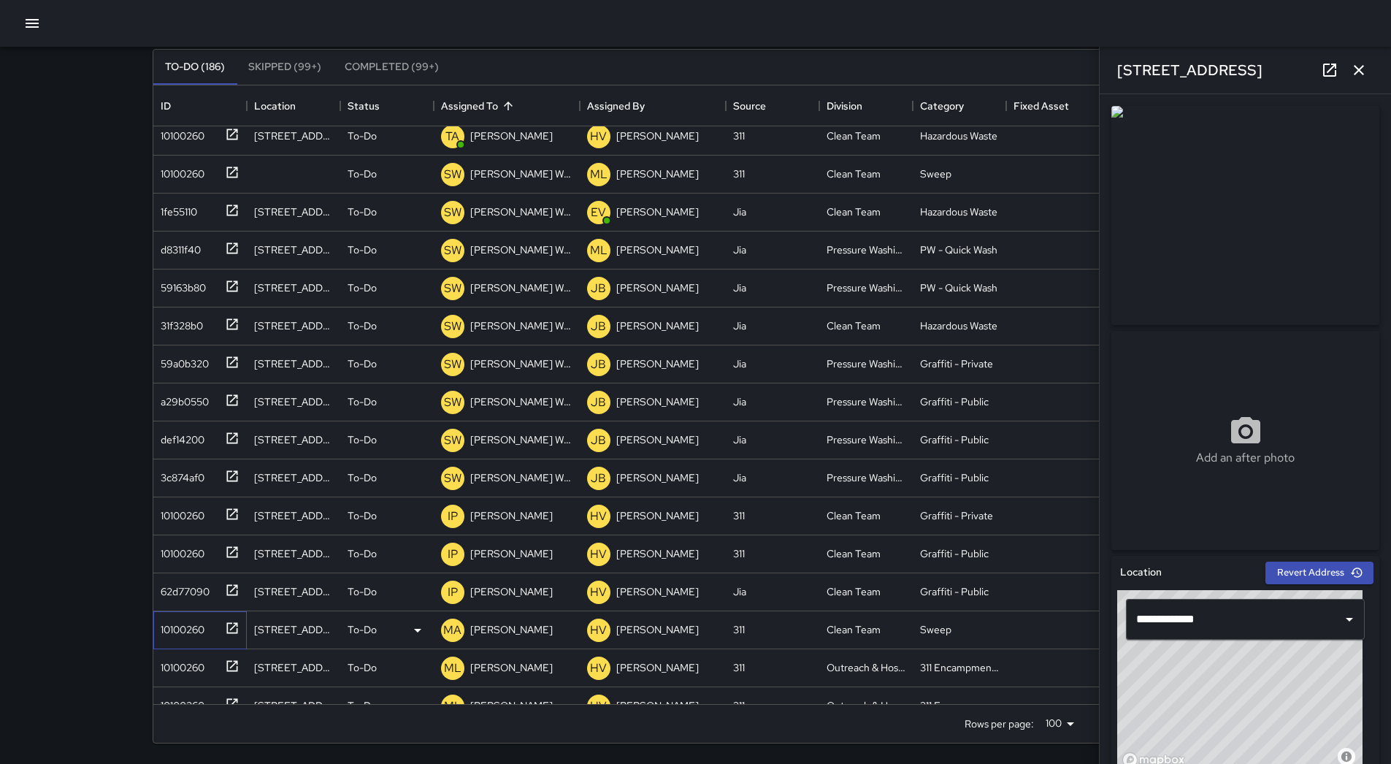
click at [199, 629] on div "10100260" at bounding box center [180, 626] width 50 height 20
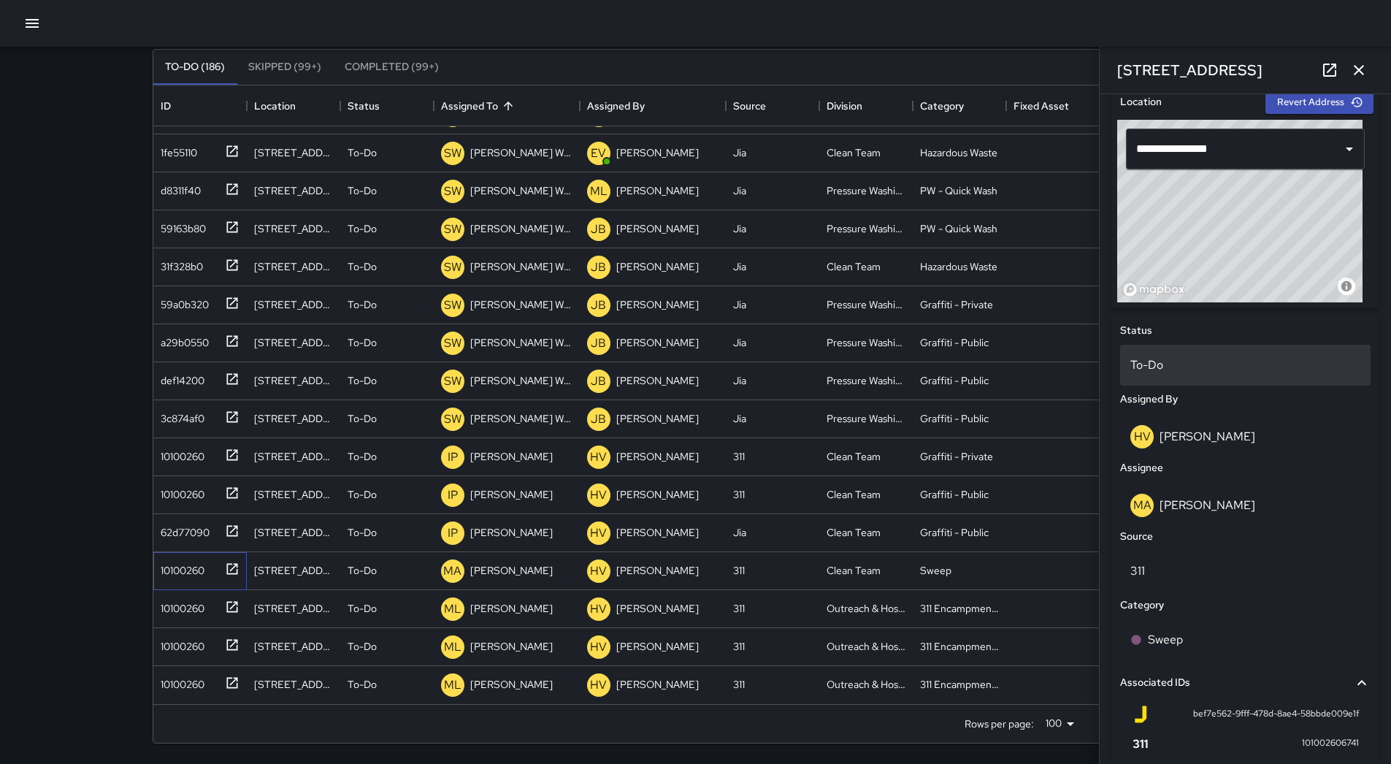
scroll to position [365, 0]
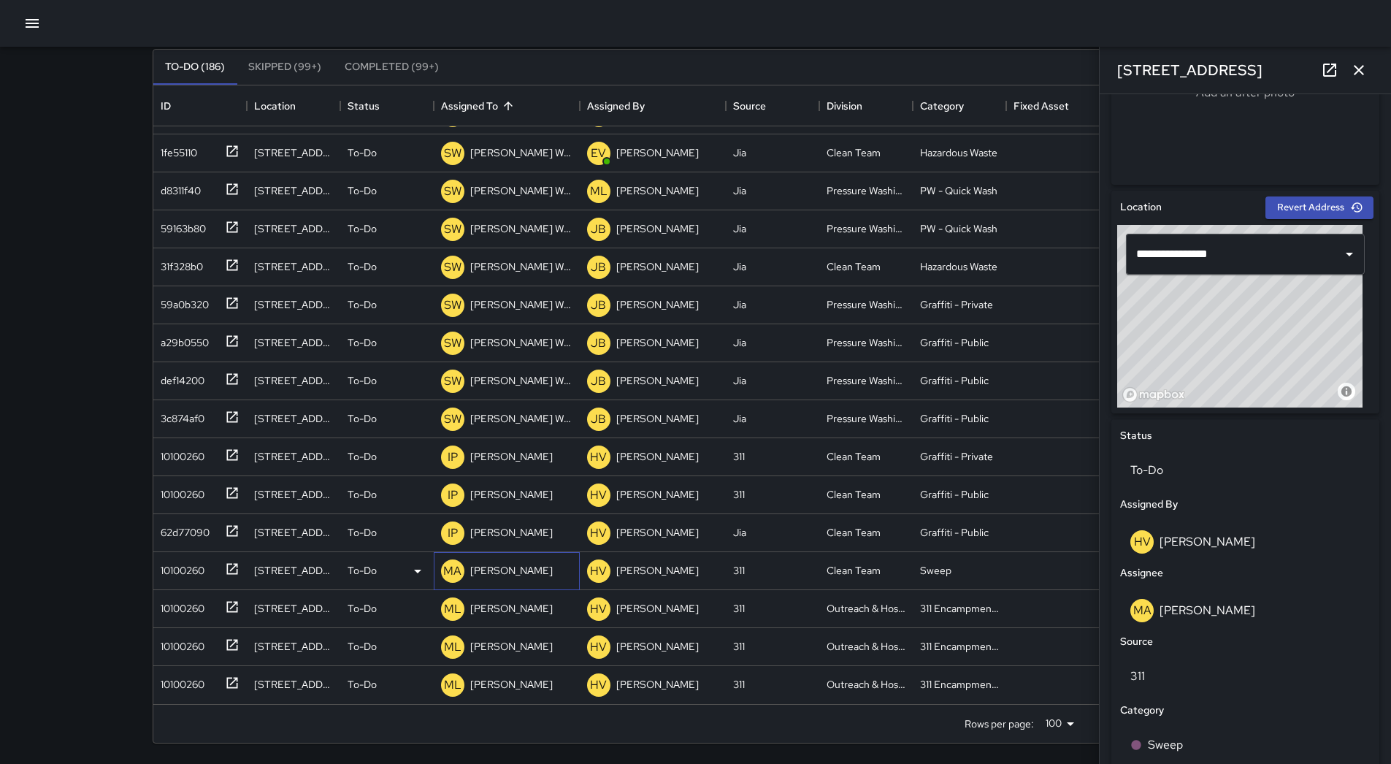
click at [518, 577] on p "[PERSON_NAME]" at bounding box center [511, 570] width 83 height 15
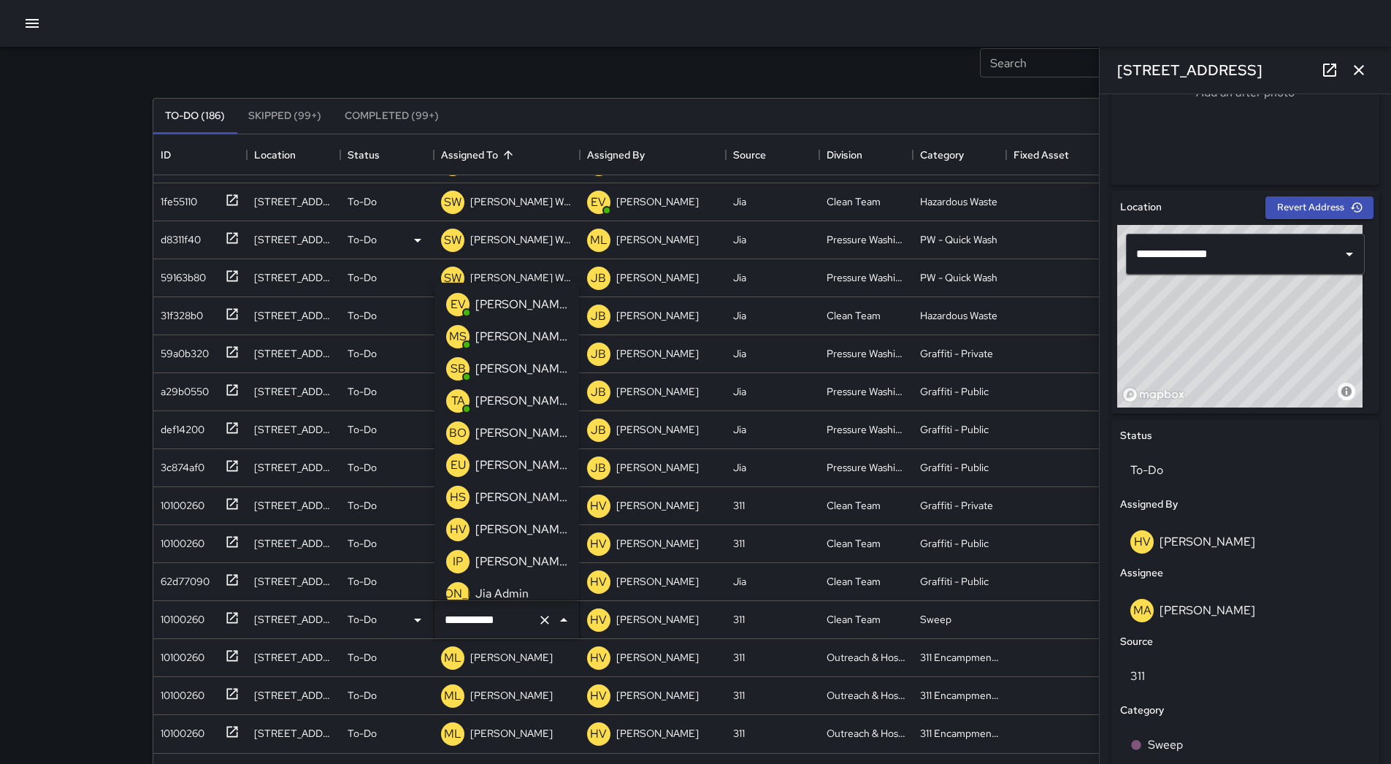
scroll to position [0, 0]
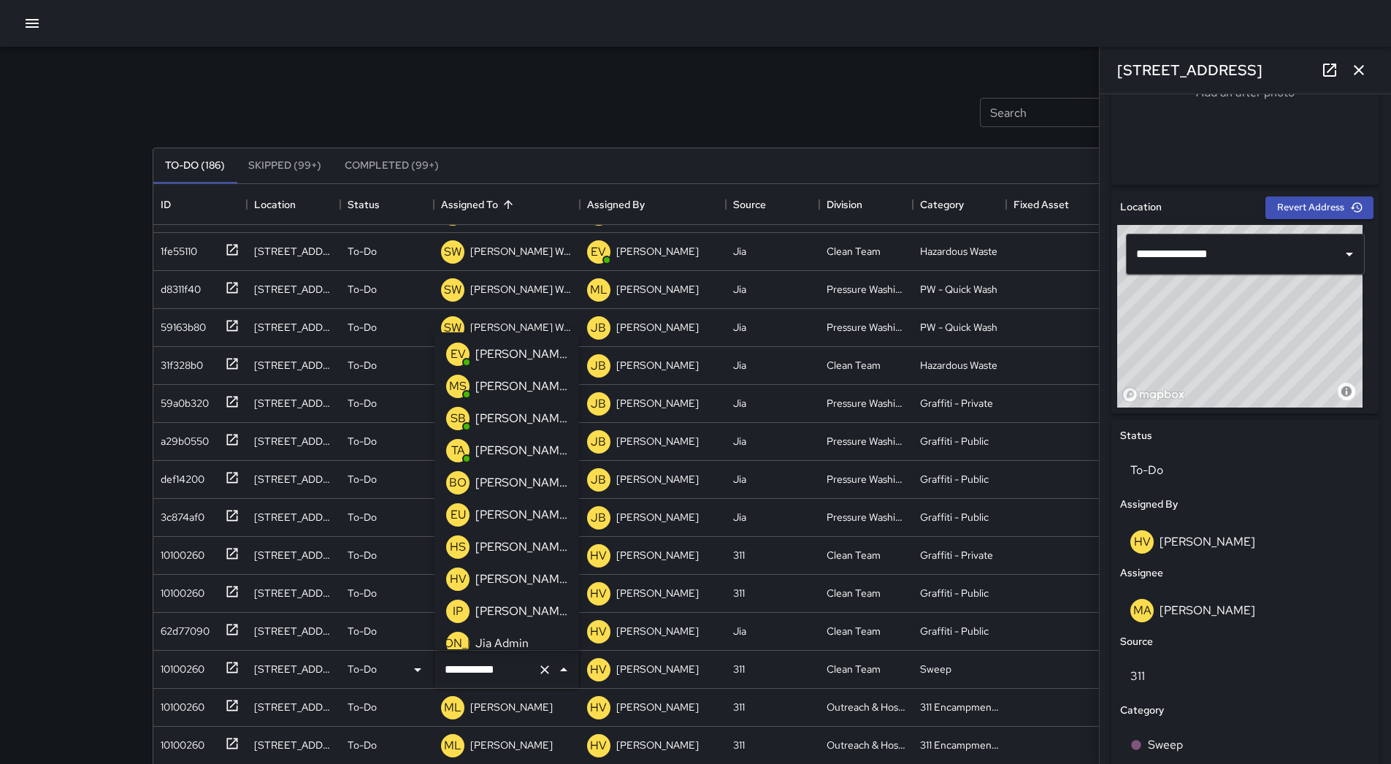
click at [515, 515] on p "[PERSON_NAME]" at bounding box center [521, 515] width 92 height 18
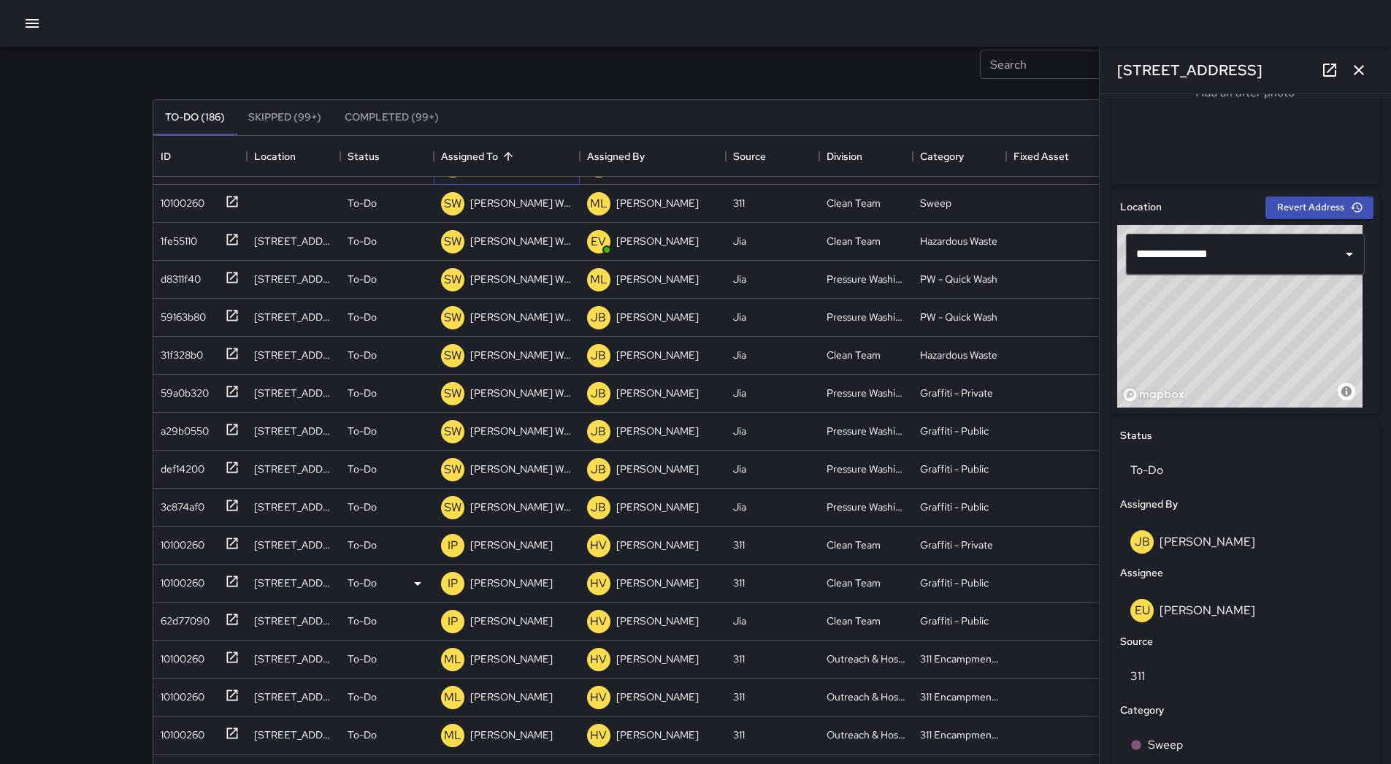
scroll to position [99, 0]
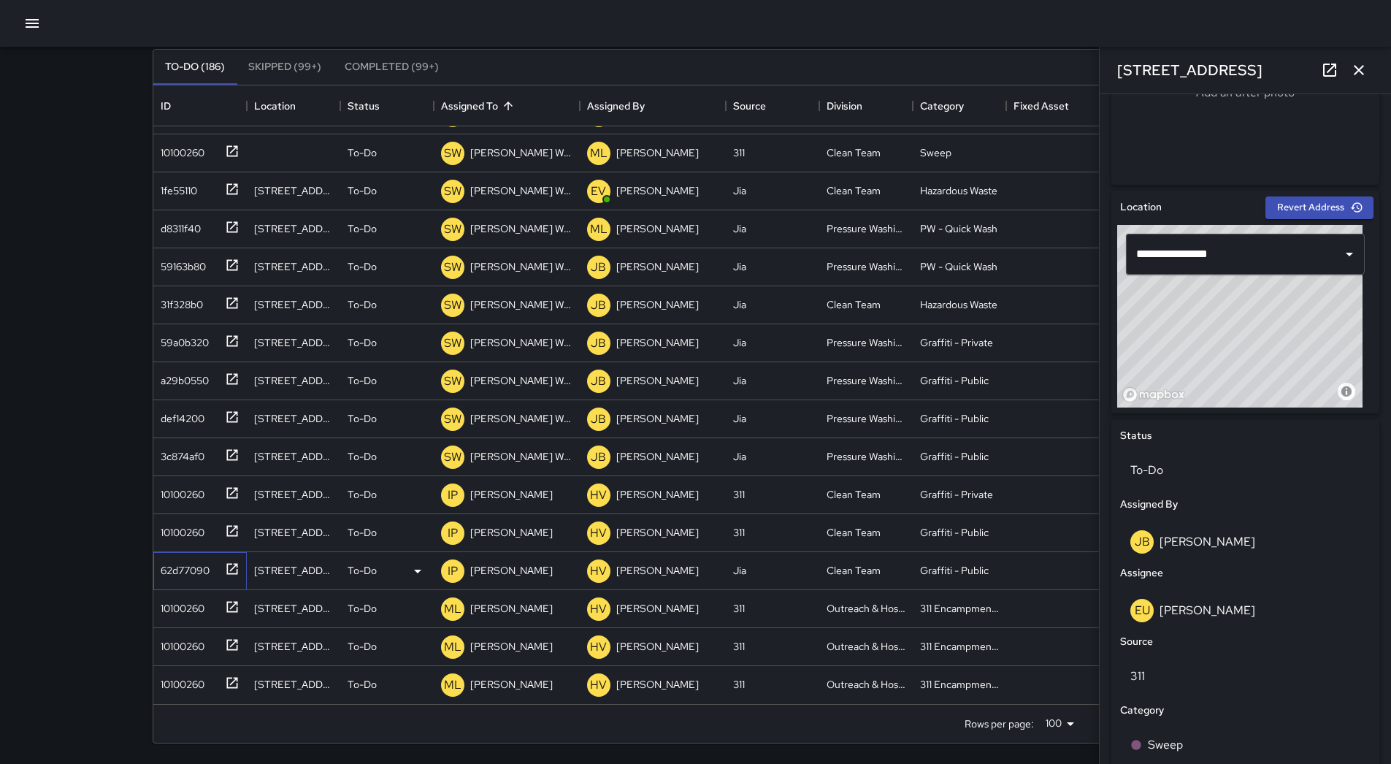
click at [203, 572] on div "62d77090" at bounding box center [182, 567] width 55 height 20
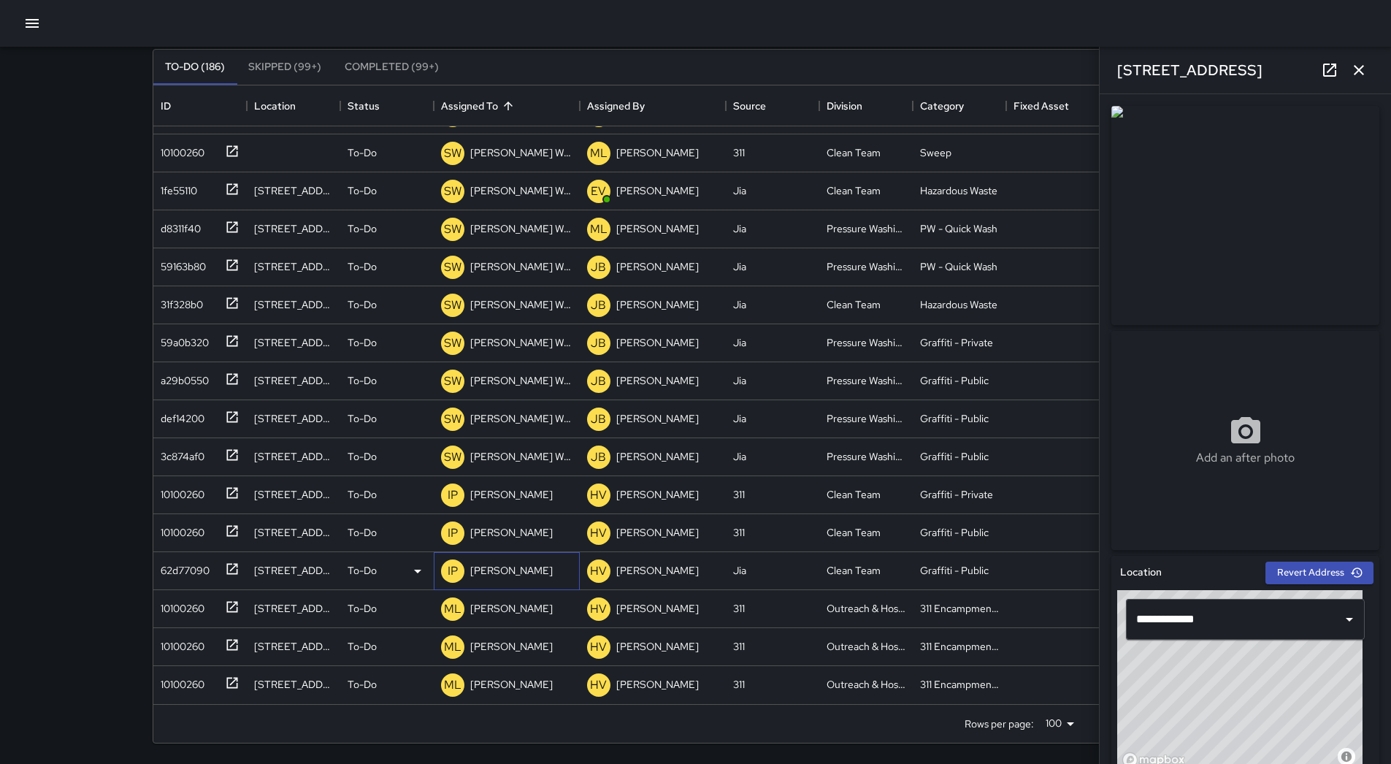
click at [507, 564] on p "[PERSON_NAME]" at bounding box center [511, 570] width 83 height 15
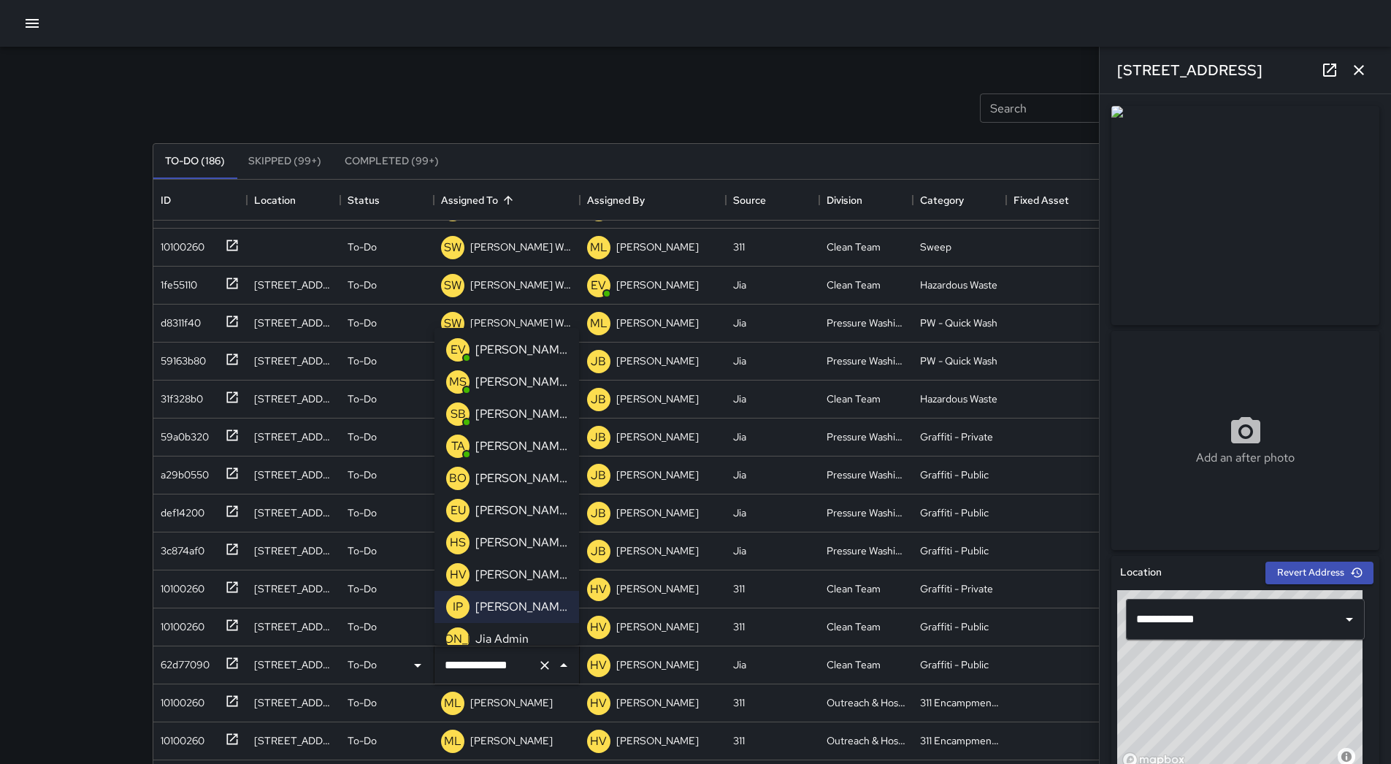
scroll to position [0, 0]
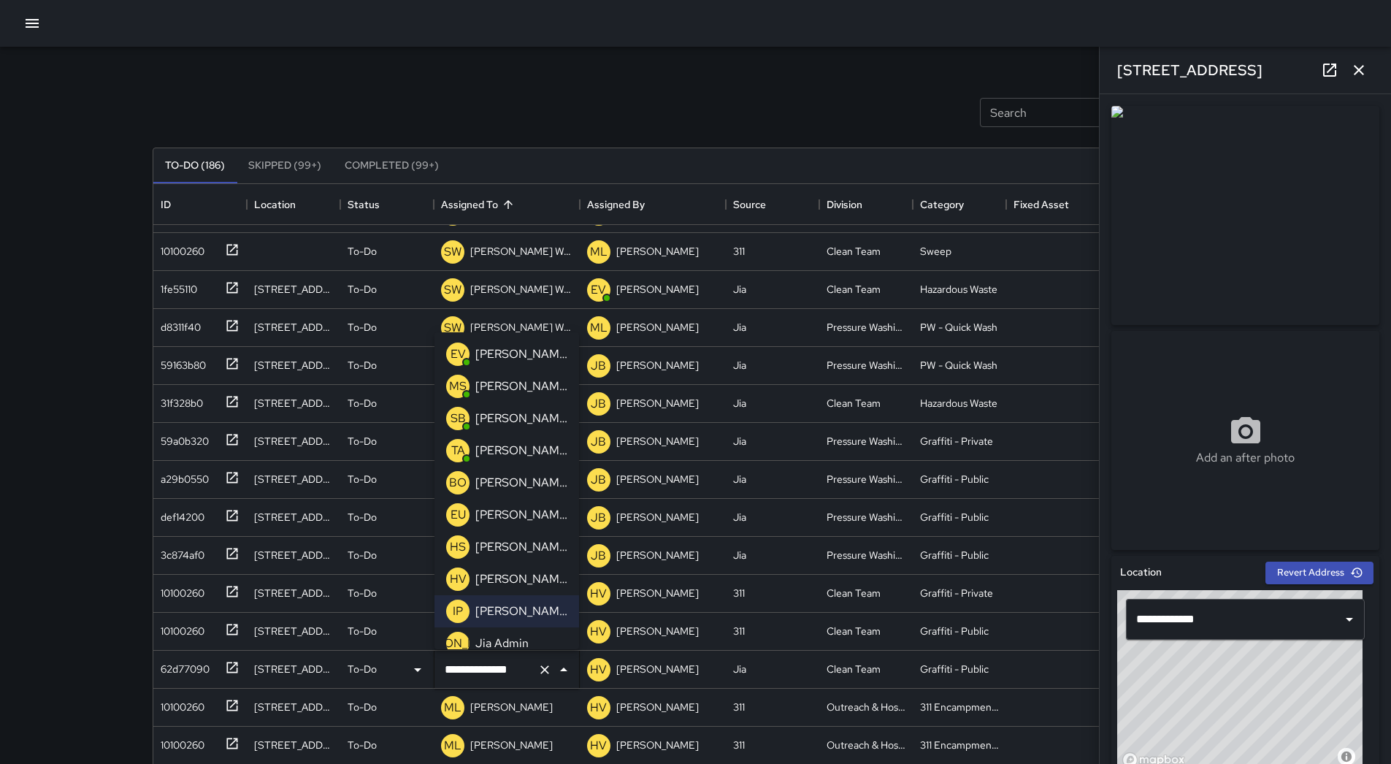
click at [537, 515] on p "[PERSON_NAME]" at bounding box center [521, 515] width 92 height 18
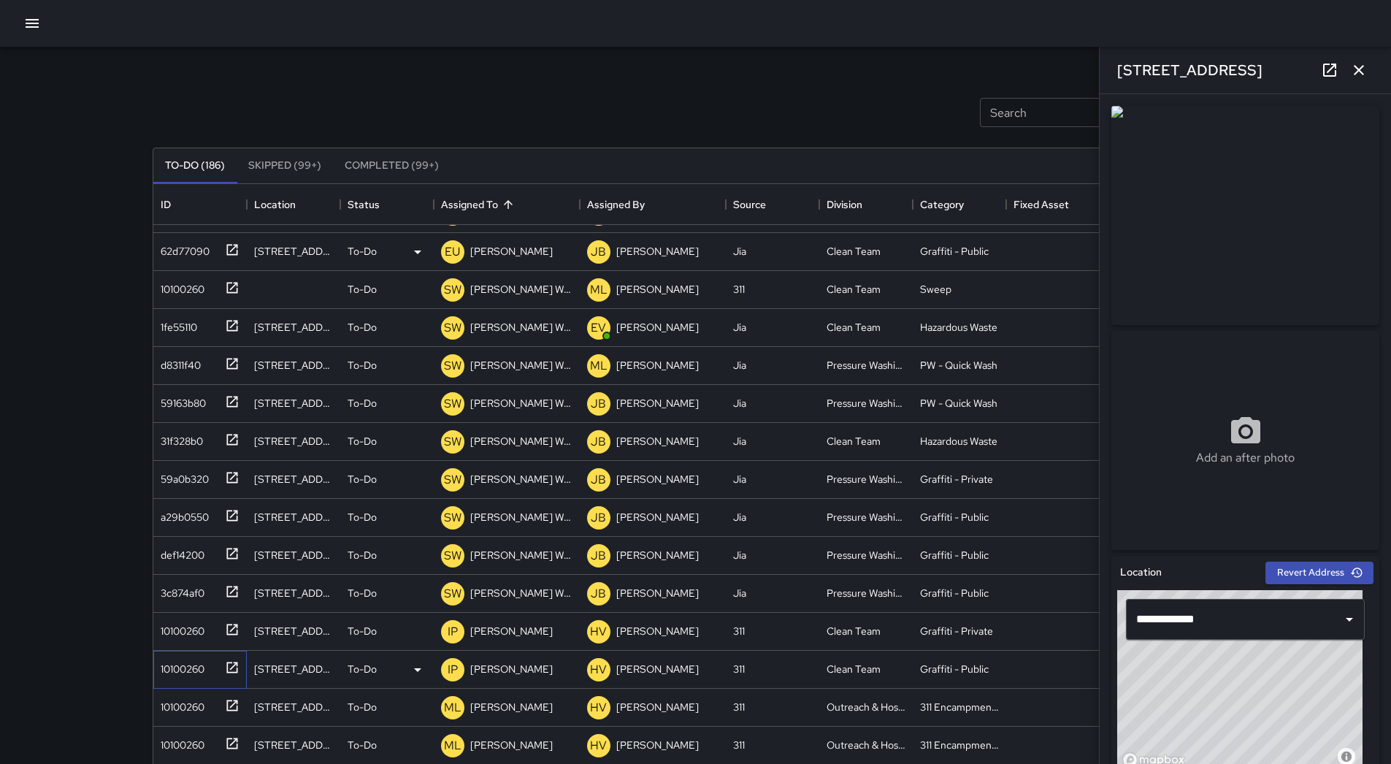
click at [200, 669] on div "10100260" at bounding box center [180, 666] width 50 height 20
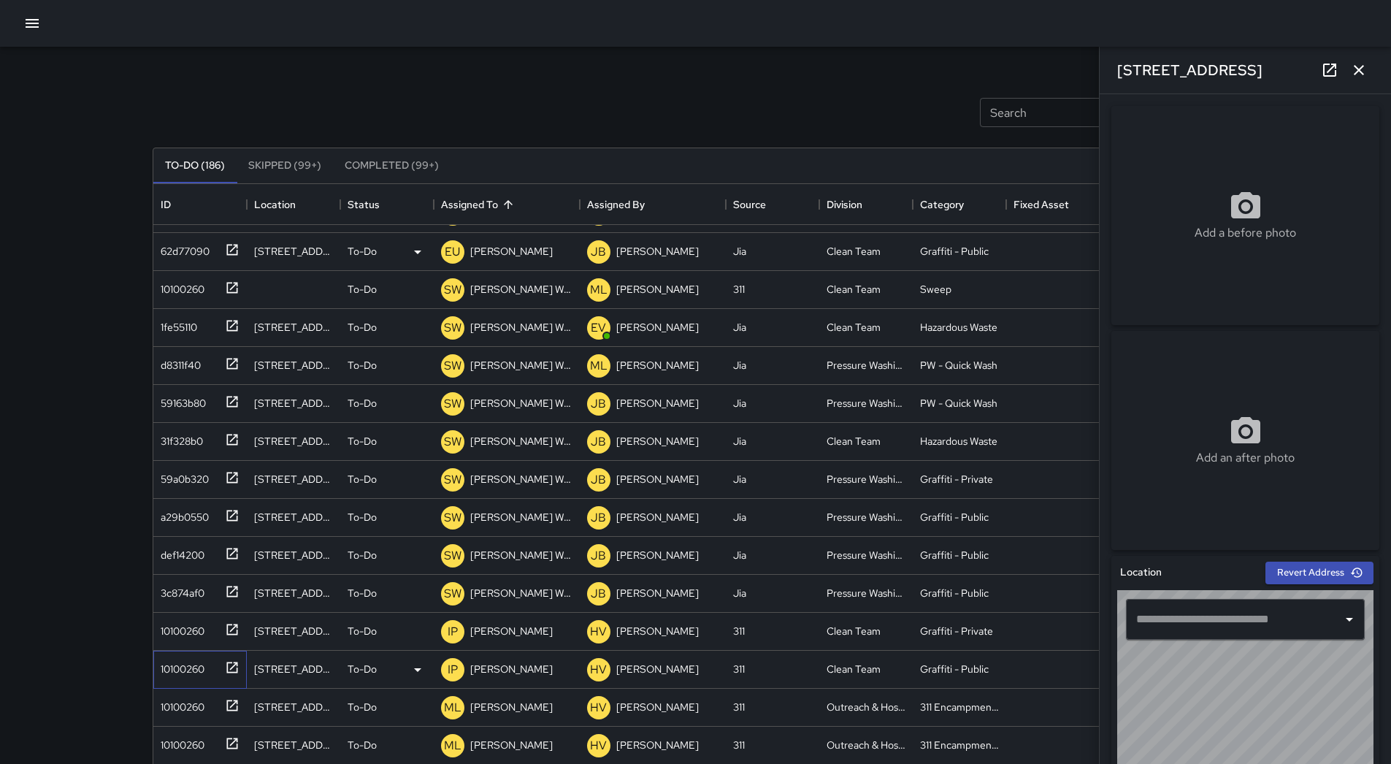
type input "**********"
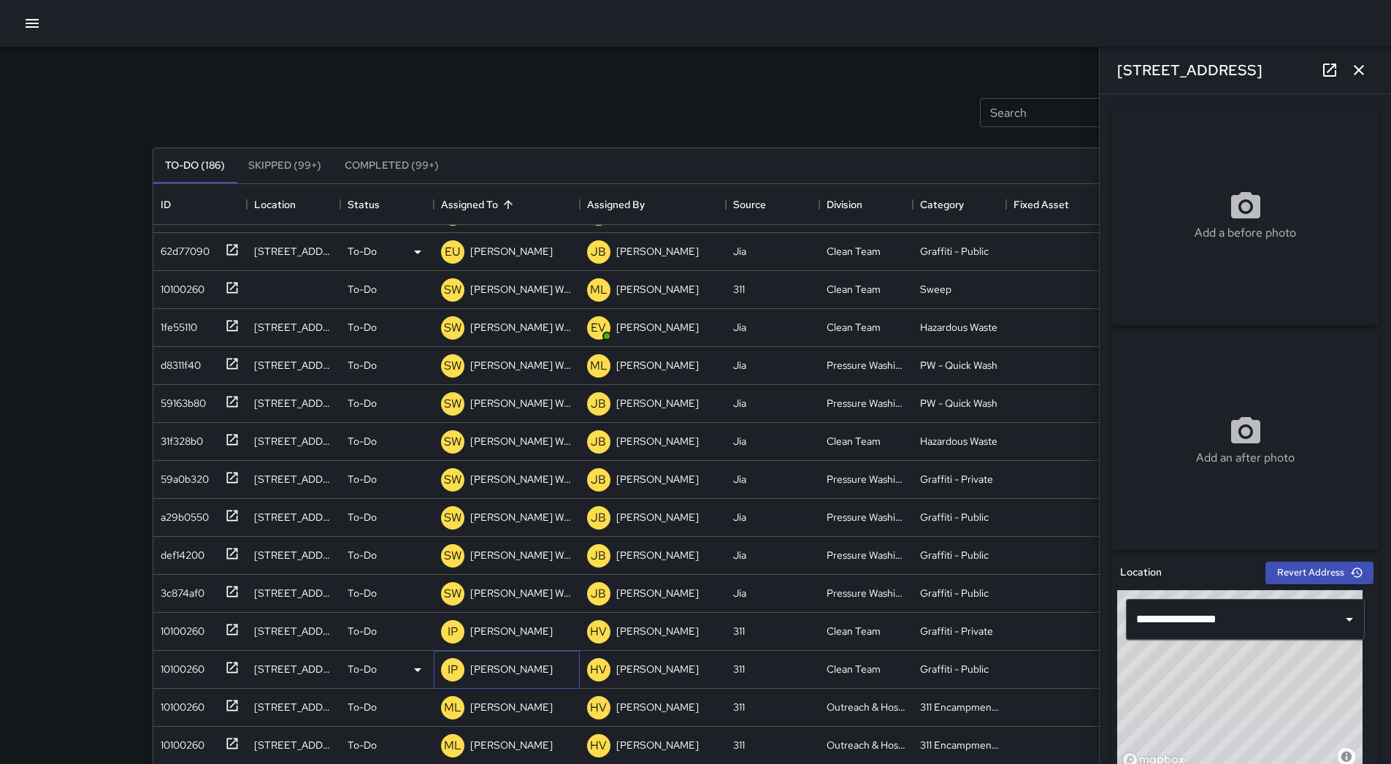
click at [490, 666] on p "[PERSON_NAME]" at bounding box center [511, 669] width 83 height 15
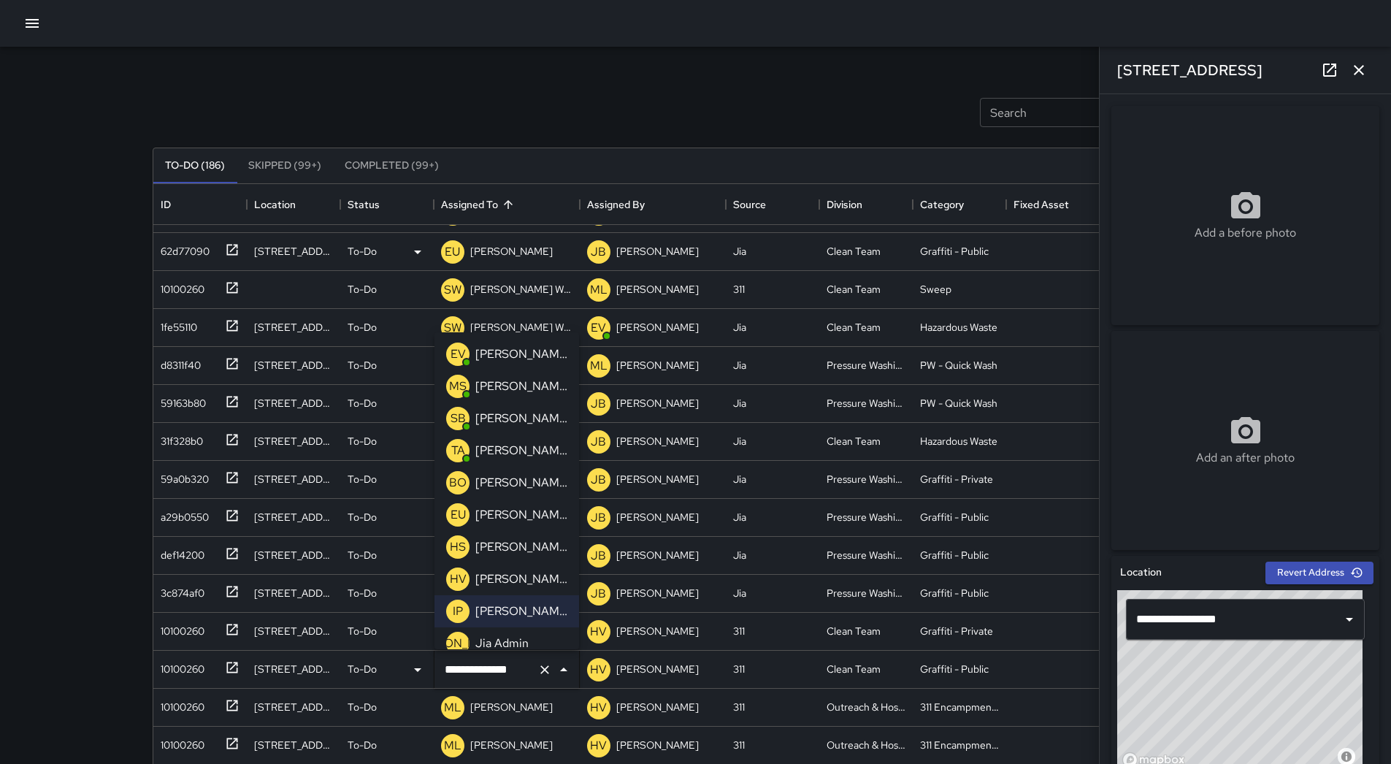
click at [513, 518] on p "[PERSON_NAME]" at bounding box center [521, 515] width 92 height 18
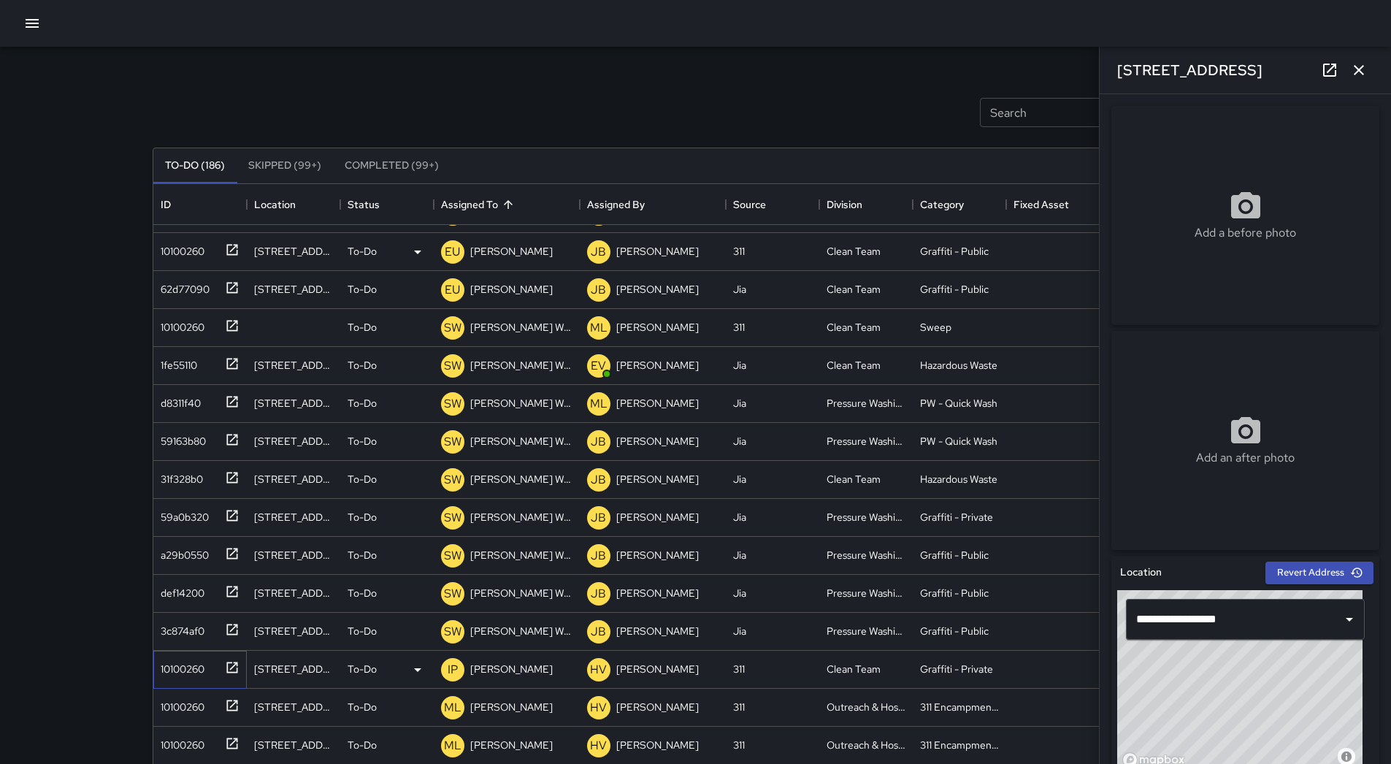
click at [194, 676] on div "10100260" at bounding box center [180, 666] width 50 height 20
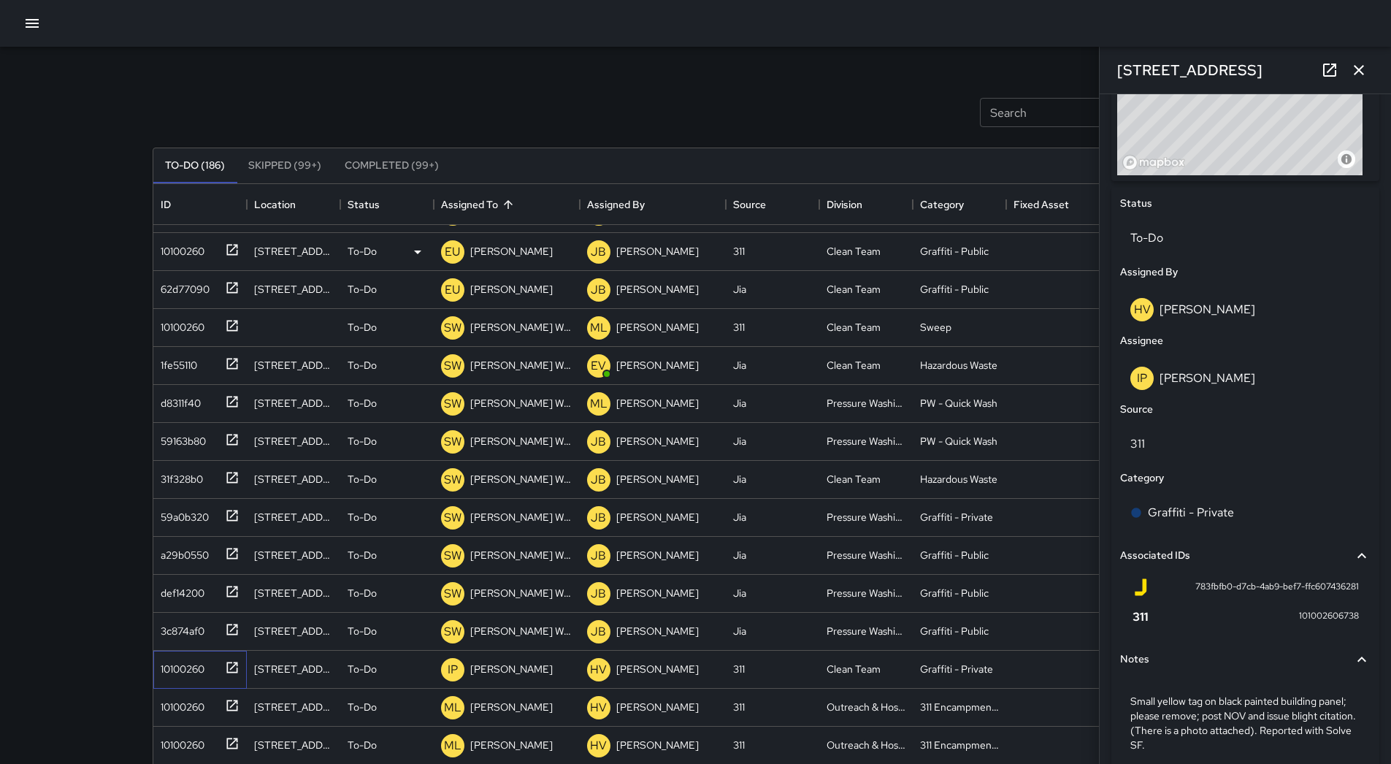
scroll to position [662, 0]
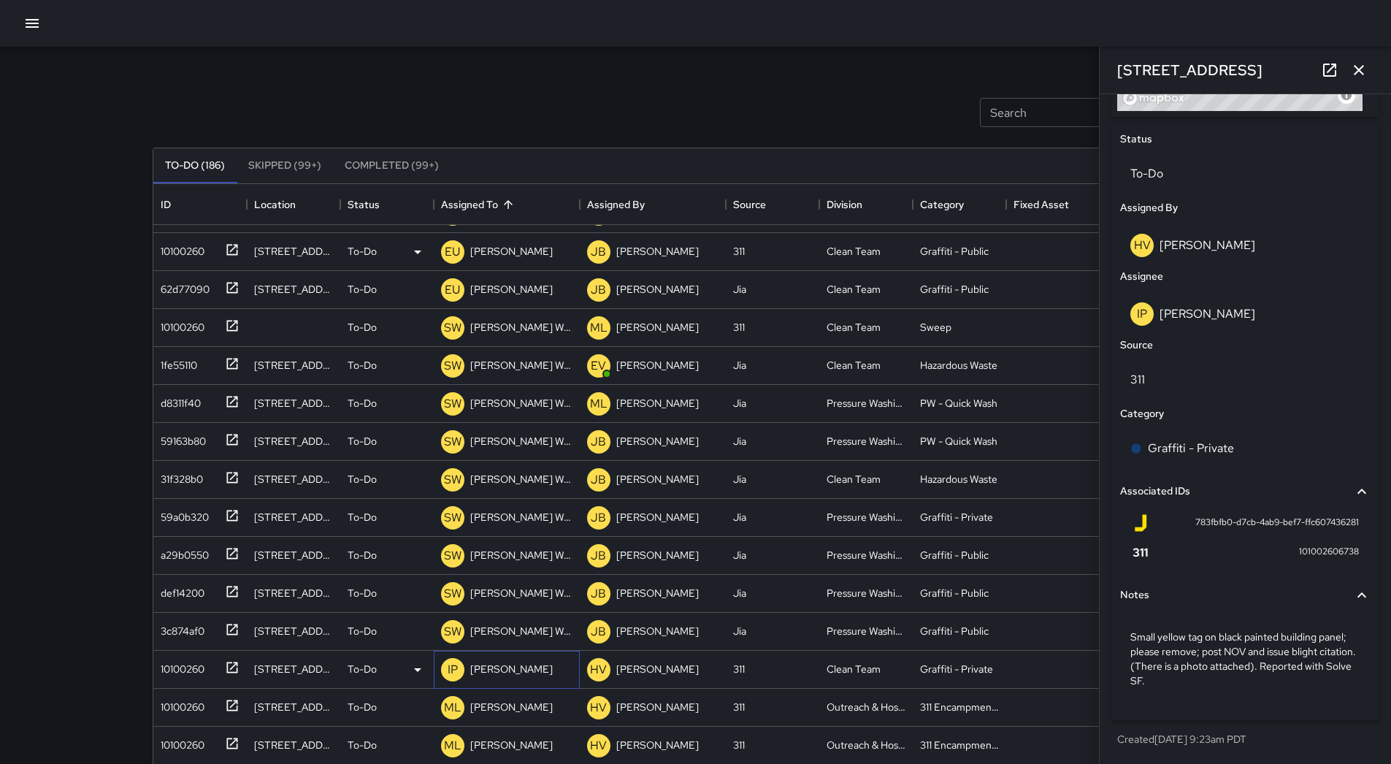
click at [499, 669] on p "[PERSON_NAME]" at bounding box center [511, 669] width 83 height 15
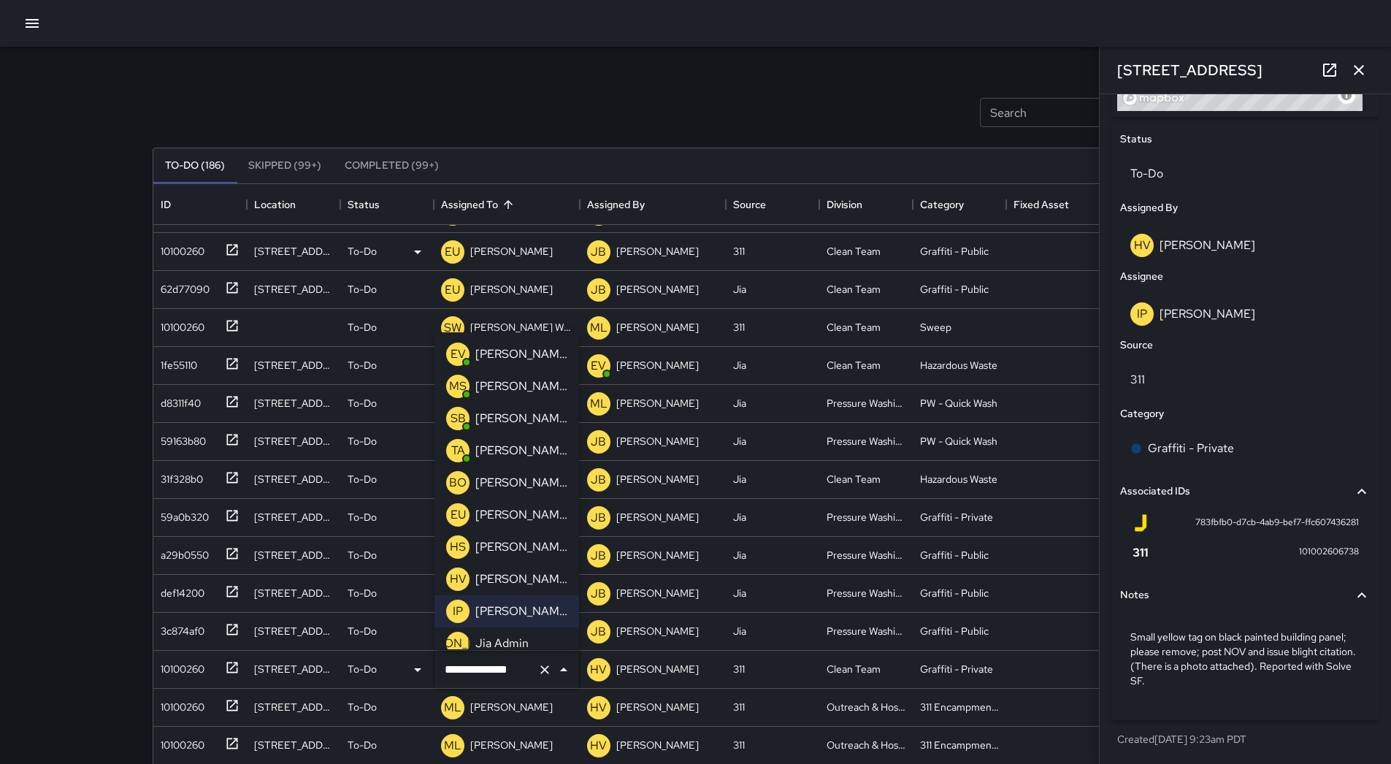
click at [527, 514] on p "[PERSON_NAME]" at bounding box center [521, 515] width 92 height 18
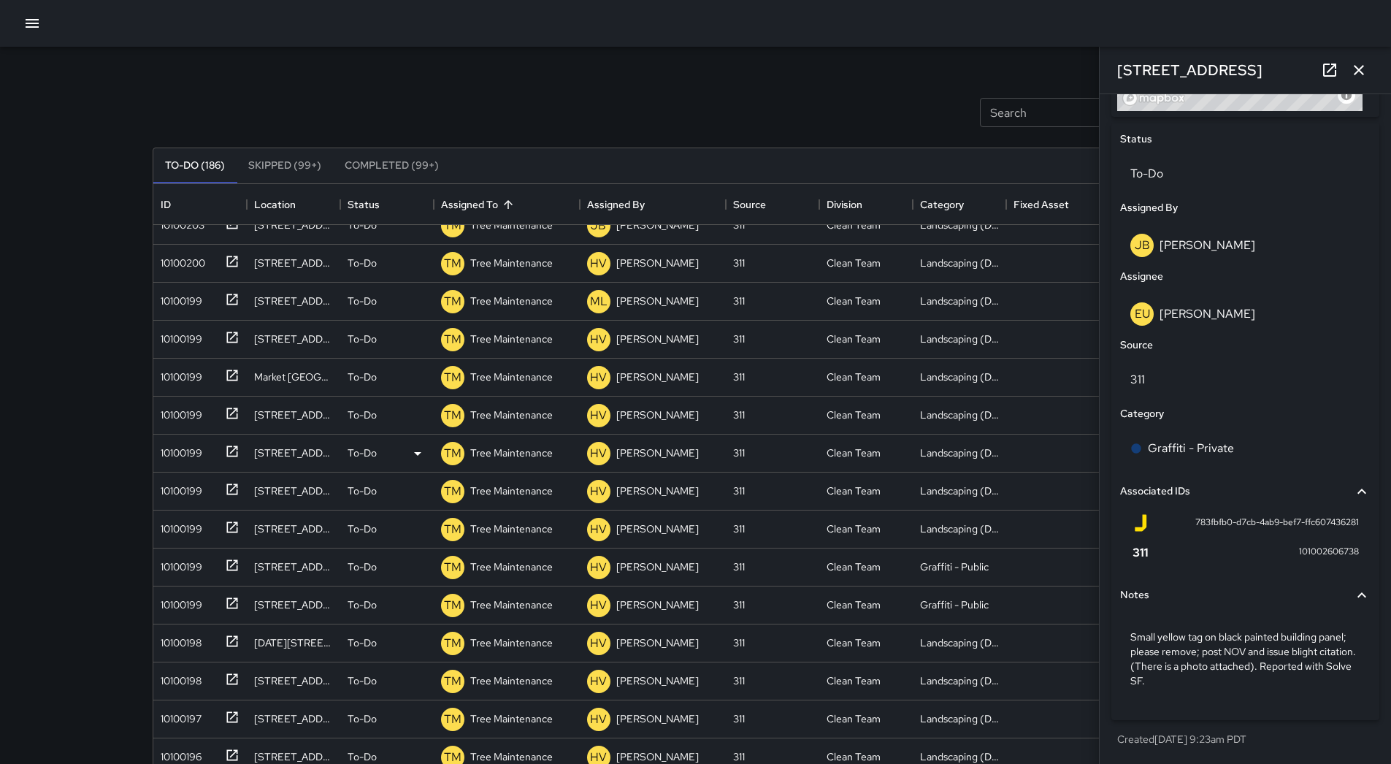
scroll to position [0, 0]
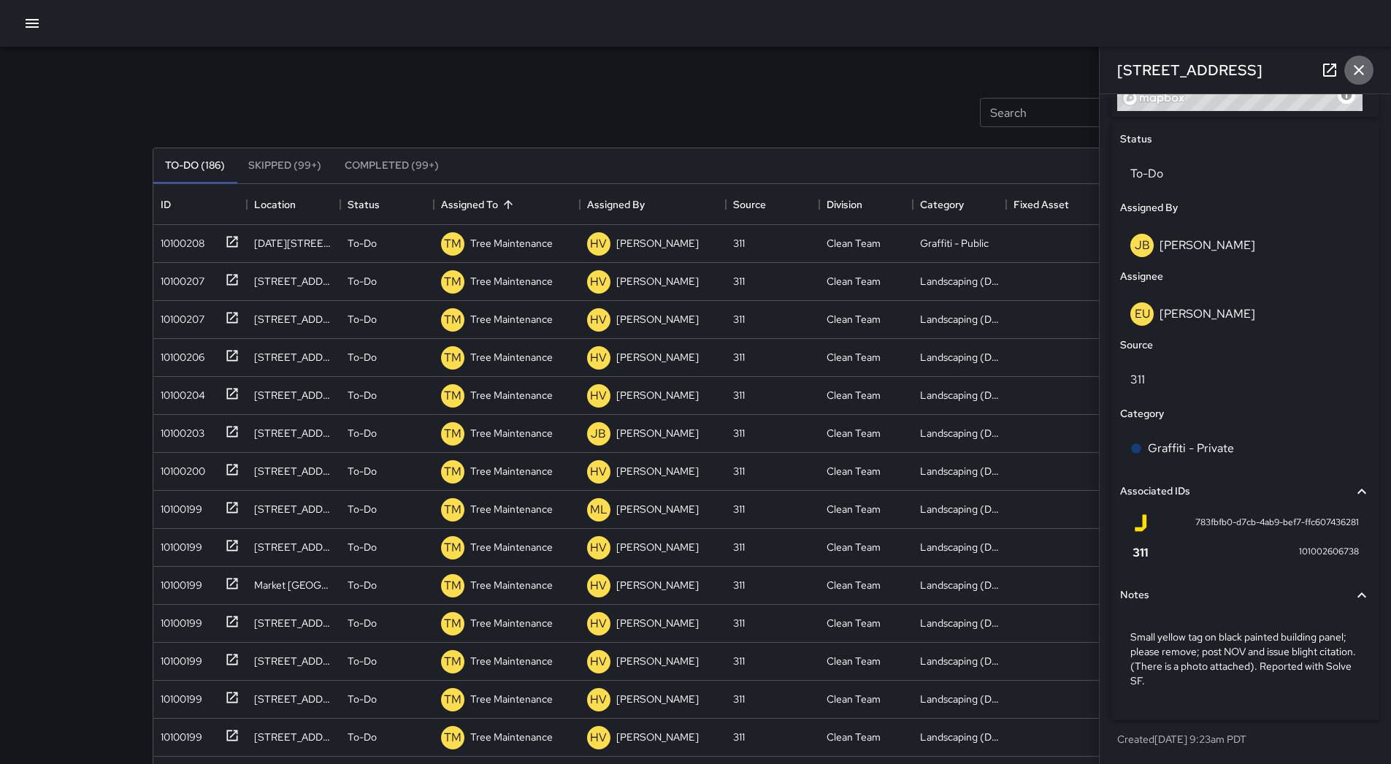
click at [1363, 68] on icon "button" at bounding box center [1359, 70] width 18 height 18
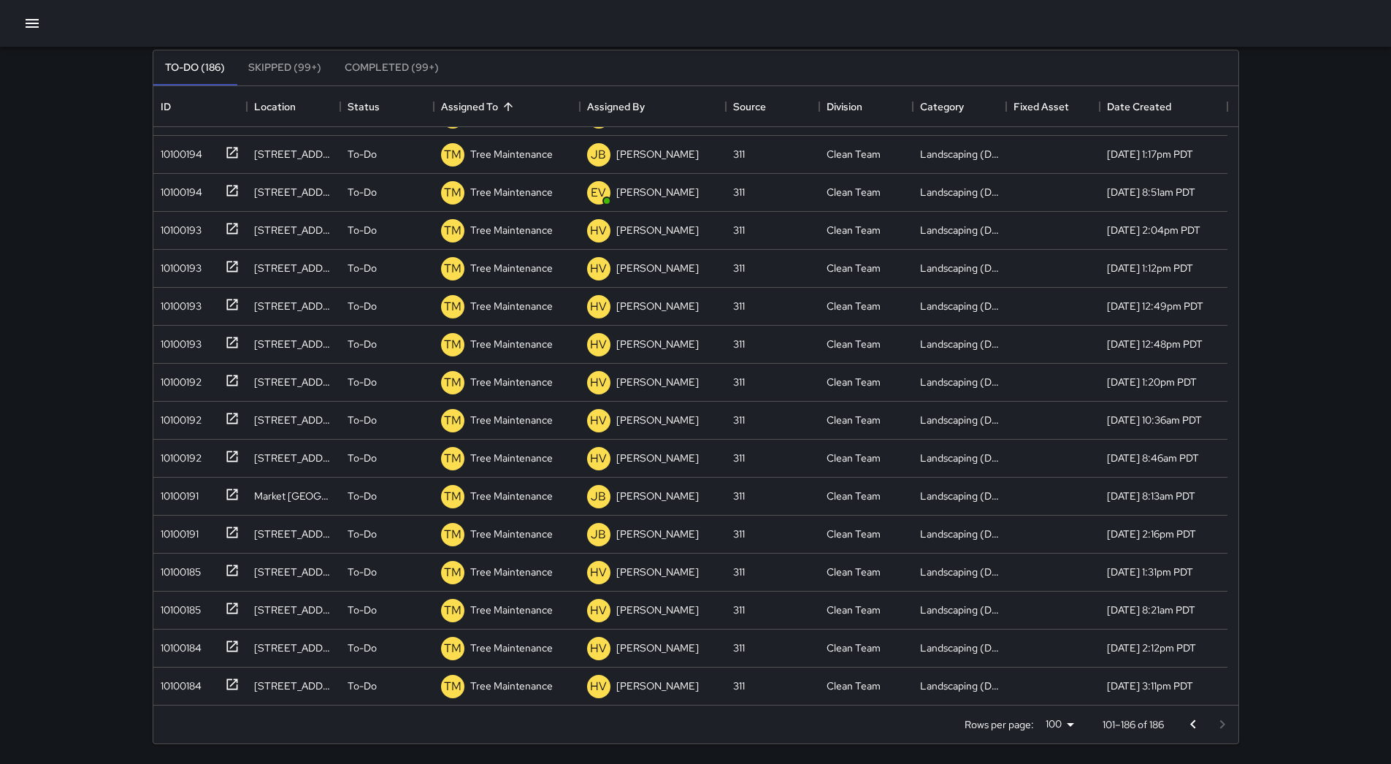
scroll to position [99, 0]
click at [1188, 719] on icon "Go to previous page" at bounding box center [1193, 724] width 18 height 18
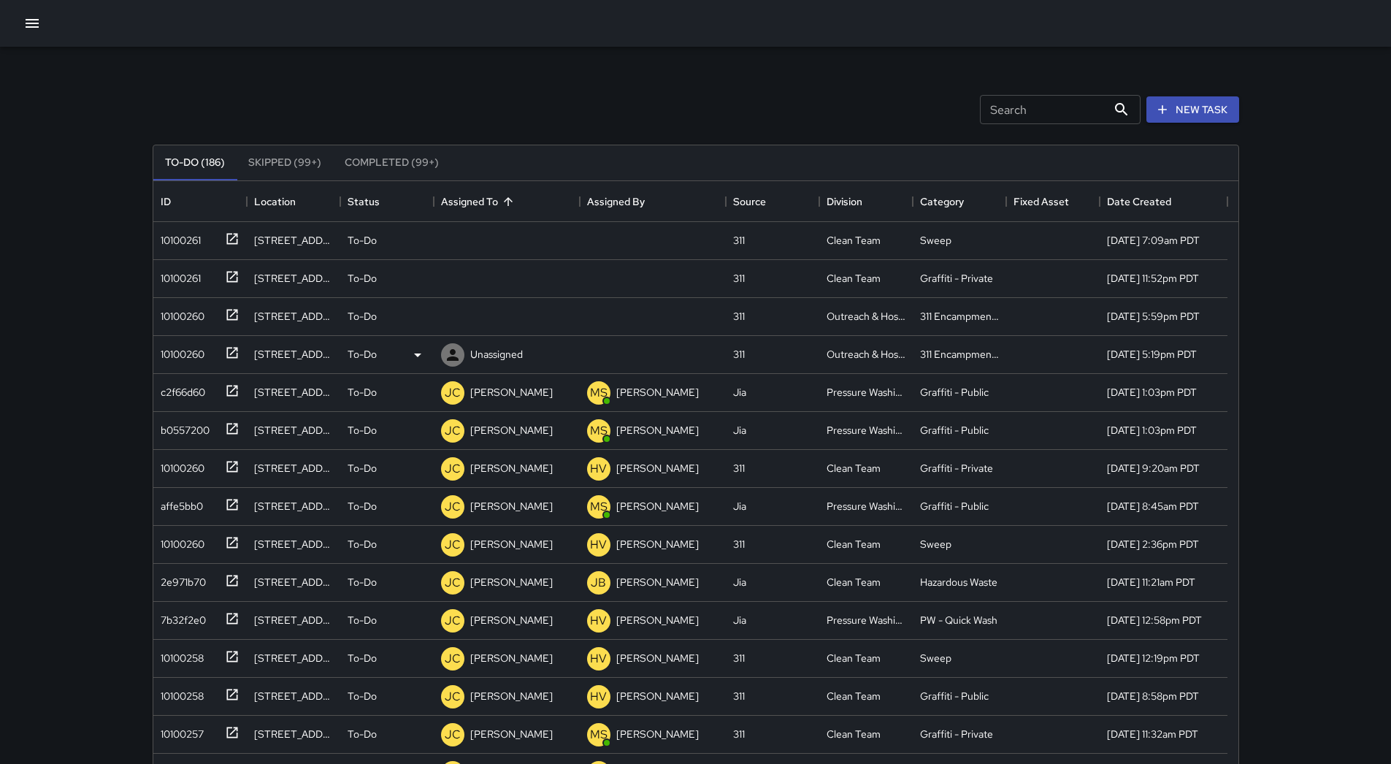
scroll to position [0, 0]
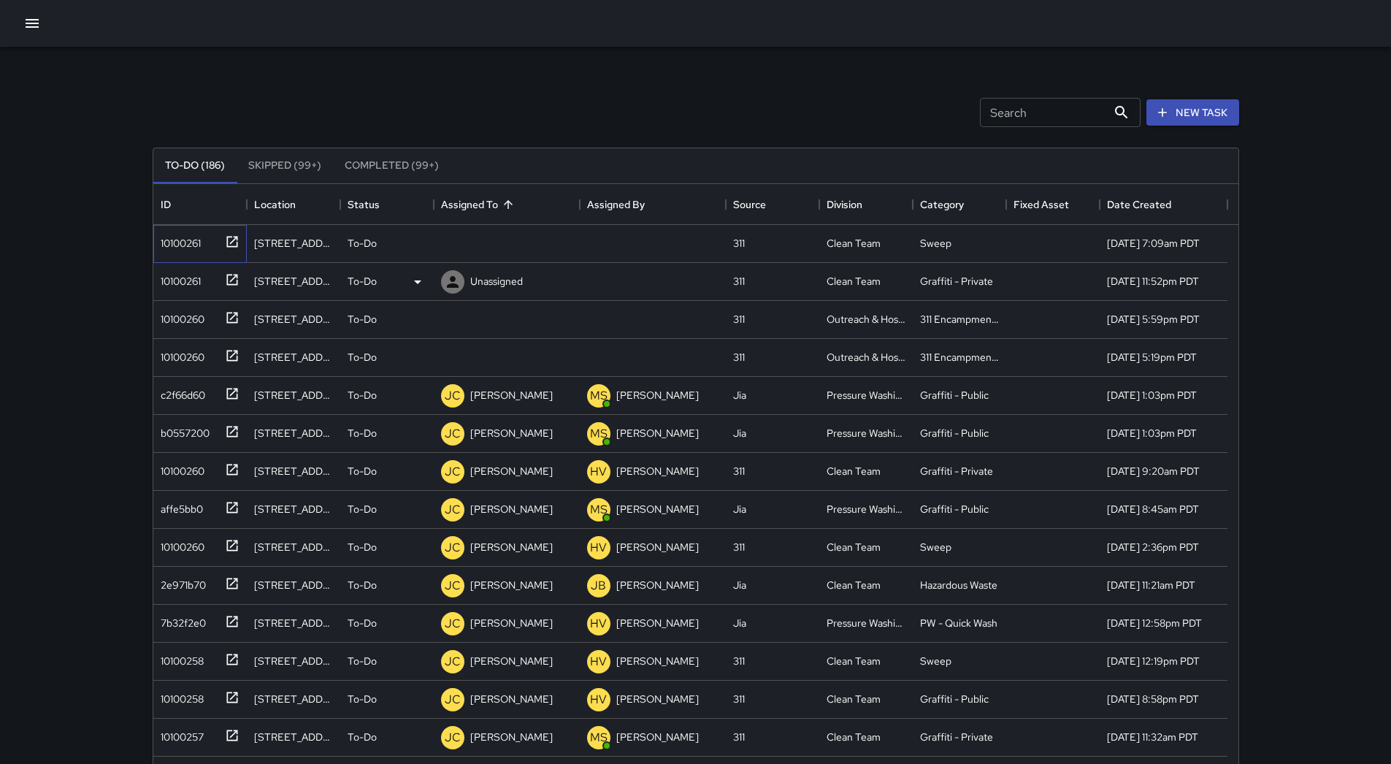
drag, startPoint x: 178, startPoint y: 240, endPoint x: 386, endPoint y: 273, distance: 210.7
click at [179, 241] on div "10100261" at bounding box center [178, 240] width 46 height 20
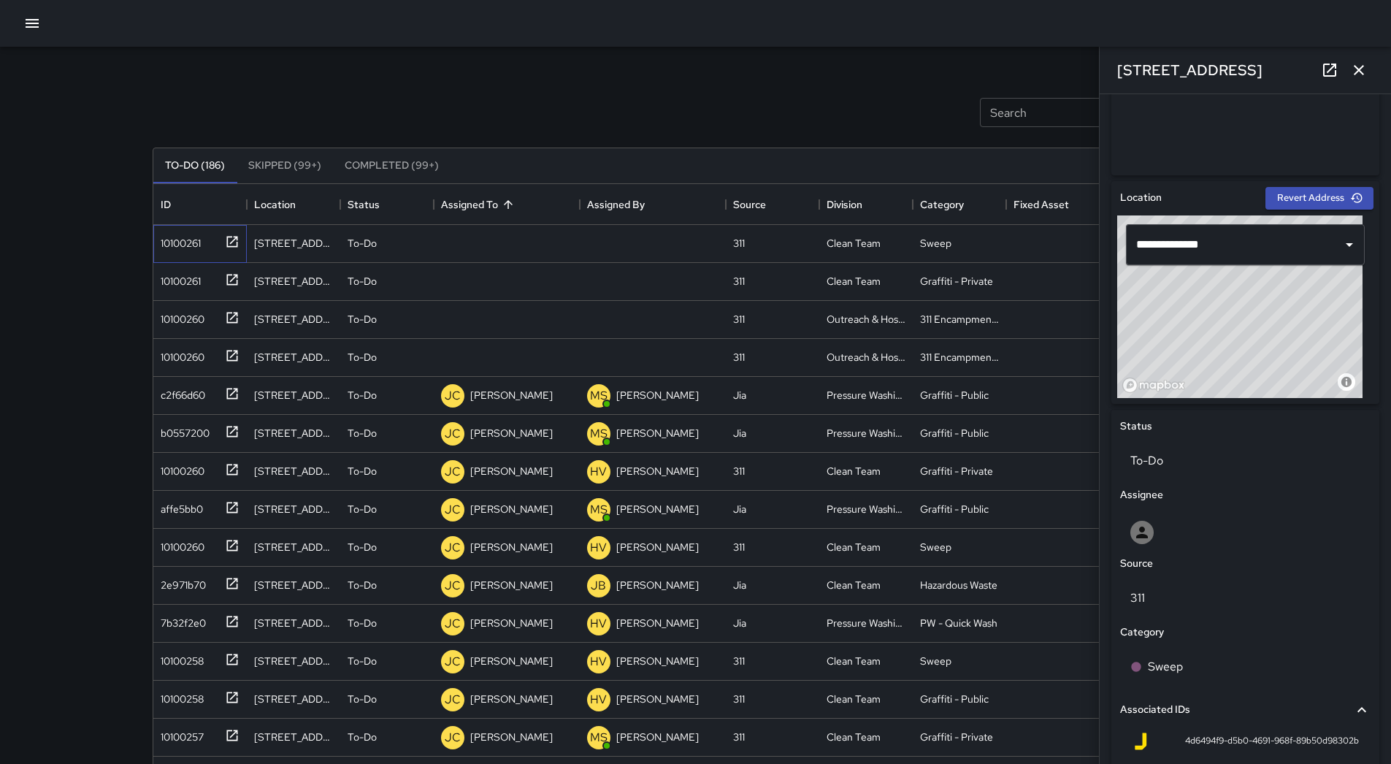
scroll to position [549, 0]
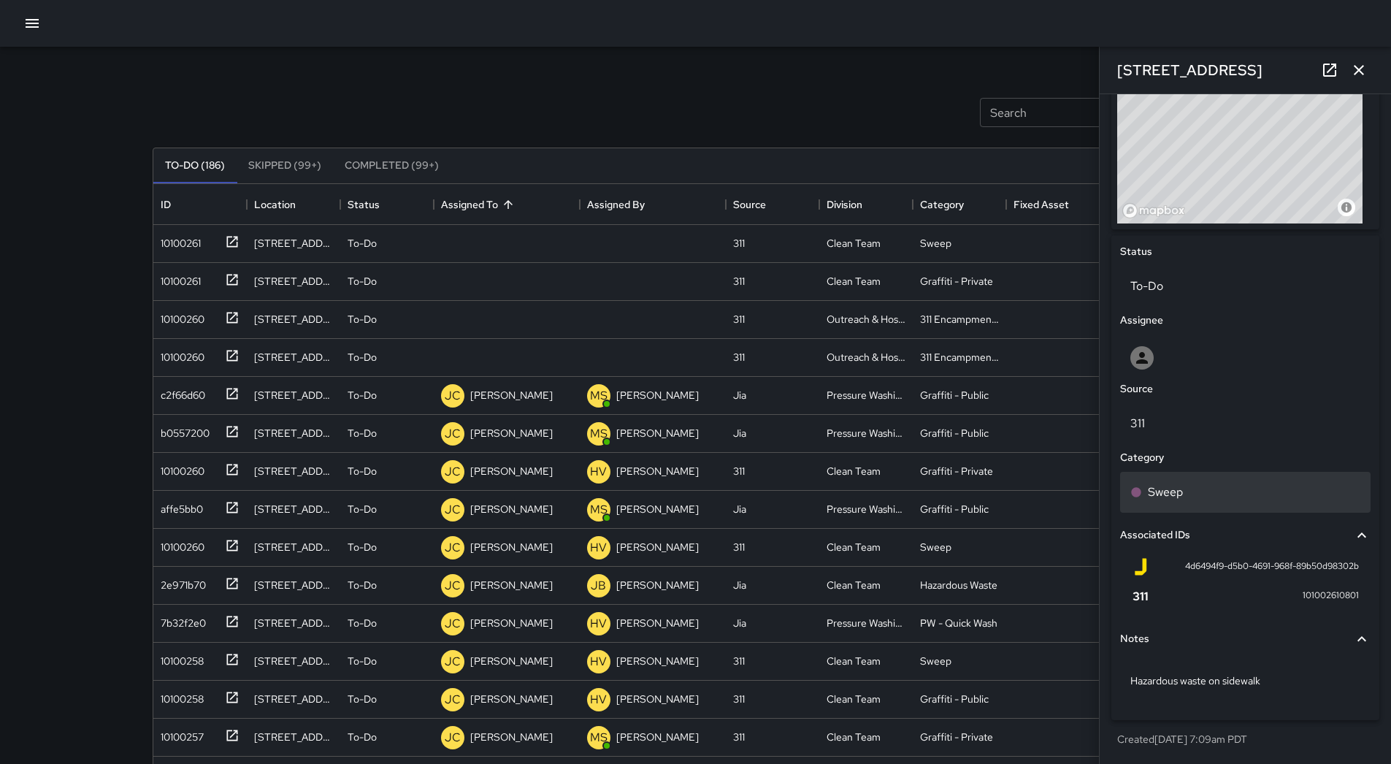
click at [1221, 491] on div "Sweep" at bounding box center [1245, 492] width 230 height 18
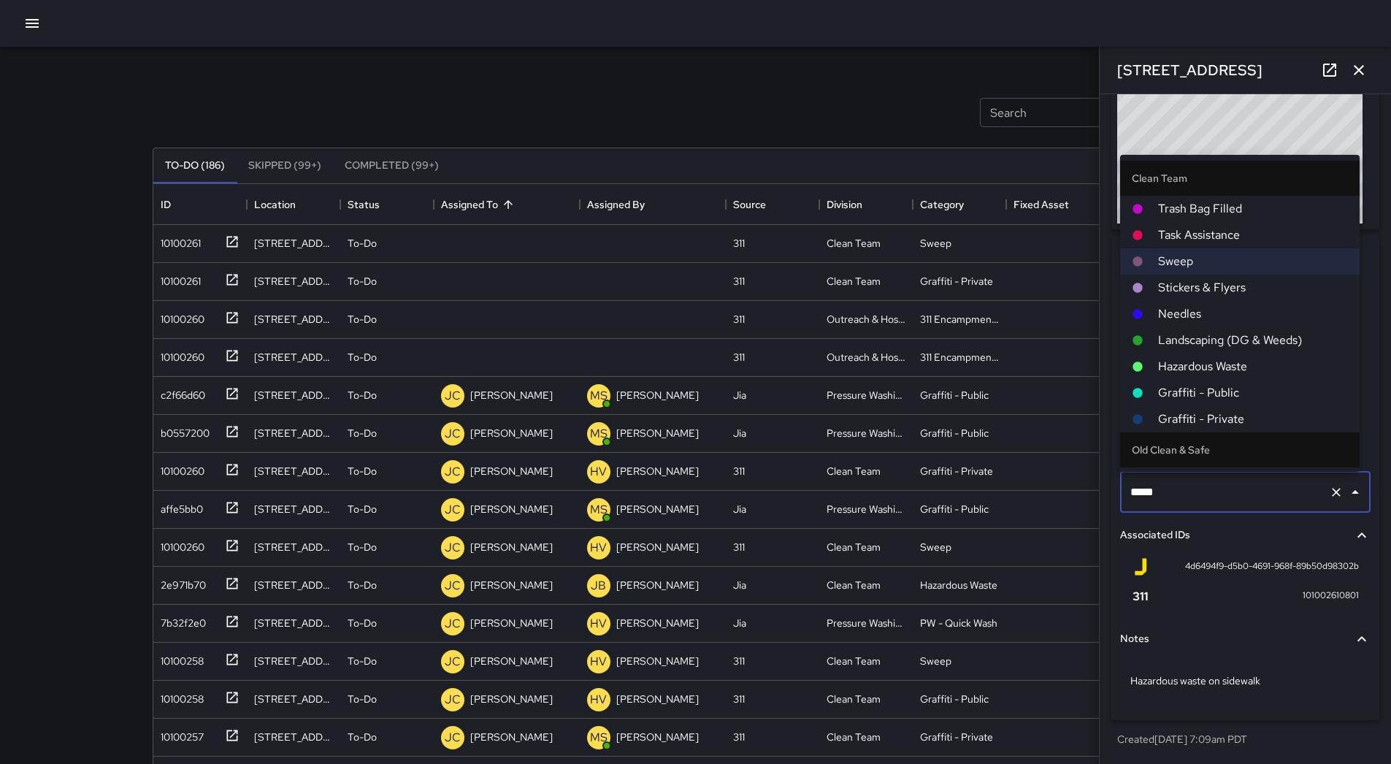
click at [1217, 372] on span "Hazardous Waste" at bounding box center [1253, 367] width 190 height 18
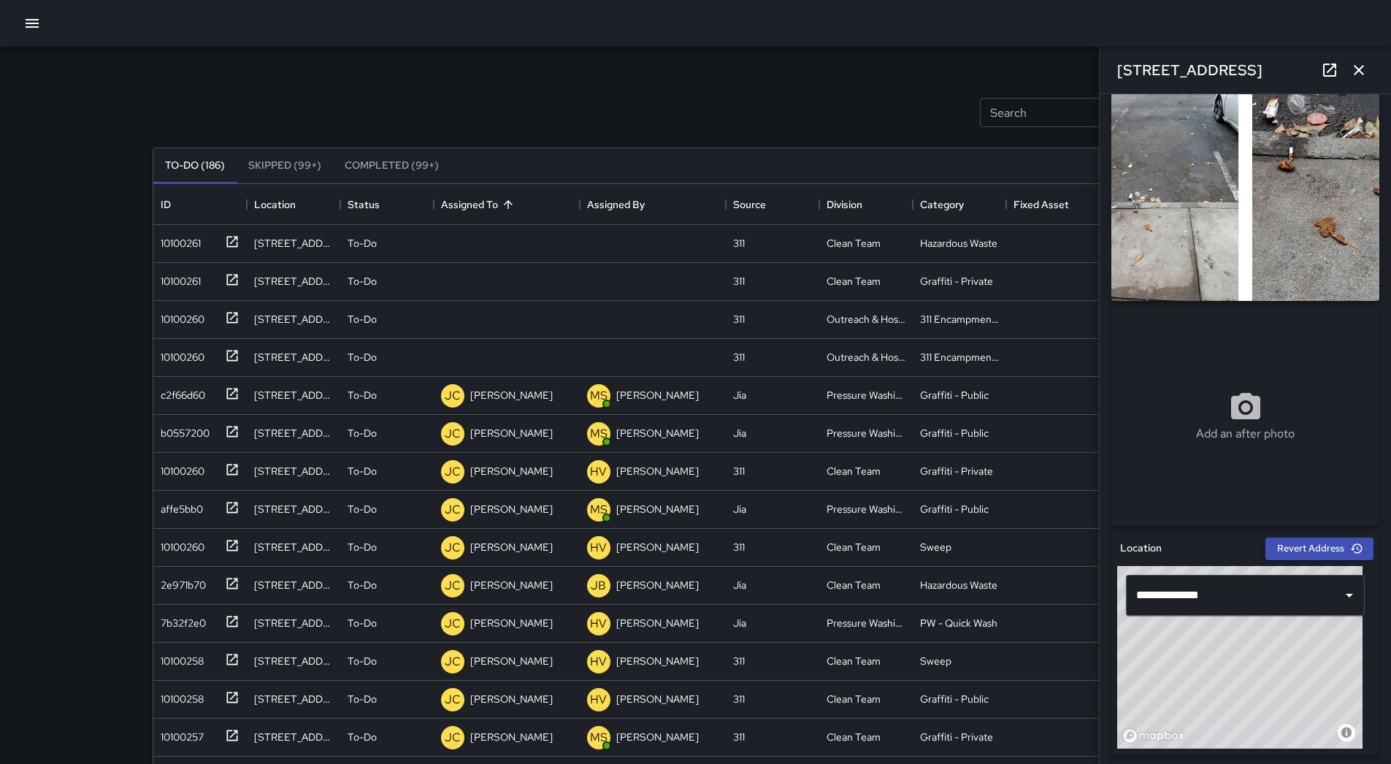
scroll to position [0, 0]
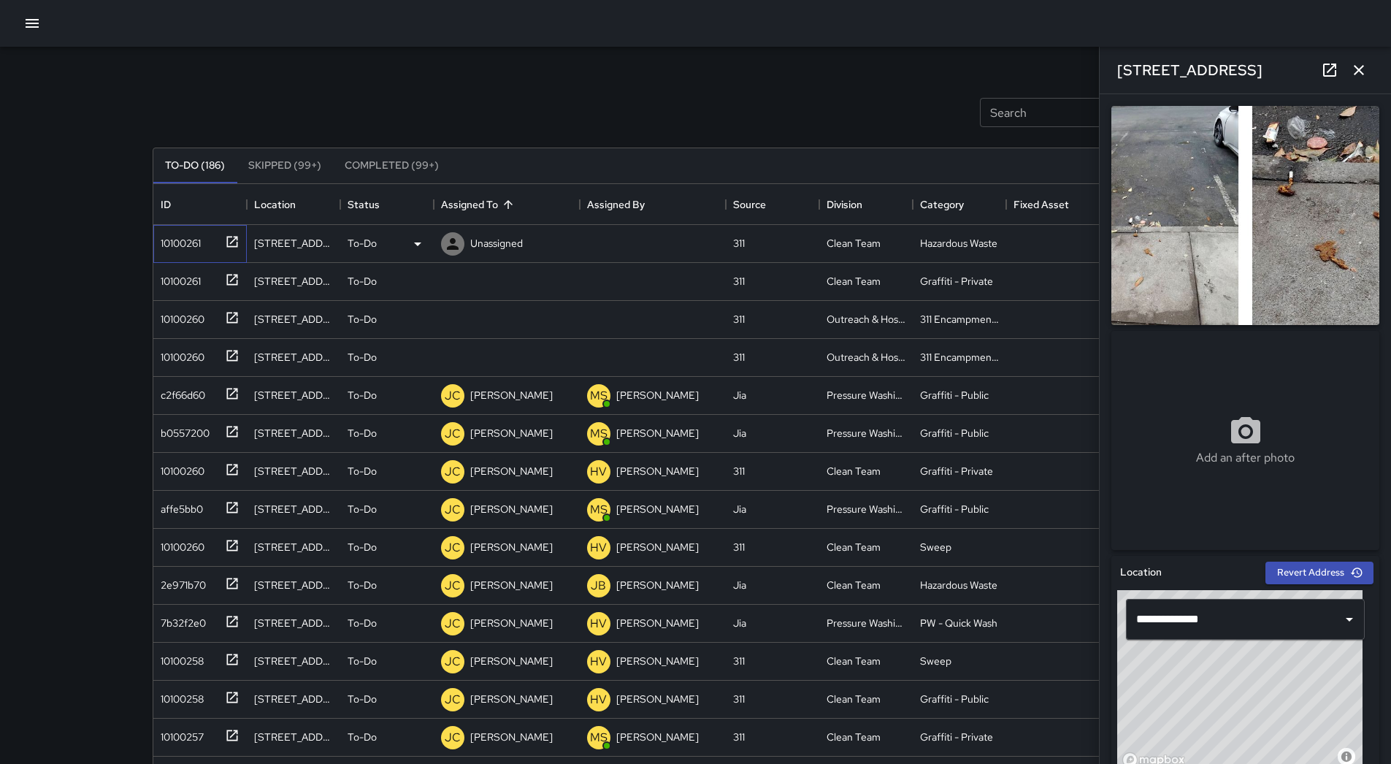
click at [205, 248] on div "10100261" at bounding box center [197, 241] width 85 height 24
click at [498, 241] on p "Unassigned" at bounding box center [496, 243] width 53 height 15
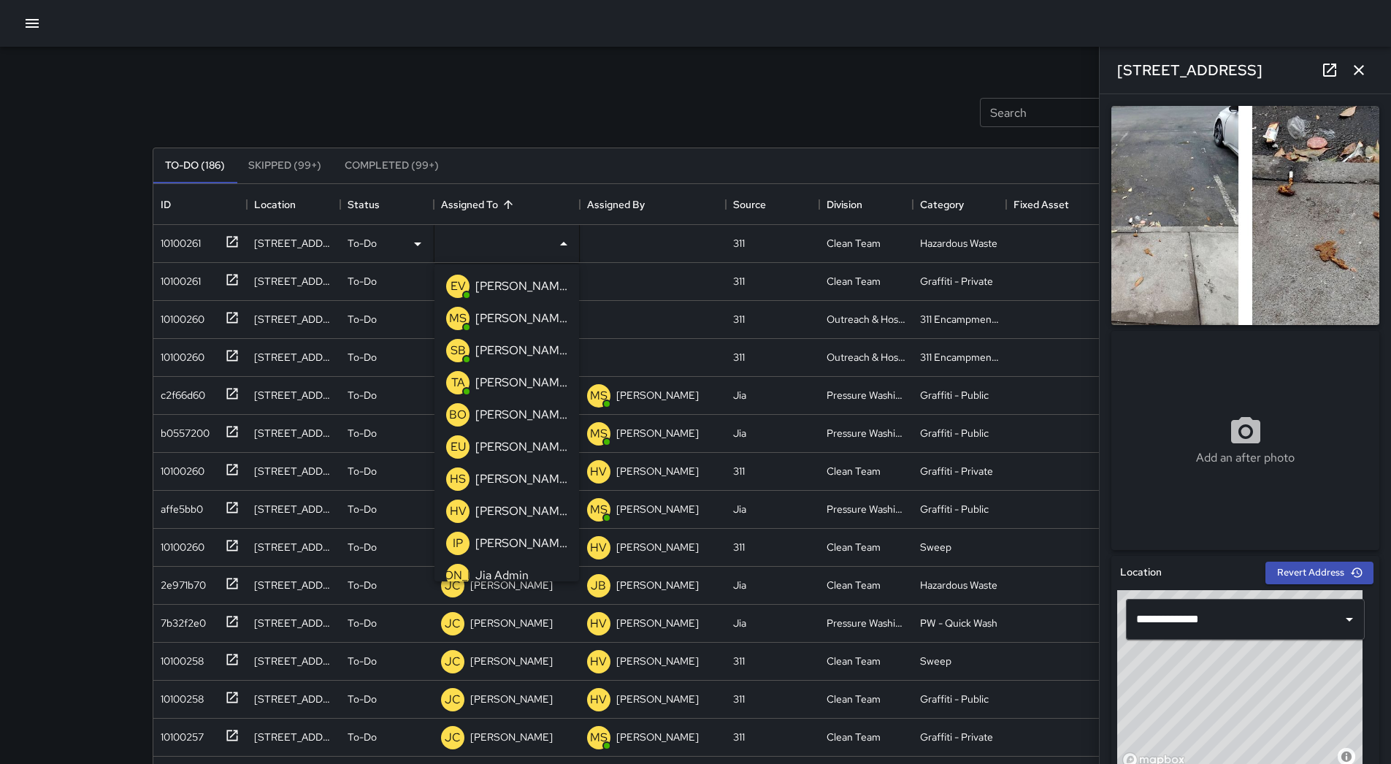
drag, startPoint x: 535, startPoint y: 381, endPoint x: 505, endPoint y: 376, distance: 30.4
click at [537, 381] on p "[PERSON_NAME]" at bounding box center [521, 383] width 92 height 18
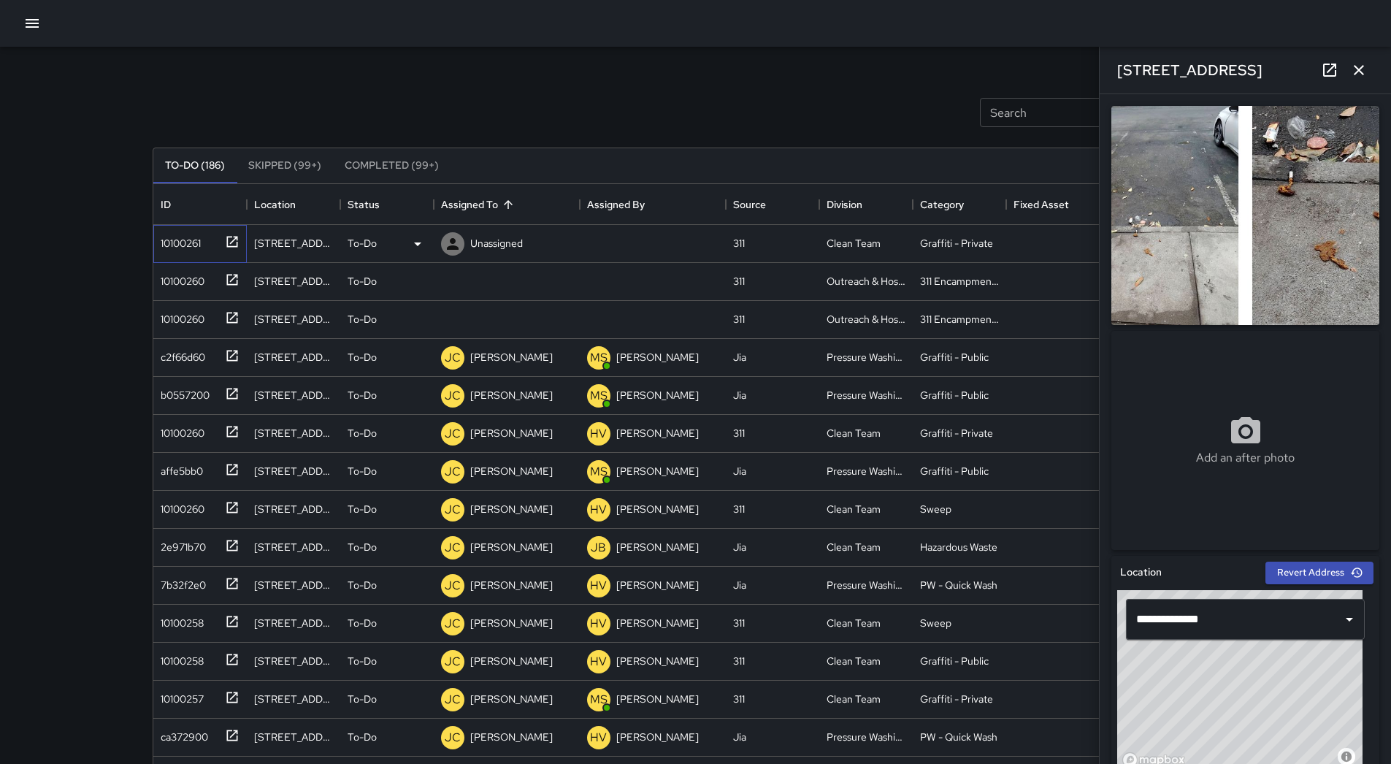
click at [185, 252] on div "10100261" at bounding box center [197, 241] width 85 height 24
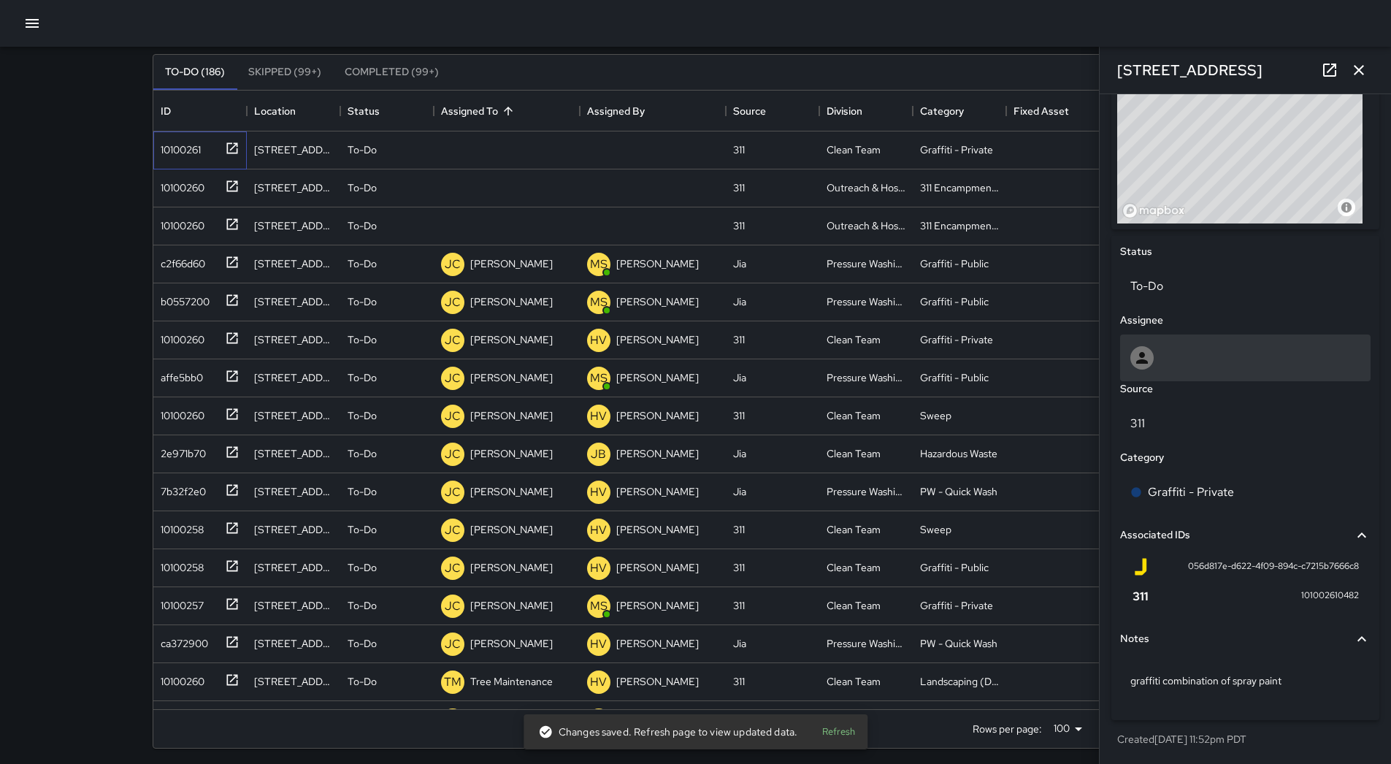
scroll to position [99, 0]
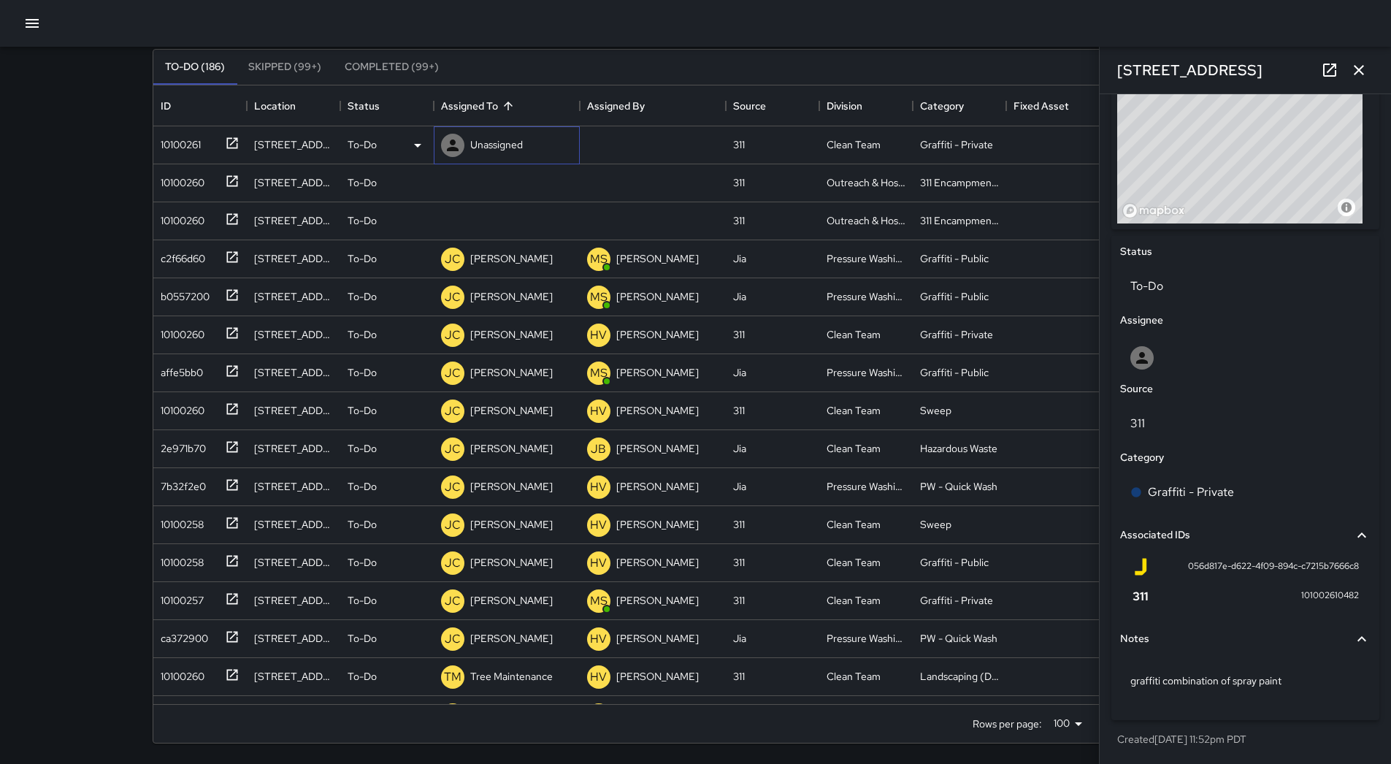
click at [504, 145] on p "Unassigned" at bounding box center [496, 144] width 53 height 15
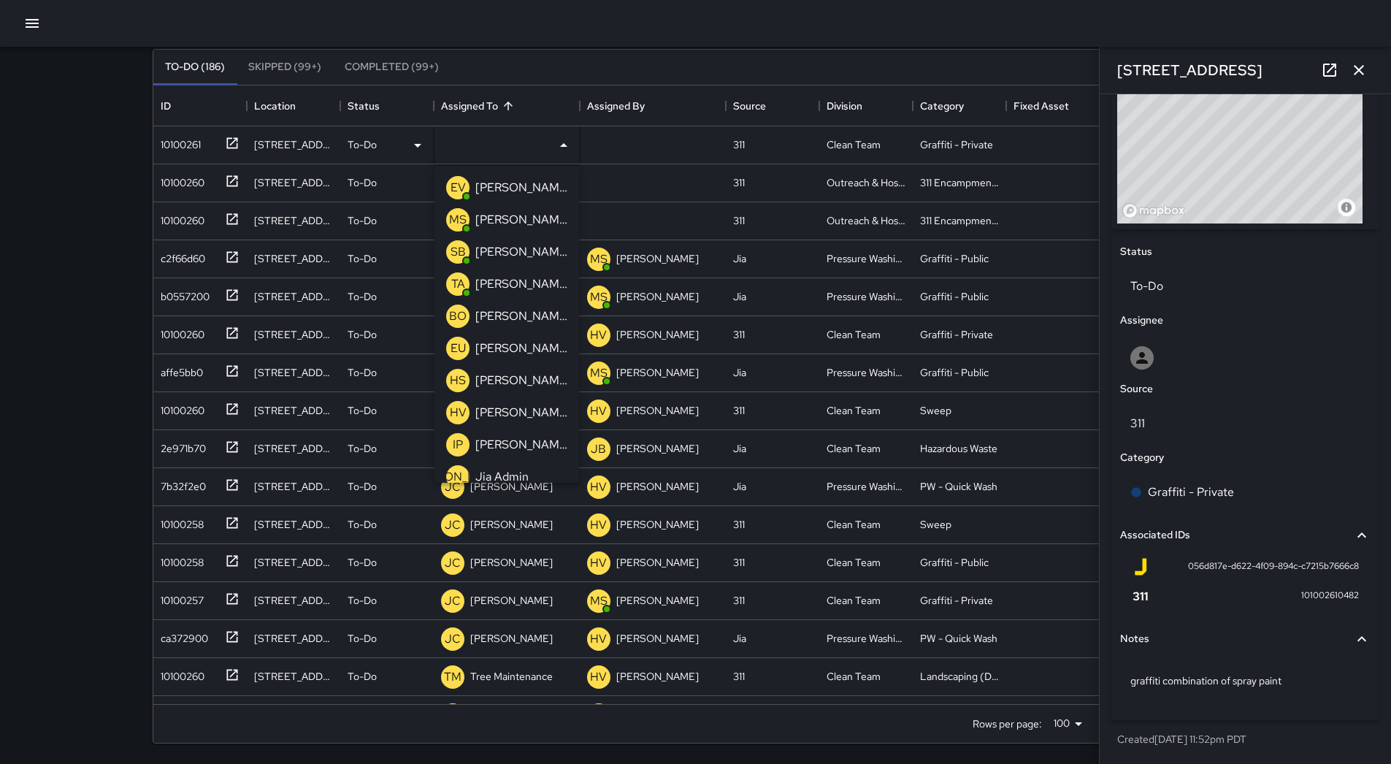
click at [517, 280] on p "[PERSON_NAME]" at bounding box center [521, 284] width 92 height 18
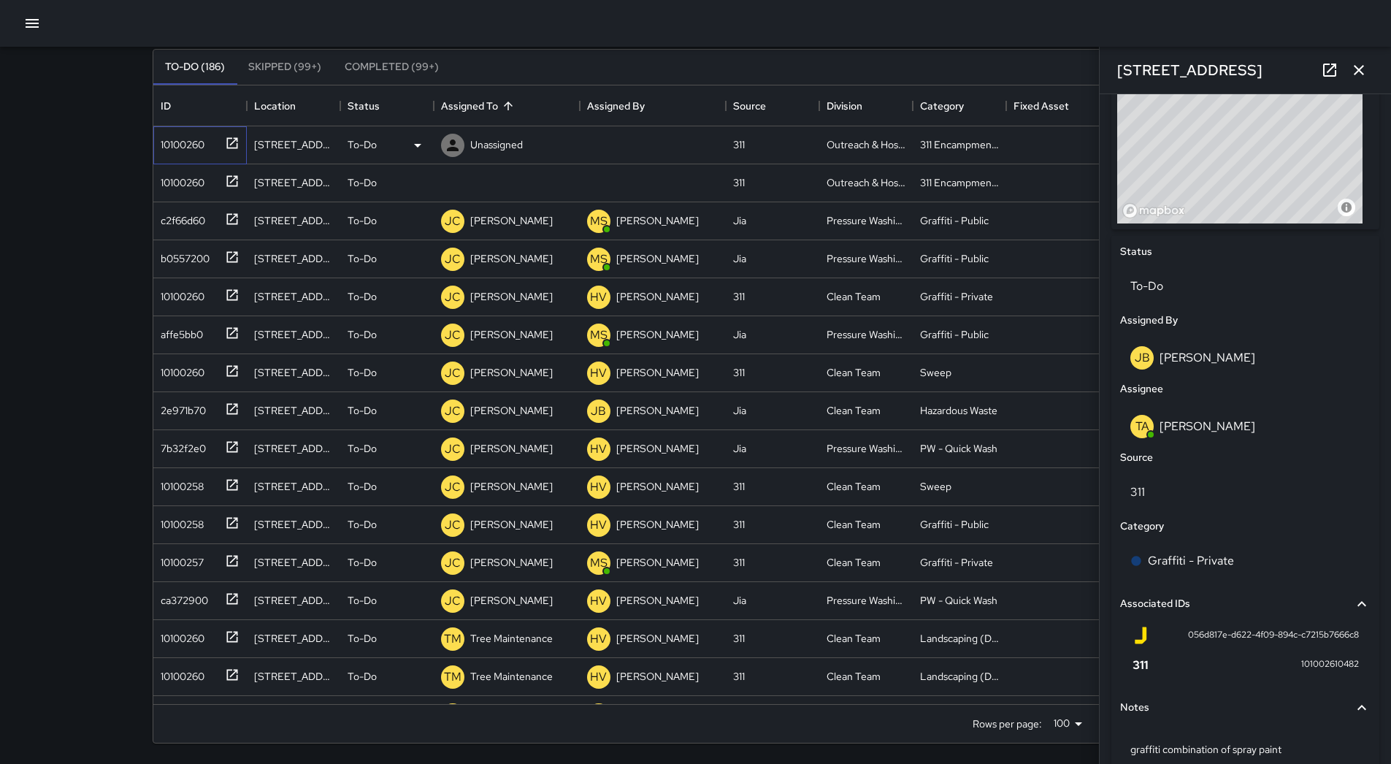
click at [172, 138] on div "10100260" at bounding box center [180, 141] width 50 height 20
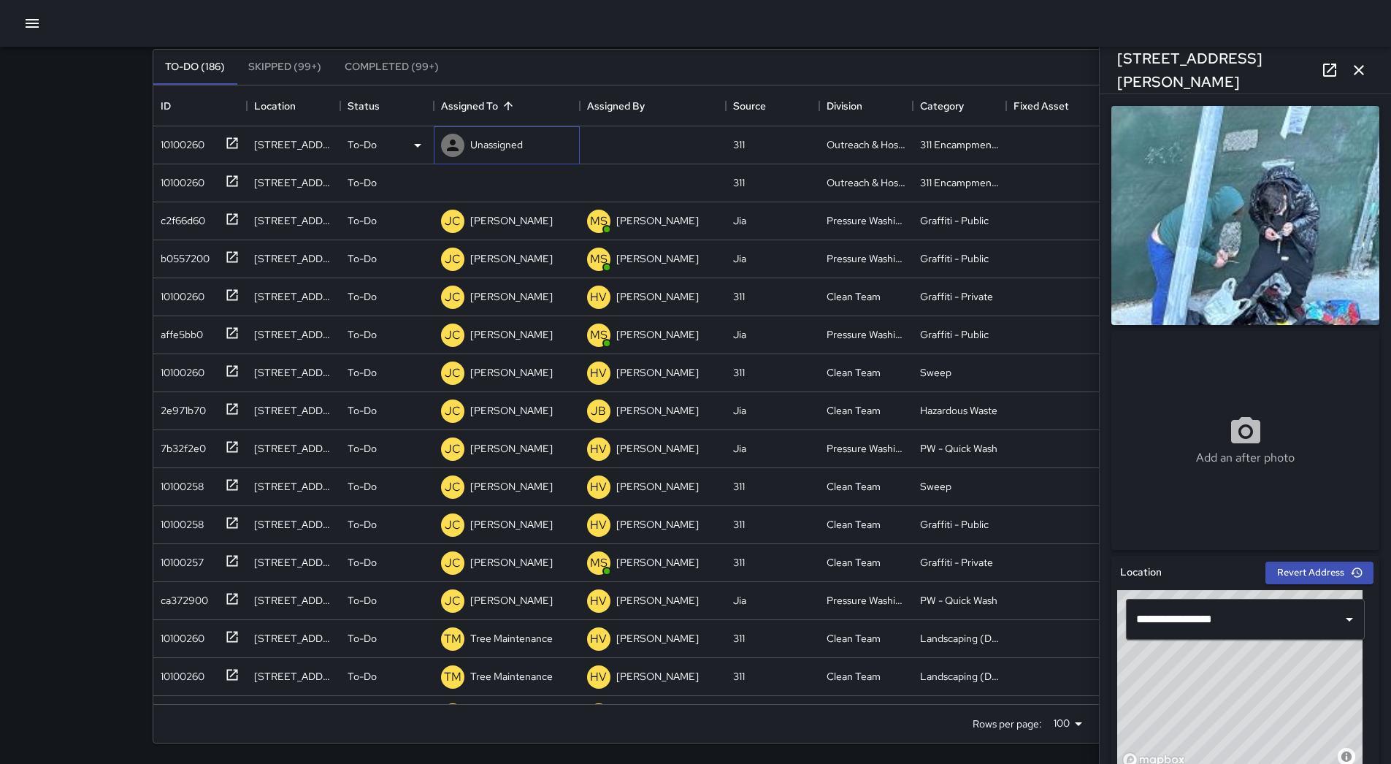
click at [505, 145] on p "Unassigned" at bounding box center [496, 144] width 53 height 15
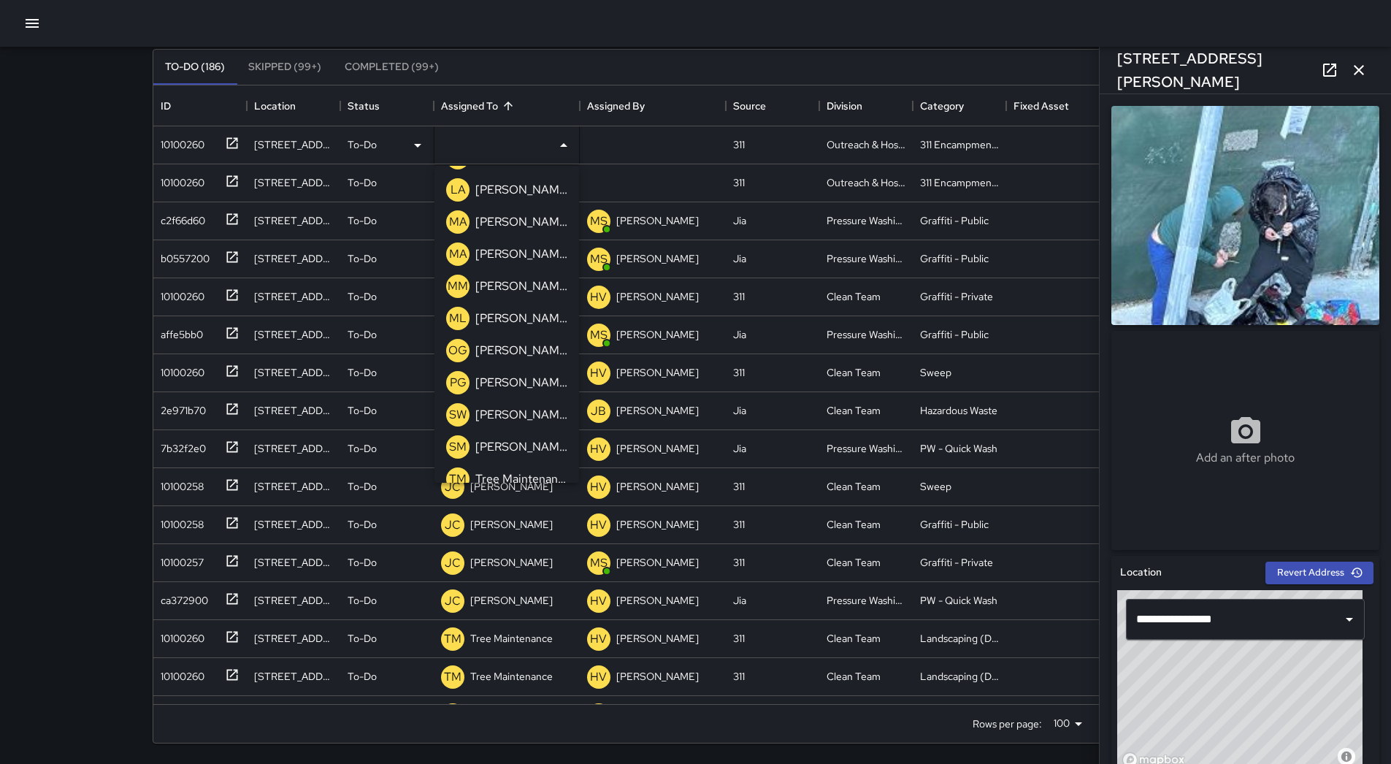
scroll to position [466, 0]
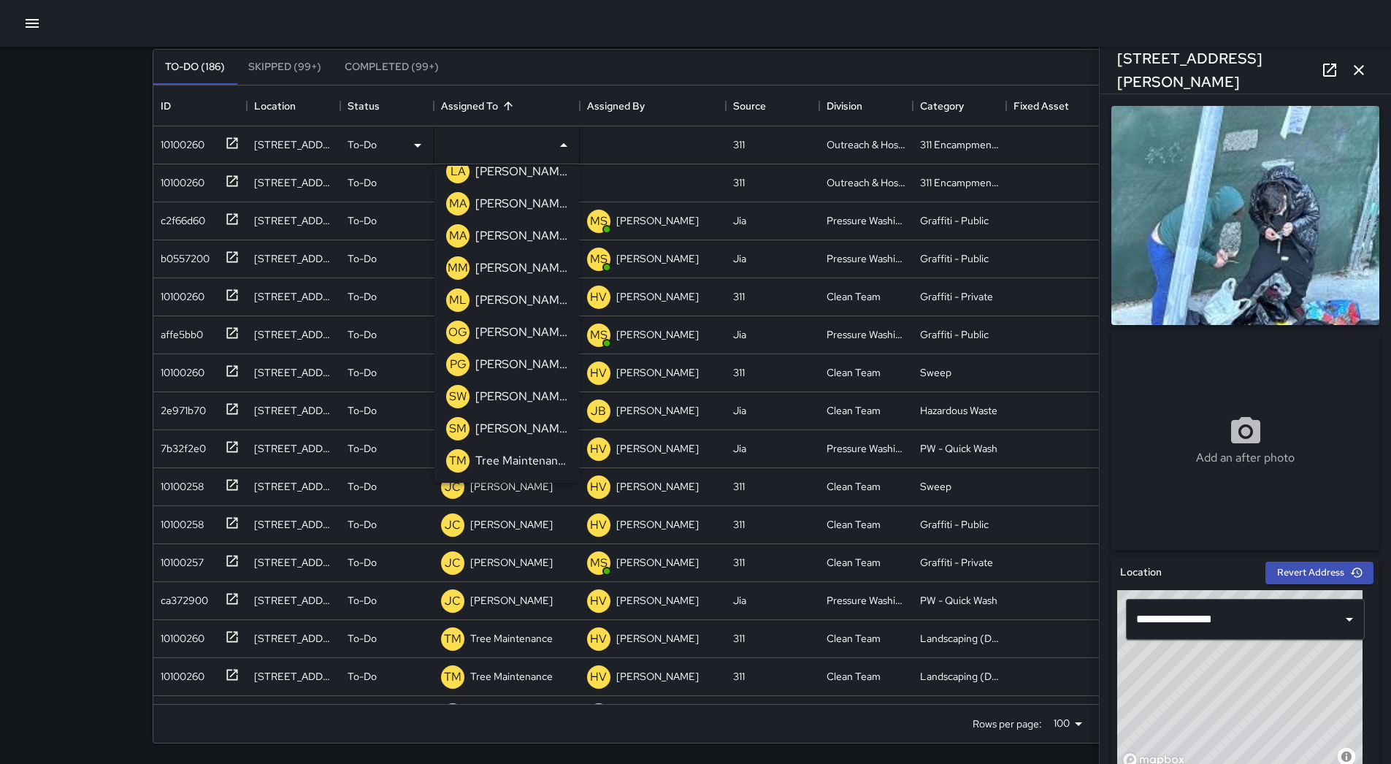
click at [514, 304] on p "[PERSON_NAME]" at bounding box center [521, 300] width 92 height 18
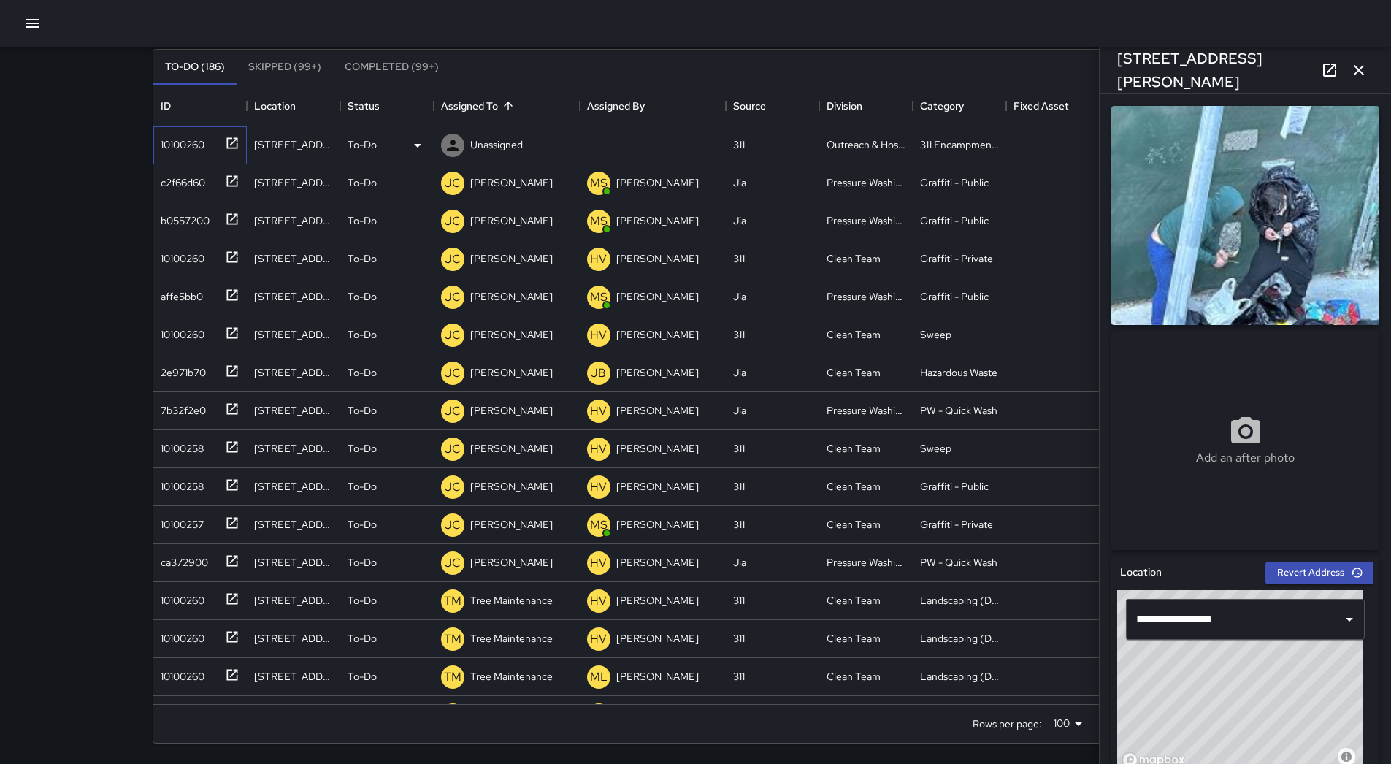
click at [164, 163] on div "10100260" at bounding box center [199, 145] width 93 height 38
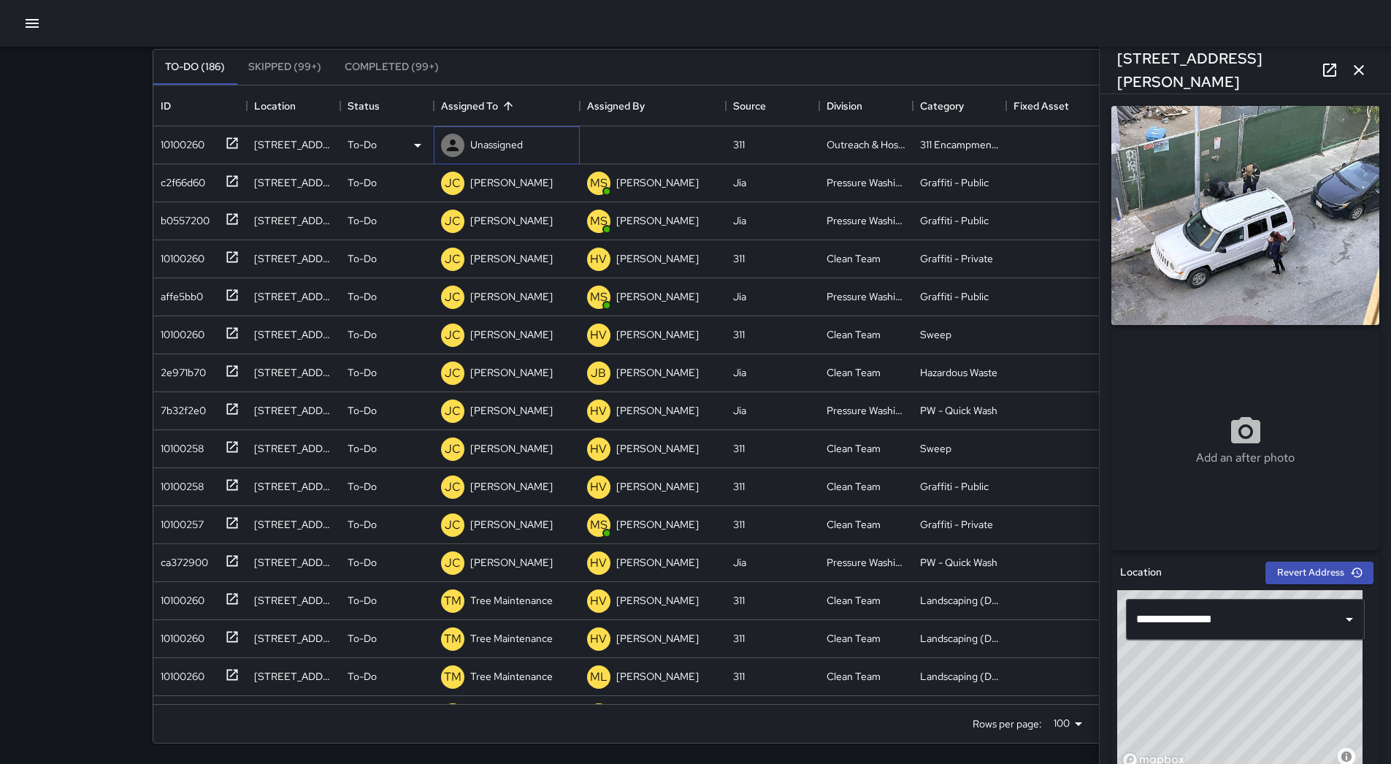
click at [509, 158] on div "Unassigned" at bounding box center [482, 145] width 88 height 29
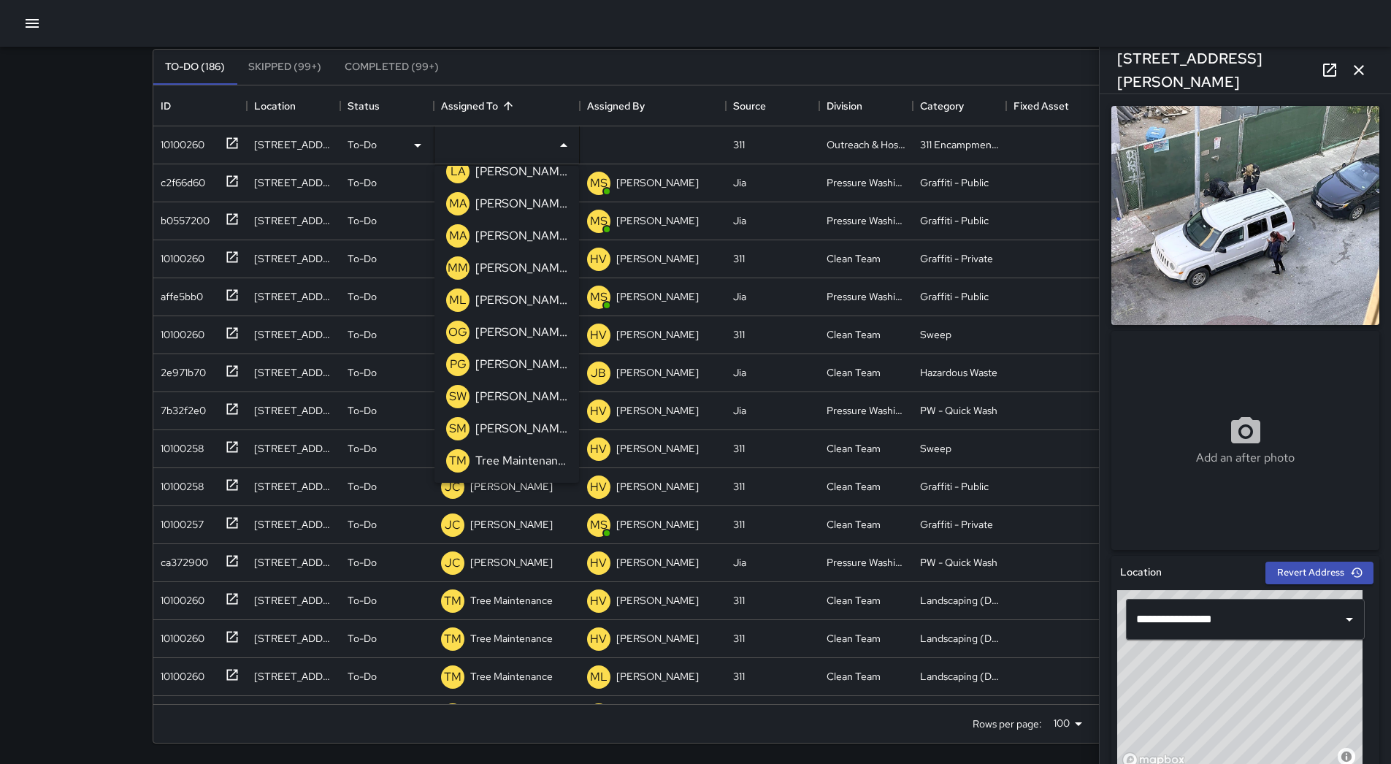
click at [532, 295] on p "[PERSON_NAME]" at bounding box center [521, 300] width 92 height 18
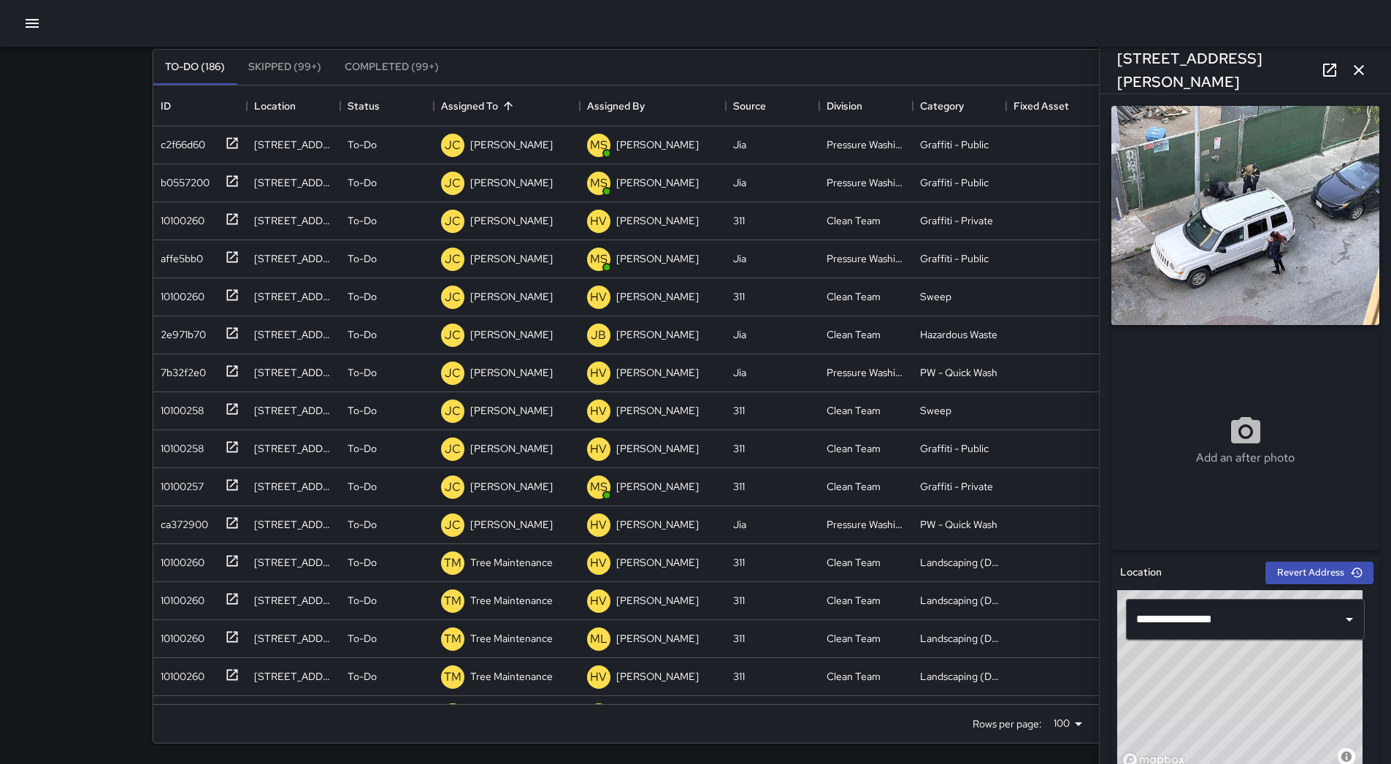
click at [45, 35] on div at bounding box center [695, 23] width 1391 height 47
click at [41, 33] on button "button" at bounding box center [32, 23] width 29 height 29
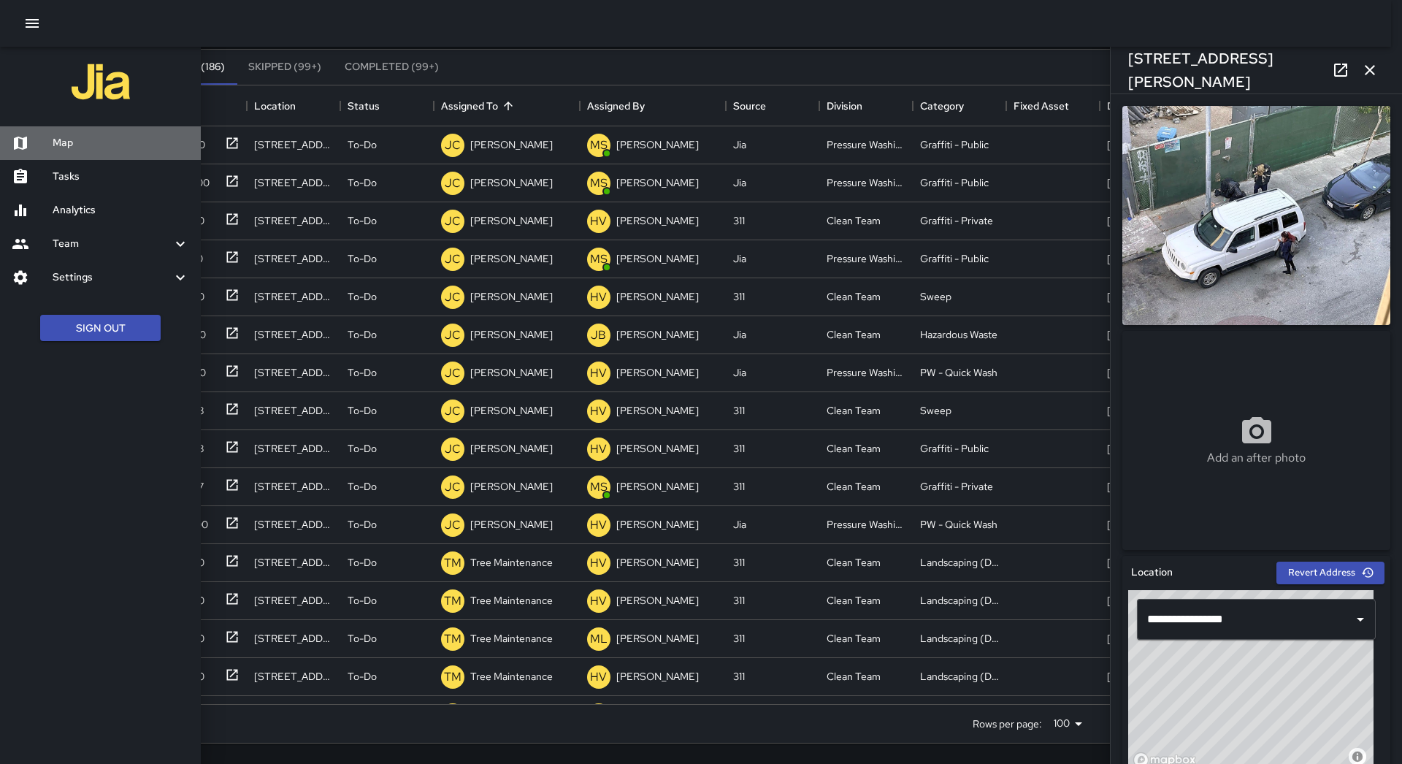
click at [66, 134] on div "Map" at bounding box center [100, 143] width 201 height 34
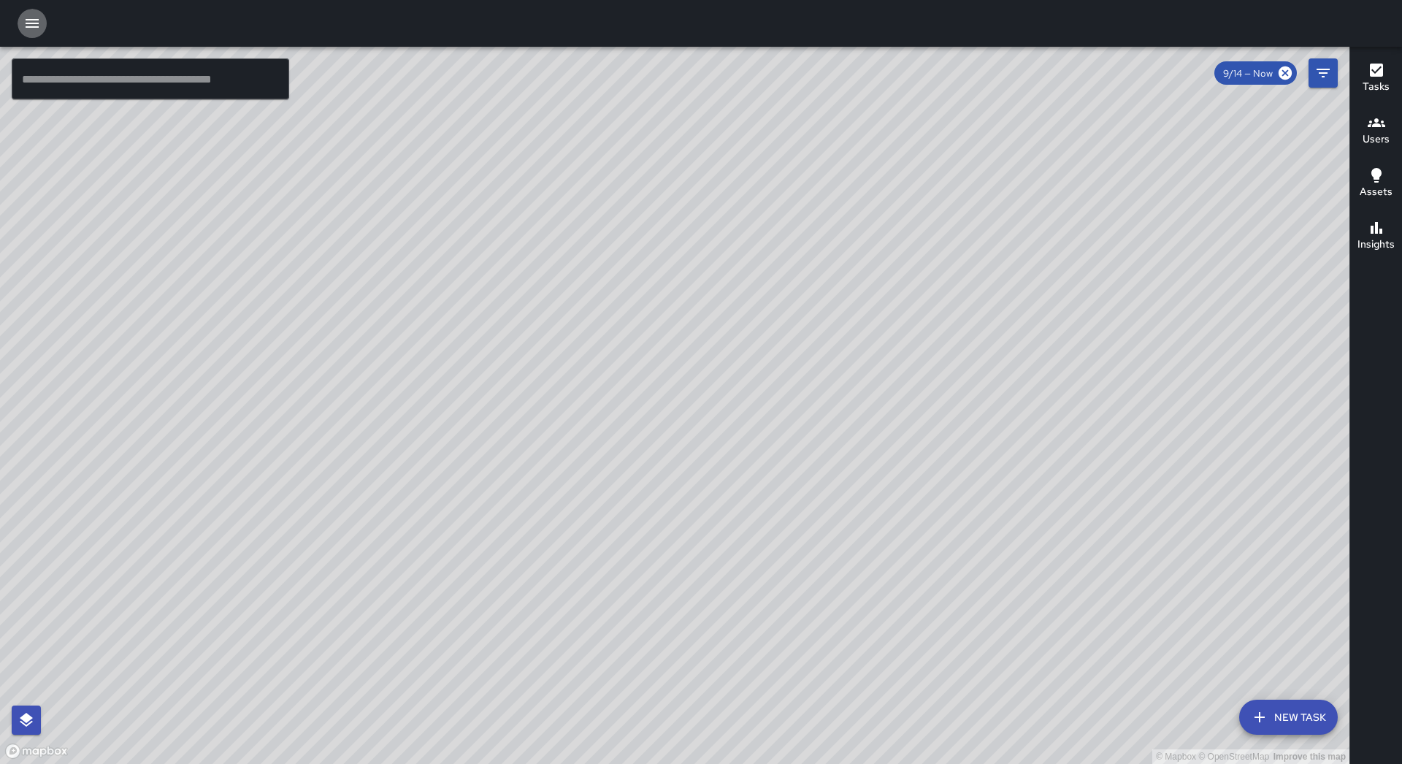
click at [31, 28] on icon "button" at bounding box center [32, 23] width 13 height 9
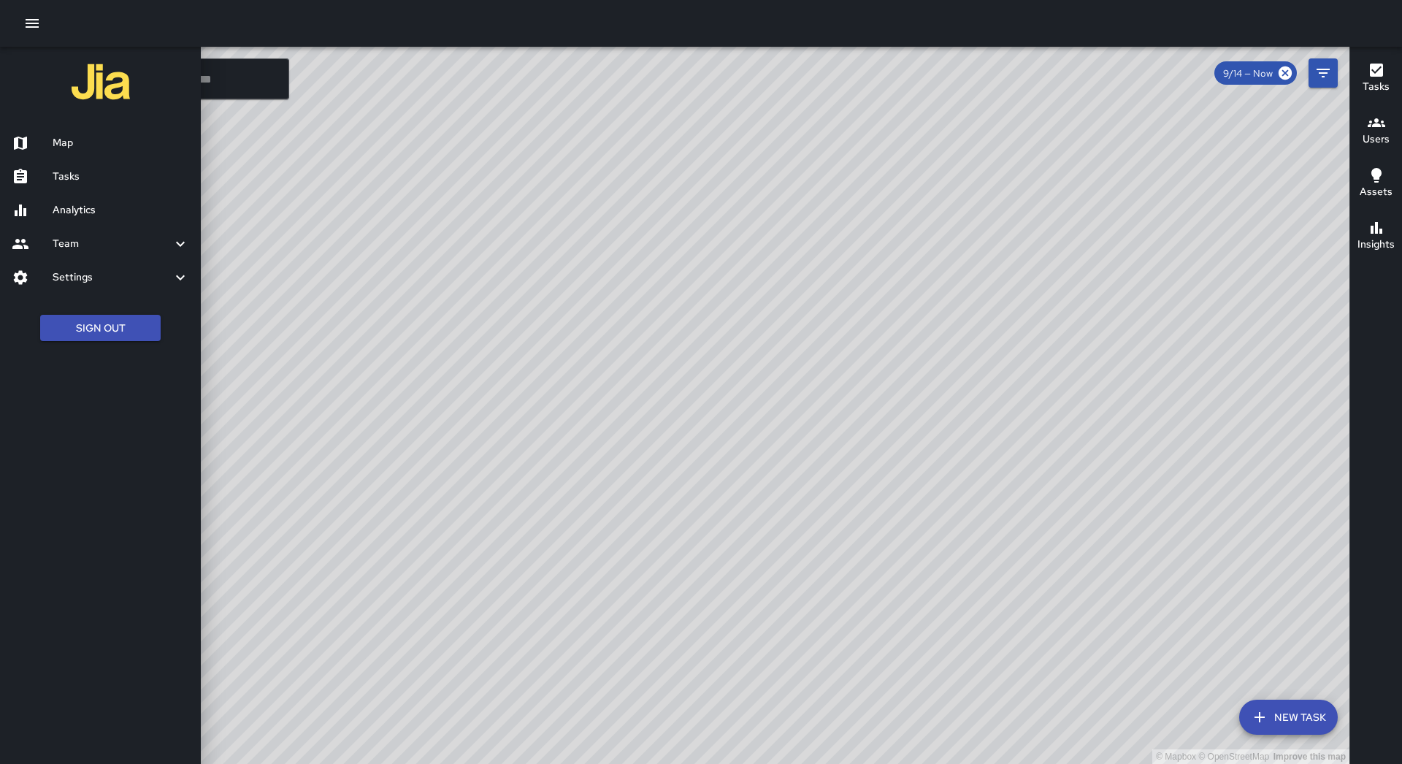
click at [126, 147] on h6 "Map" at bounding box center [121, 143] width 137 height 16
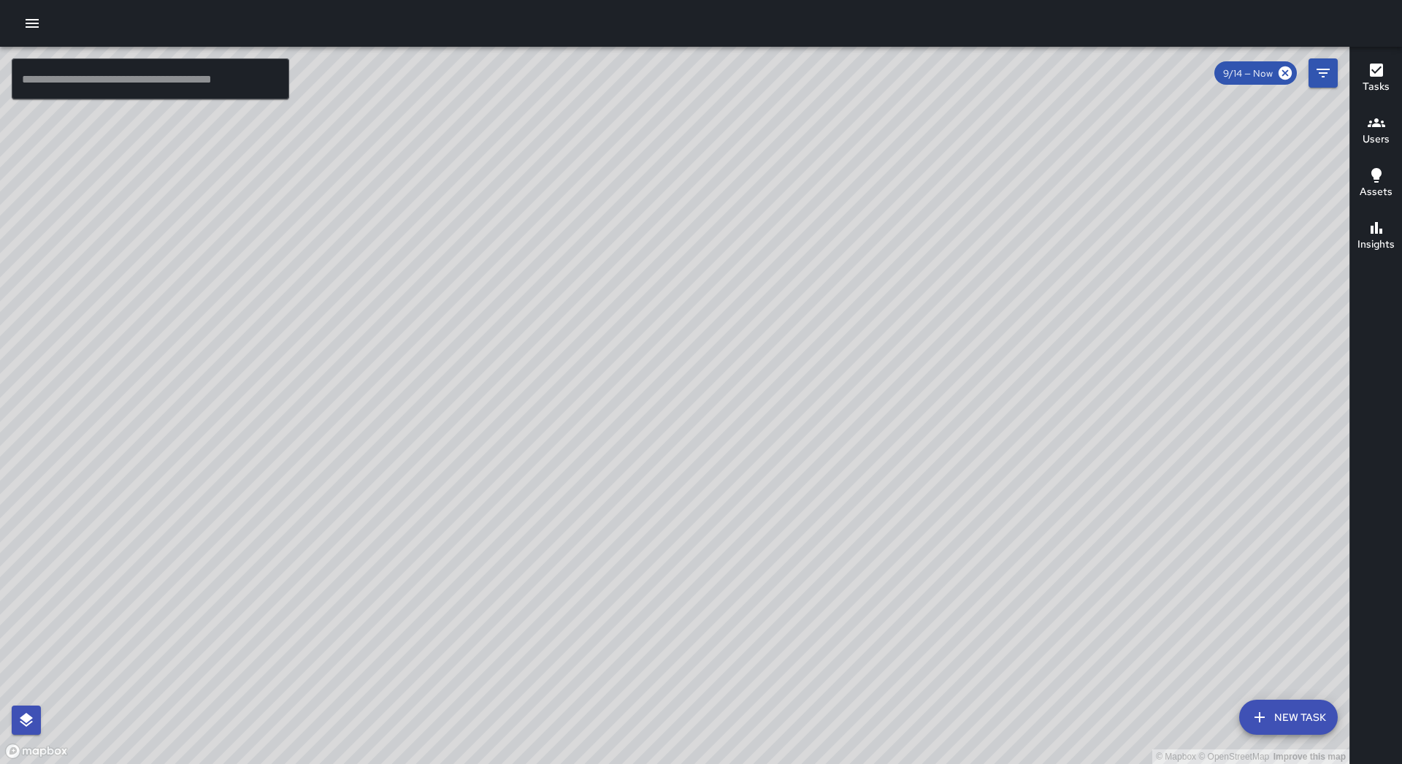
drag, startPoint x: 1030, startPoint y: 434, endPoint x: 748, endPoint y: 419, distance: 281.5
click at [749, 419] on div "© Mapbox © OpenStreetMap Improve this map" at bounding box center [674, 405] width 1349 height 717
drag, startPoint x: 802, startPoint y: 340, endPoint x: 835, endPoint y: 470, distance: 133.9
click at [835, 470] on div "© Mapbox © OpenStreetMap Improve this map" at bounding box center [674, 405] width 1349 height 717
drag, startPoint x: 852, startPoint y: 337, endPoint x: 745, endPoint y: 442, distance: 149.7
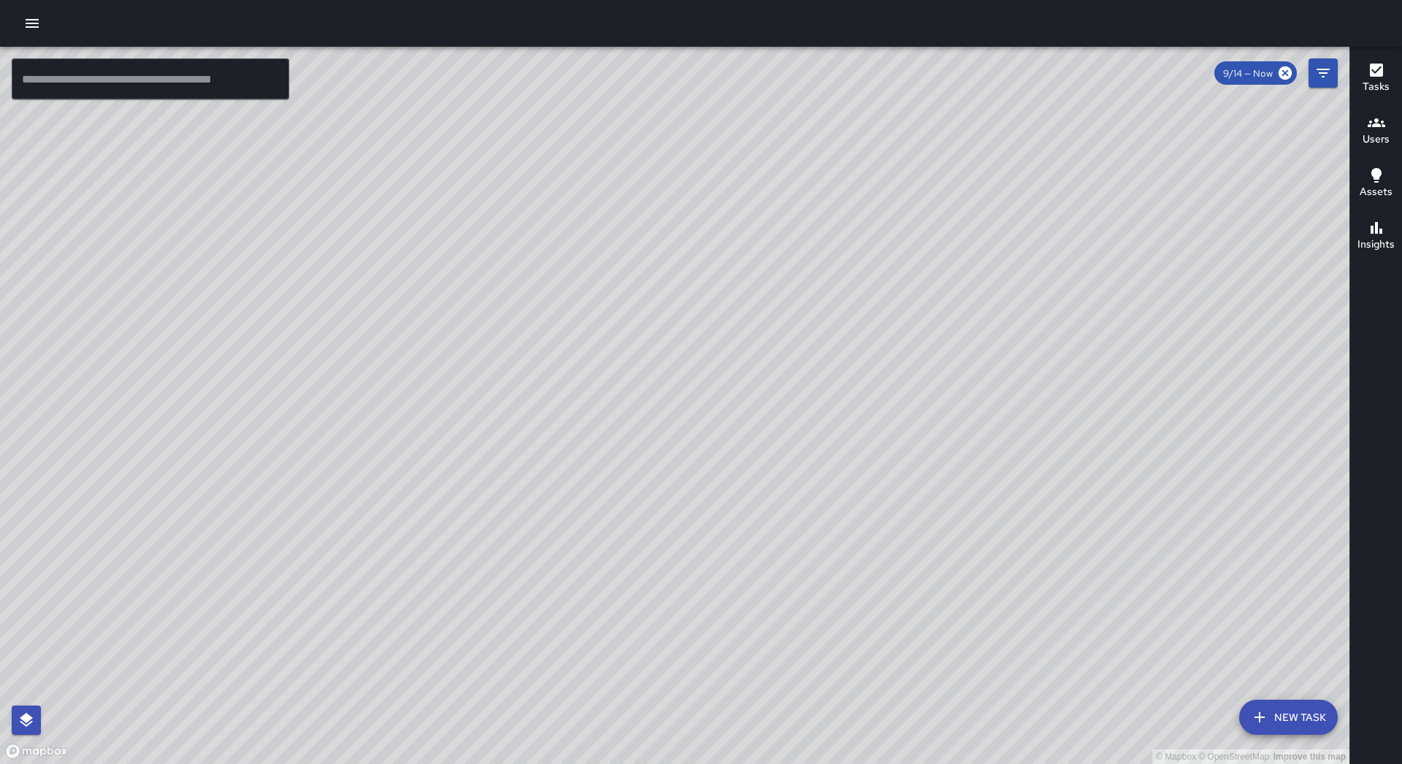
click at [745, 442] on div "© Mapbox © OpenStreetMap Improve this map" at bounding box center [674, 405] width 1349 height 717
drag, startPoint x: 733, startPoint y: 388, endPoint x: 753, endPoint y: 464, distance: 77.8
click at [753, 464] on div "© Mapbox © OpenStreetMap Improve this map" at bounding box center [674, 405] width 1349 height 717
